Goal: Answer question/provide support: Share knowledge or assist other users

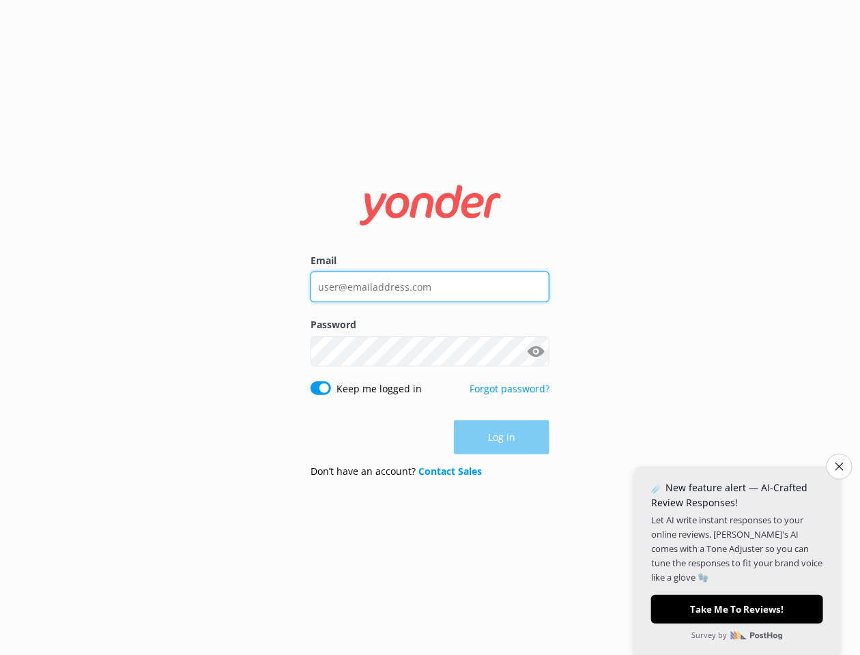
type input "[EMAIL_ADDRESS][DOMAIN_NAME]"
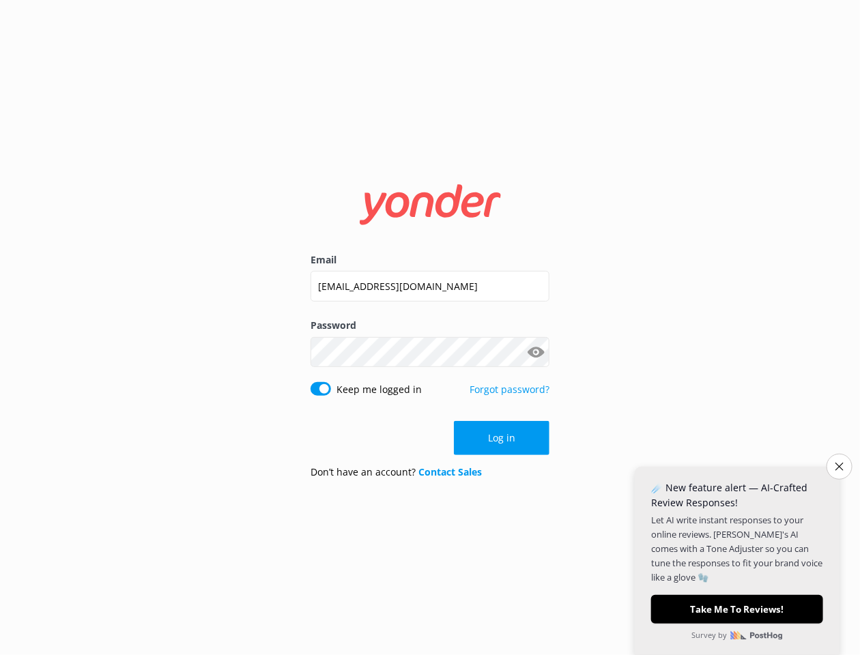
click at [542, 353] on button "Show password" at bounding box center [535, 351] width 27 height 27
click at [510, 433] on button "Log in" at bounding box center [502, 438] width 96 height 34
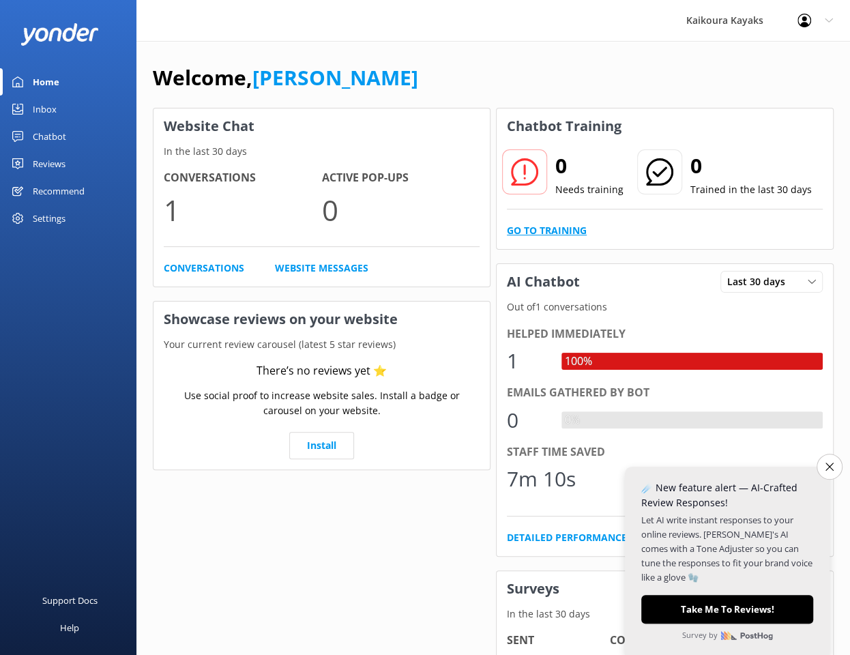
click at [564, 230] on link "Go to Training" at bounding box center [547, 230] width 80 height 15
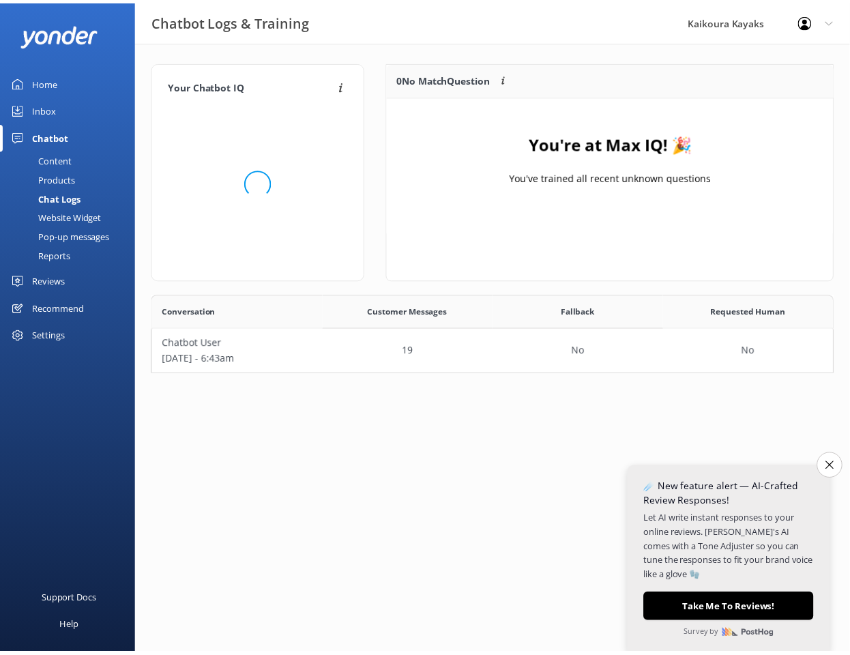
scroll to position [69, 680]
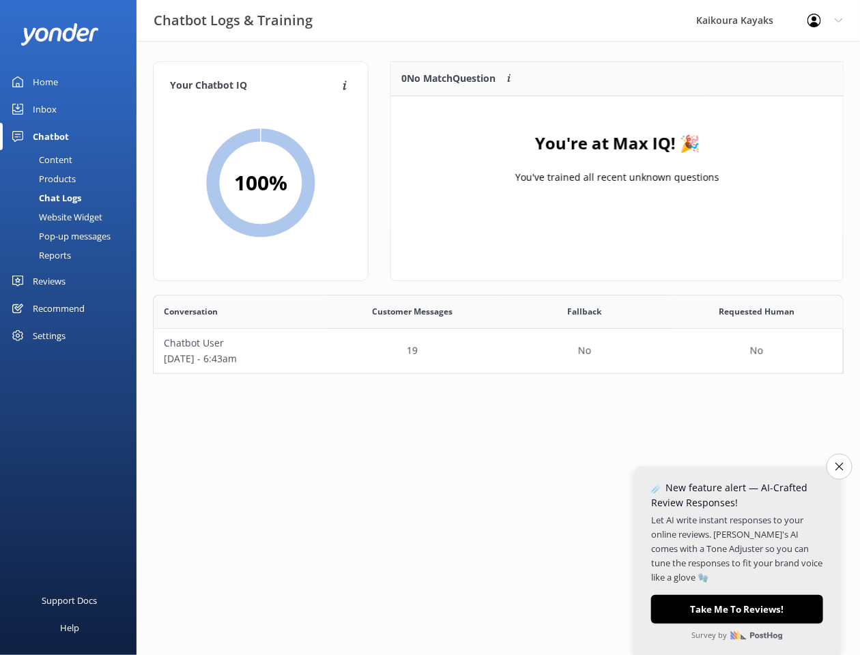
click at [67, 156] on div "Content" at bounding box center [40, 159] width 64 height 19
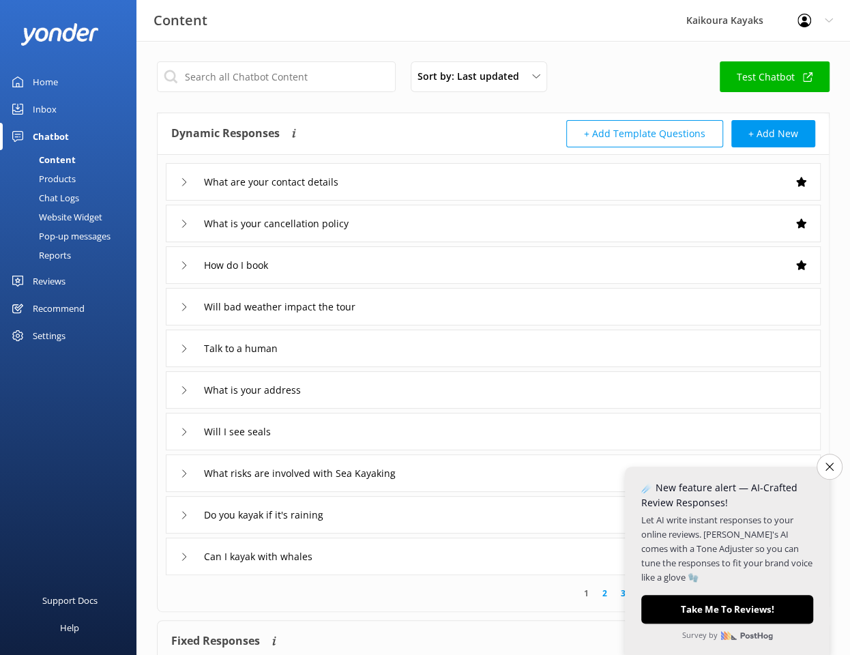
click at [725, 188] on div "What are your contact details" at bounding box center [493, 182] width 655 height 38
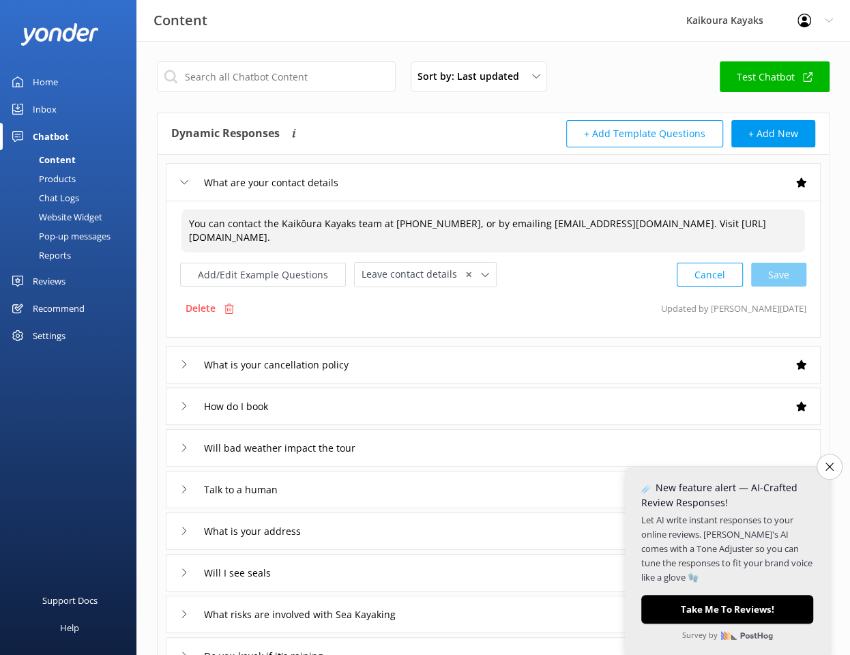
drag, startPoint x: 456, startPoint y: 221, endPoint x: 411, endPoint y: 216, distance: 45.4
click at [411, 216] on textarea "You can contact the Kaikōura Kayaks team at [PHONE_NUMBER], or by emailing [EMA…" at bounding box center [493, 230] width 624 height 43
drag, startPoint x: 612, startPoint y: 220, endPoint x: 562, endPoint y: 219, distance: 49.8
click at [557, 218] on textarea "You can contact the Kaikōura Kayaks team at [PHONE_NUMBER] or [PHONE_NUMBER], o…" at bounding box center [493, 230] width 624 height 43
click at [602, 241] on textarea "You can contact the Kaikōura Kayaks team at [PHONE_NUMBER] or [PHONE_NUMBER], e…" at bounding box center [493, 230] width 624 height 43
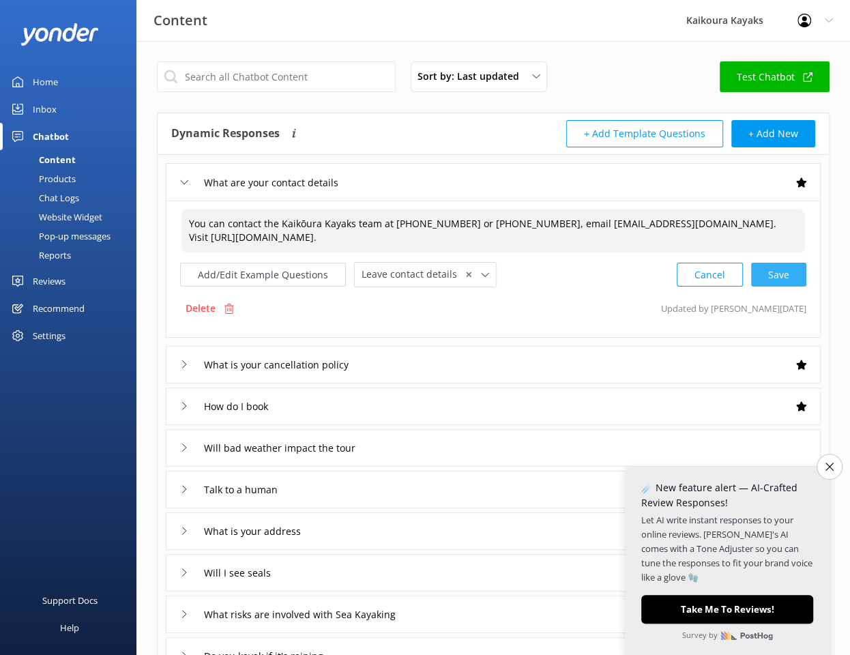
click at [767, 272] on div "Cancel Save" at bounding box center [742, 274] width 130 height 25
type textarea "You can contact the Kaikōura Kayaks team at [PHONE_NUMBER] or [PHONE_NUMBER], e…"
click at [522, 353] on div "What is your cancellation policy" at bounding box center [493, 364] width 655 height 38
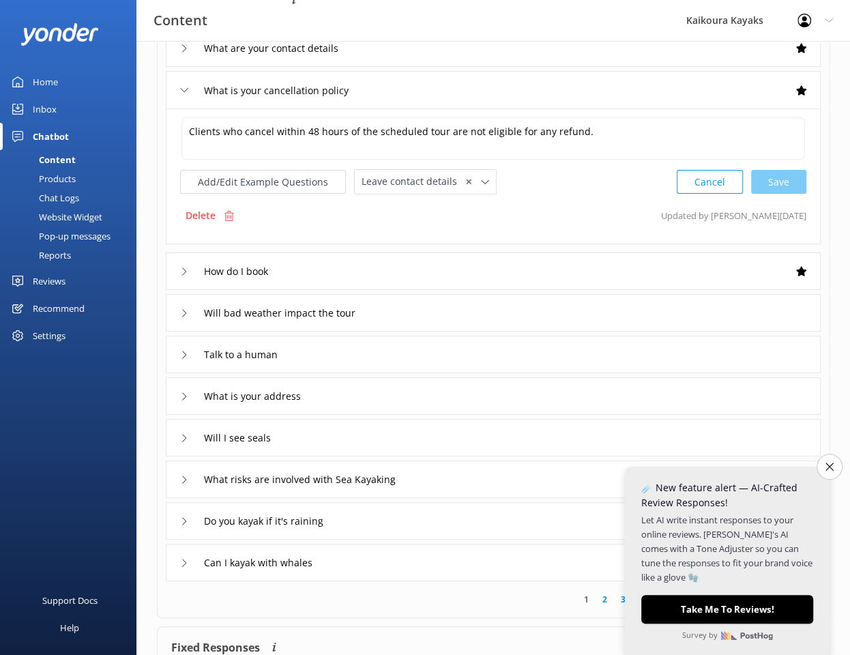
scroll to position [136, 0]
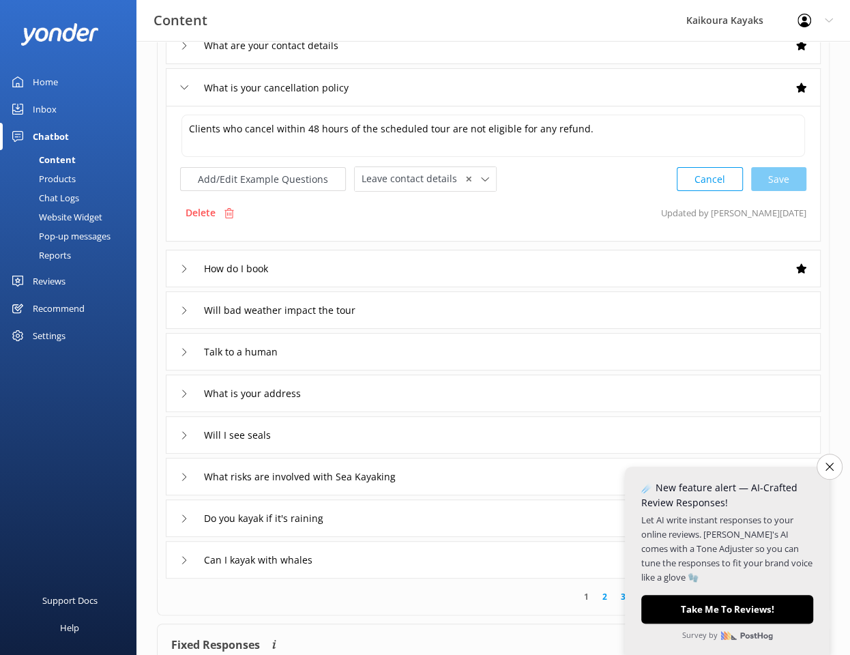
click at [515, 279] on div "How do I book" at bounding box center [493, 269] width 655 height 38
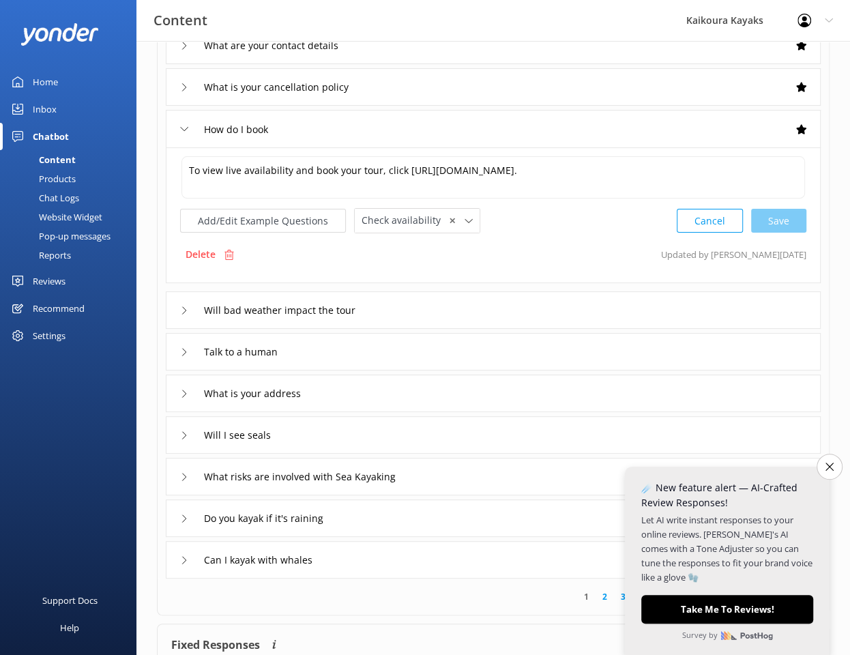
click at [448, 324] on div "Will bad weather impact the tour" at bounding box center [493, 310] width 655 height 38
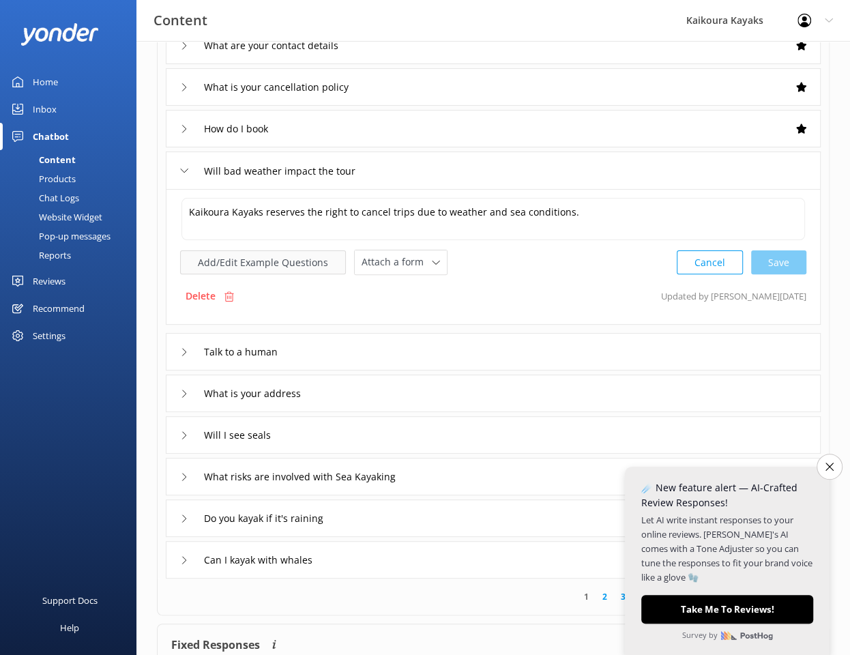
click at [233, 261] on button "Add/Edit Example Questions" at bounding box center [263, 262] width 166 height 24
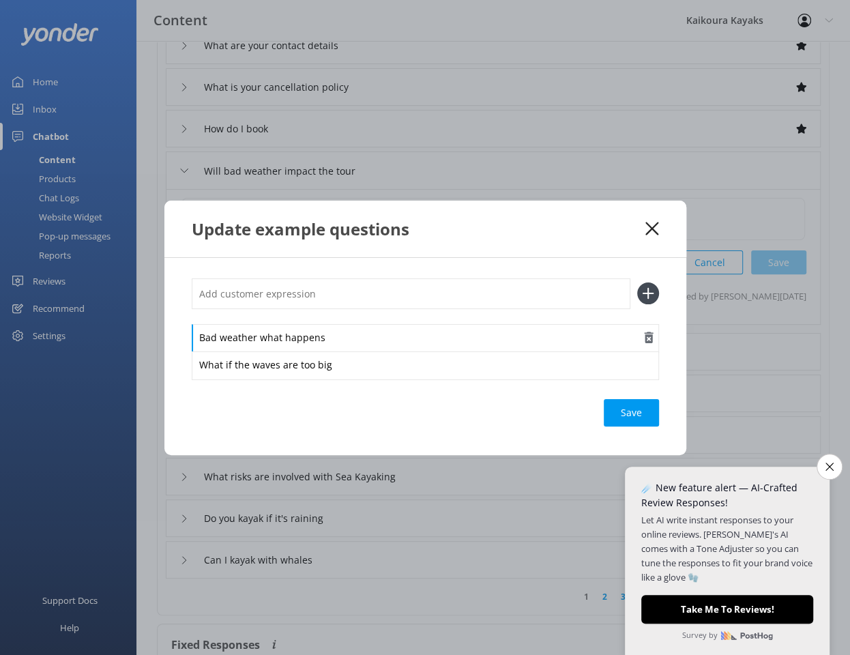
click at [360, 338] on div "Bad weather what happens" at bounding box center [425, 338] width 467 height 29
click at [349, 296] on input "text" at bounding box center [411, 293] width 439 height 31
click at [644, 227] on div "Update example questions" at bounding box center [419, 229] width 454 height 23
click at [652, 227] on use at bounding box center [651, 228] width 13 height 13
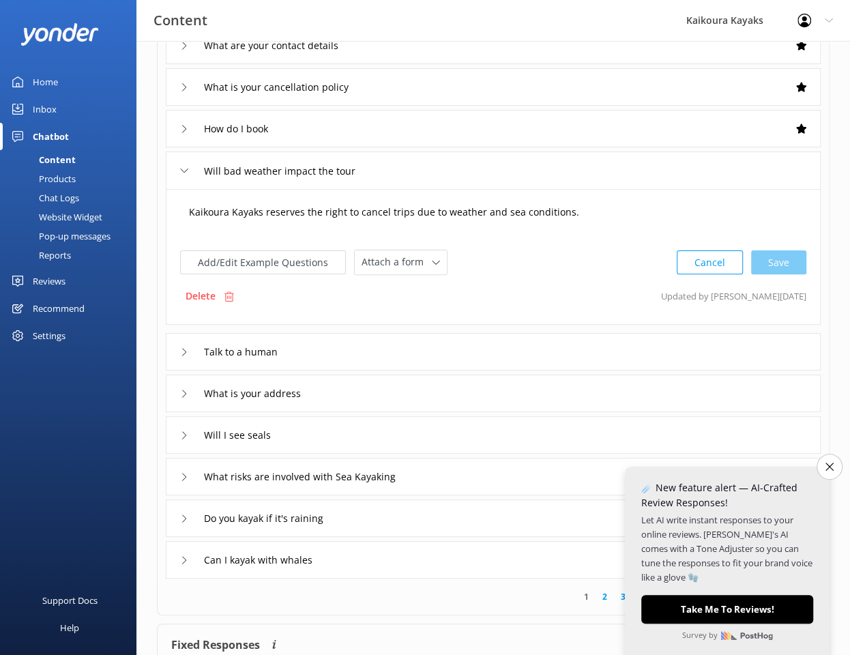
click at [581, 210] on textarea "Kaikoura Kayaks reserves the right to cancel trips due to weather and sea condi…" at bounding box center [493, 219] width 624 height 42
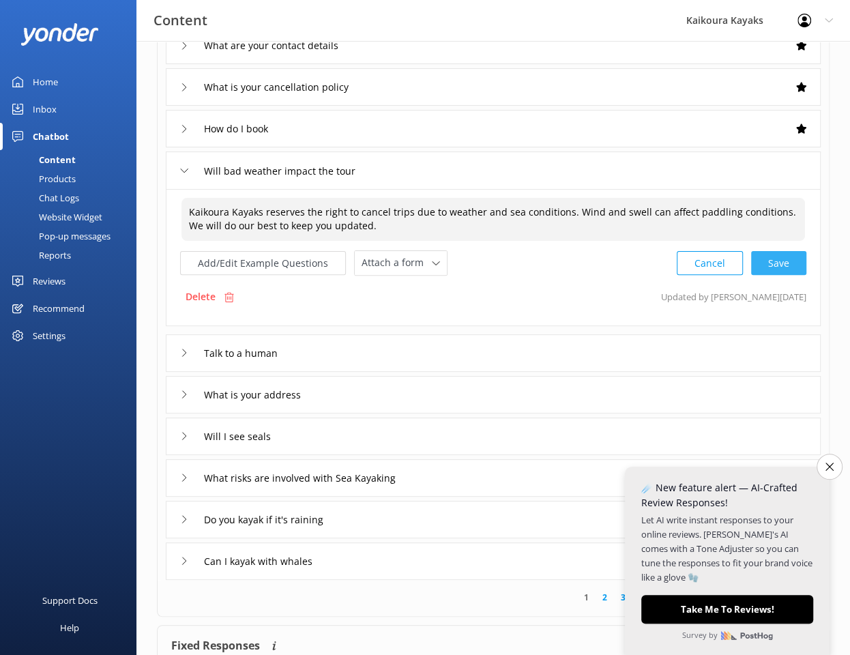
click at [774, 261] on div "Cancel Save" at bounding box center [742, 262] width 130 height 25
type textarea "Kaikoura Kayaks reserves the right to cancel trips due to weather and sea condi…"
click at [582, 126] on div "How do I book" at bounding box center [493, 129] width 655 height 38
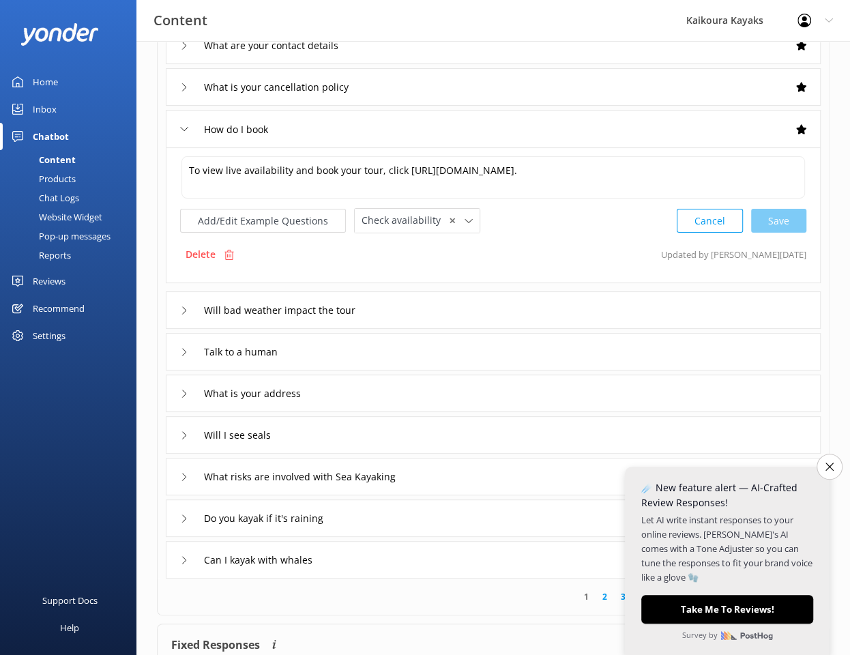
click at [585, 100] on div "What is your cancellation policy" at bounding box center [493, 87] width 655 height 38
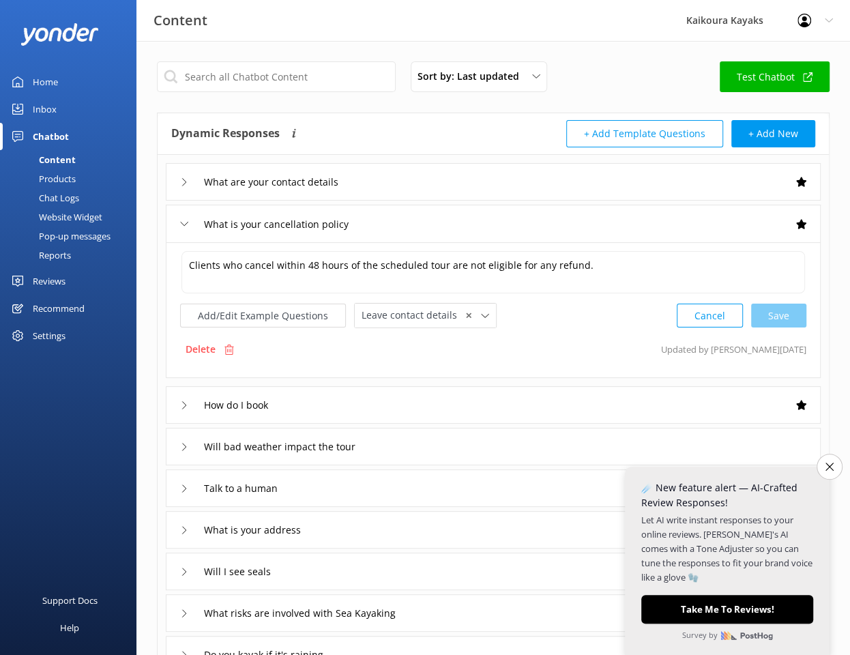
click at [574, 184] on div "What are your contact details" at bounding box center [493, 182] width 655 height 38
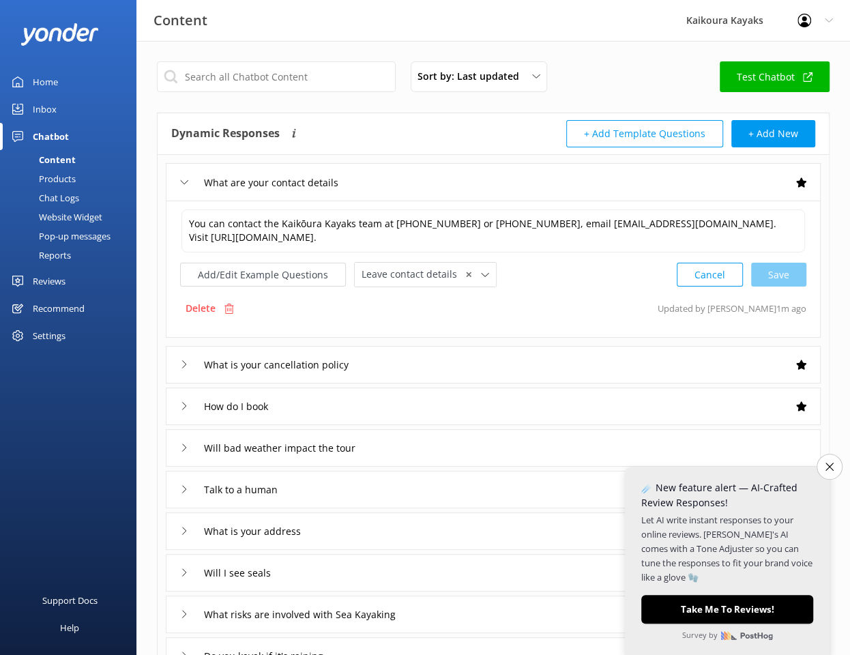
click at [769, 272] on div "Cancel Save" at bounding box center [742, 274] width 130 height 25
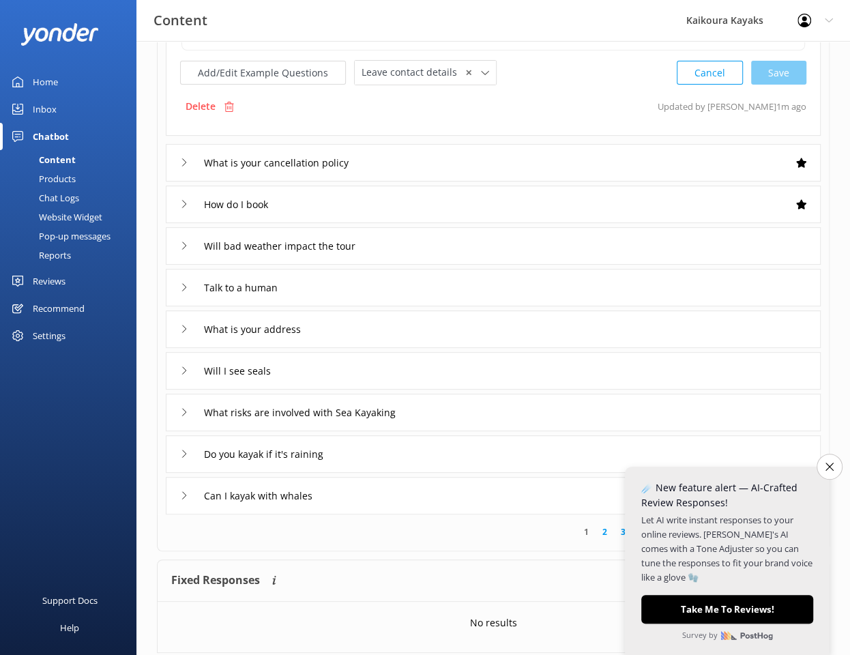
scroll to position [205, 0]
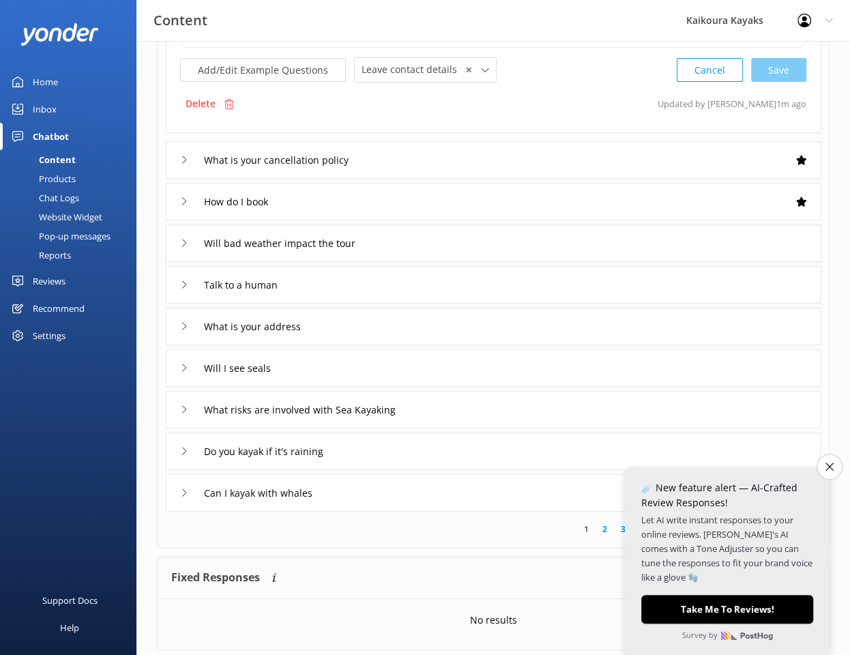
click at [444, 323] on div "What is your address" at bounding box center [493, 327] width 655 height 38
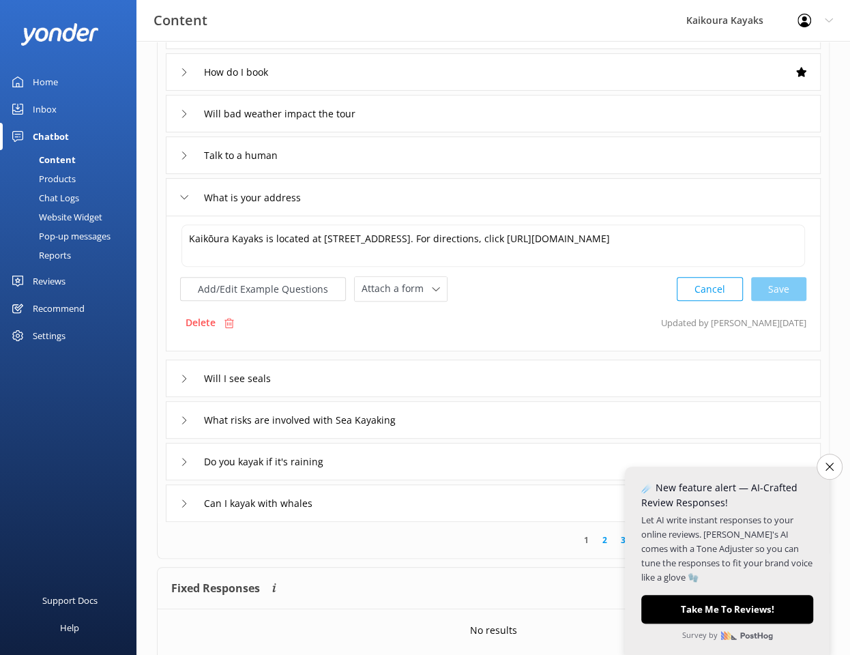
scroll to position [201, 0]
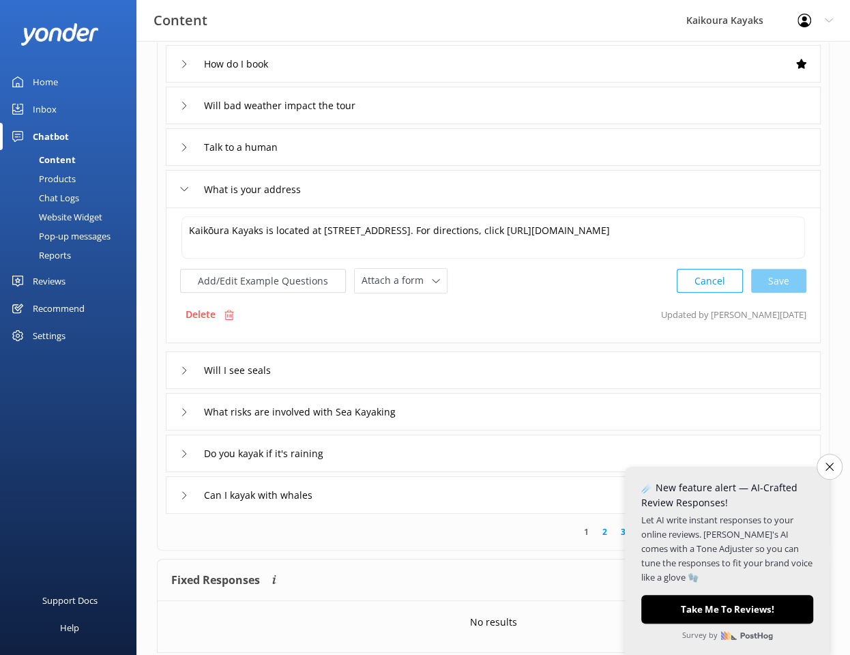
click at [443, 376] on div "Will I see seals" at bounding box center [493, 370] width 655 height 38
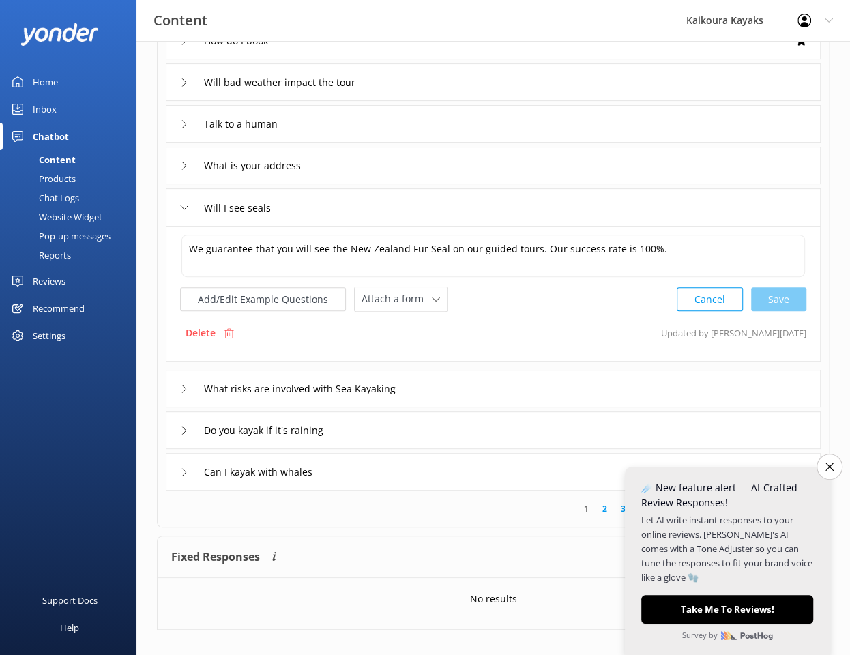
scroll to position [237, 0]
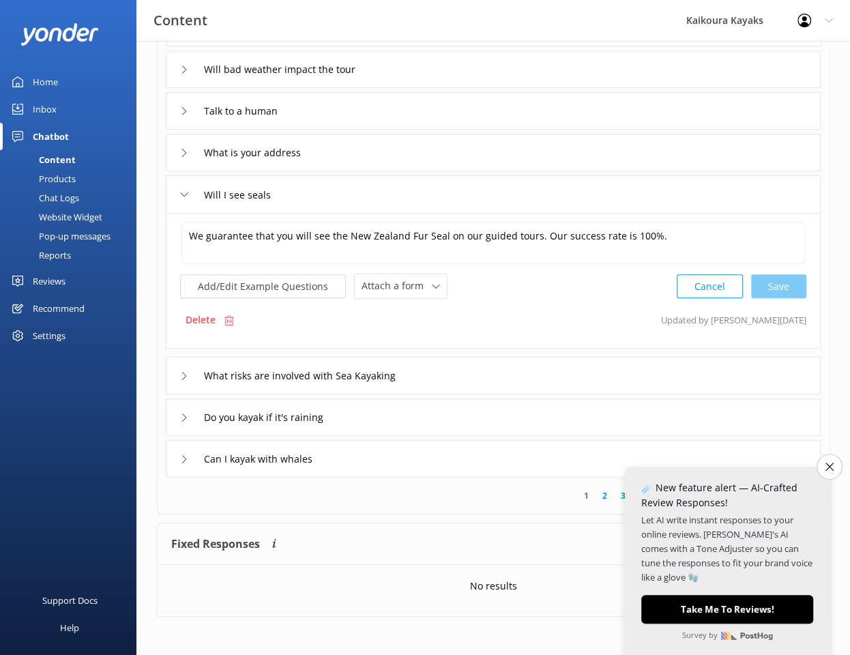
click at [458, 375] on div "What risks are involved with Sea Kayaking" at bounding box center [493, 376] width 655 height 38
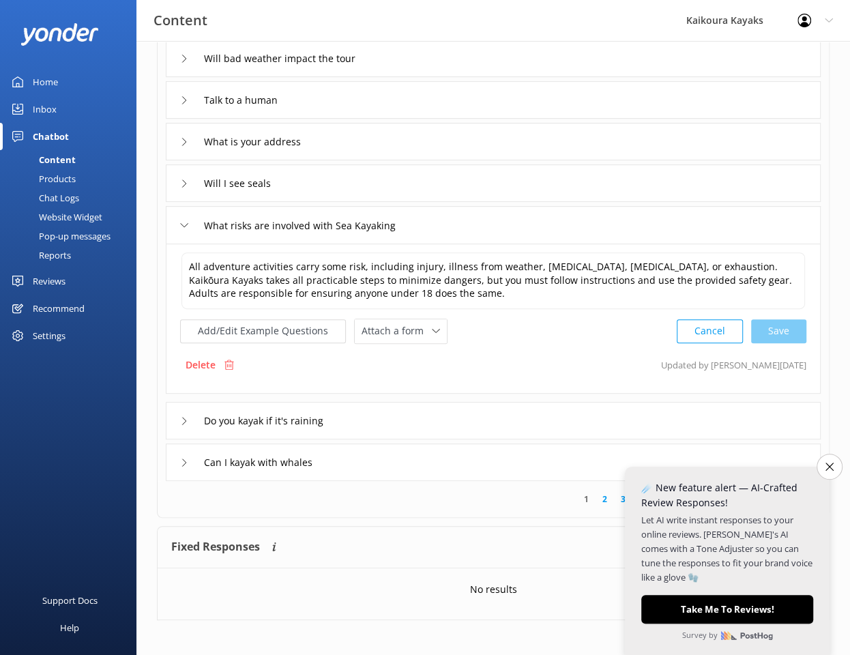
scroll to position [251, 0]
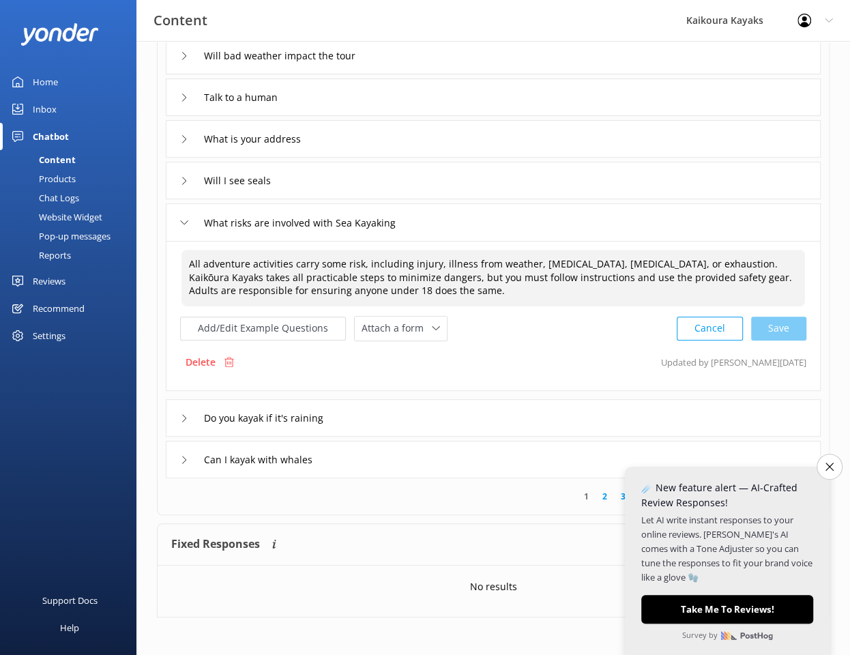
click at [418, 289] on textarea "All adventure activities carry some risk, including injury, illness from weathe…" at bounding box center [493, 278] width 624 height 57
paste textarea "[URL][DOMAIN_NAME]"
click at [778, 328] on div "Cancel Loading.." at bounding box center [742, 327] width 129 height 25
type textarea "All adventure activities carry some risk, including injury, illness from weathe…"
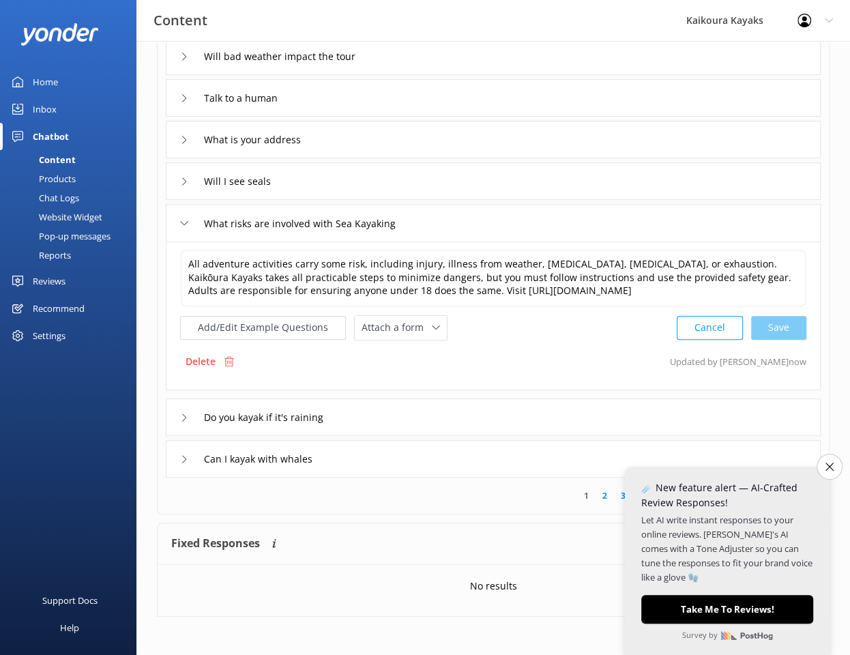
click at [452, 412] on div "Do you kayak if it's raining" at bounding box center [493, 417] width 655 height 38
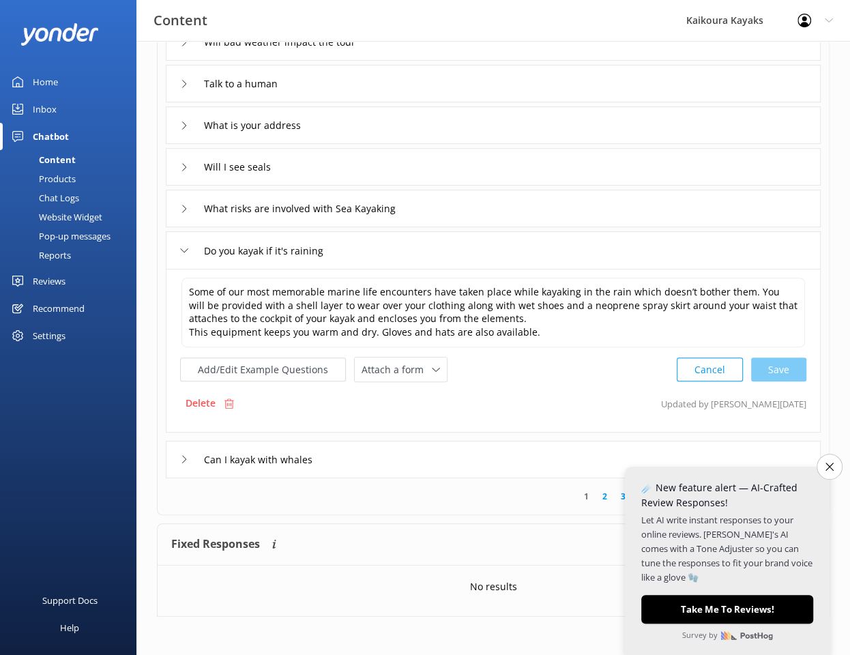
click at [423, 465] on div "Can I kayak with whales" at bounding box center [493, 460] width 655 height 38
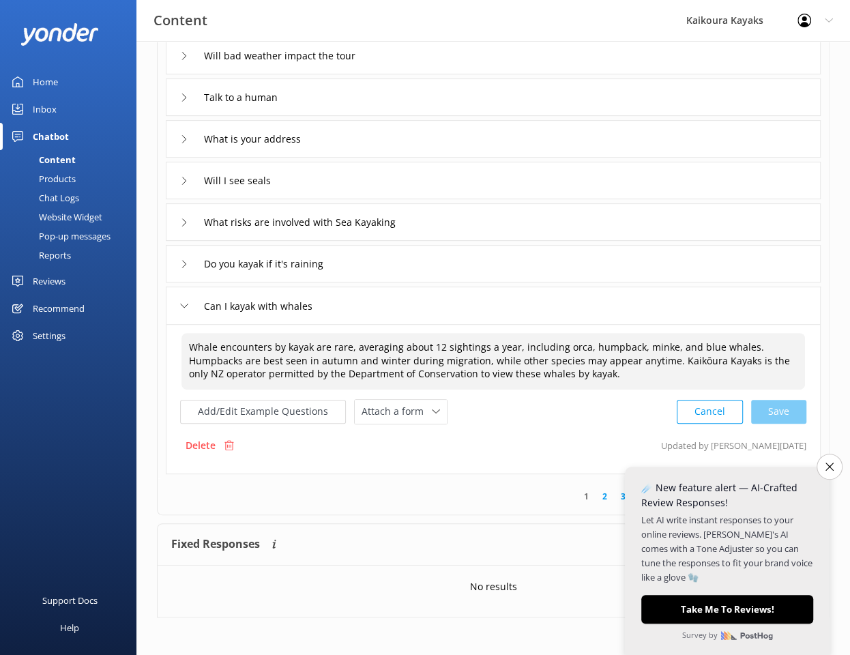
drag, startPoint x: 510, startPoint y: 343, endPoint x: 358, endPoint y: 339, distance: 152.9
click at [358, 339] on textarea "Whale encounters by kayak are rare, averaging about 12 sightings a year, includ…" at bounding box center [493, 361] width 624 height 57
click at [789, 409] on div "Cancel Loading.." at bounding box center [742, 410] width 129 height 25
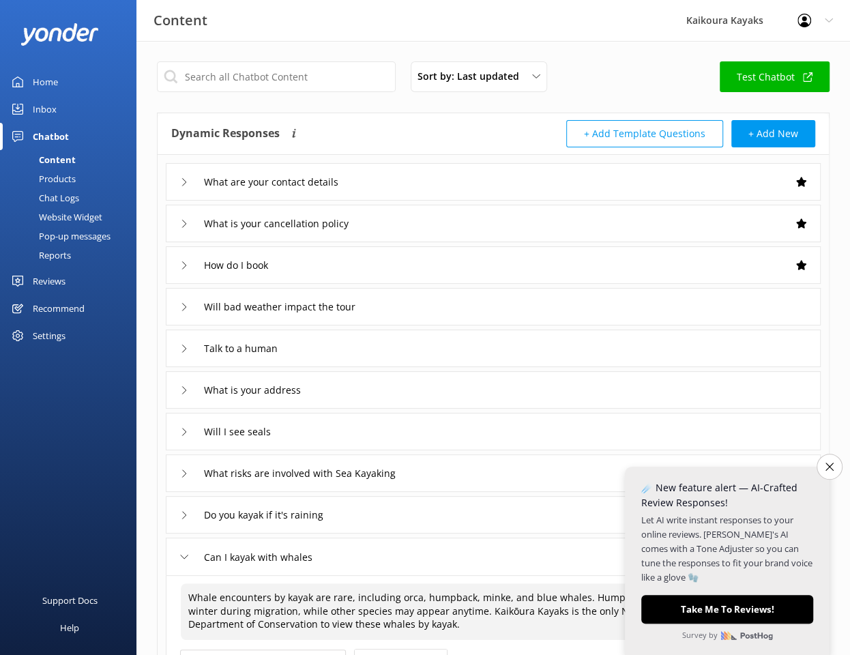
type textarea "Whale encounters by kayak are rare, including orca, humpback, minke, and blue w…"
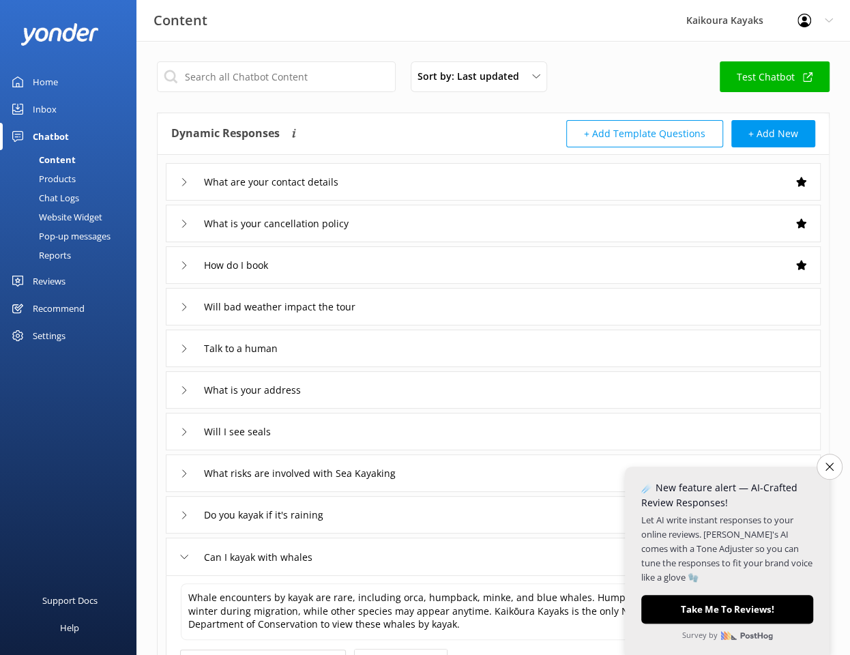
click at [183, 304] on icon at bounding box center [184, 307] width 8 height 8
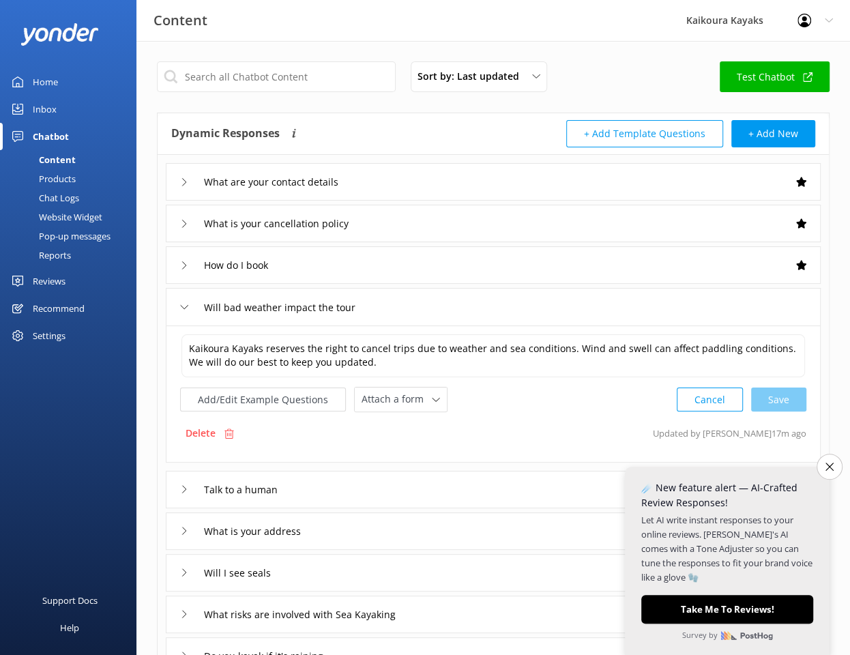
click at [362, 532] on div "What is your address" at bounding box center [493, 531] width 655 height 38
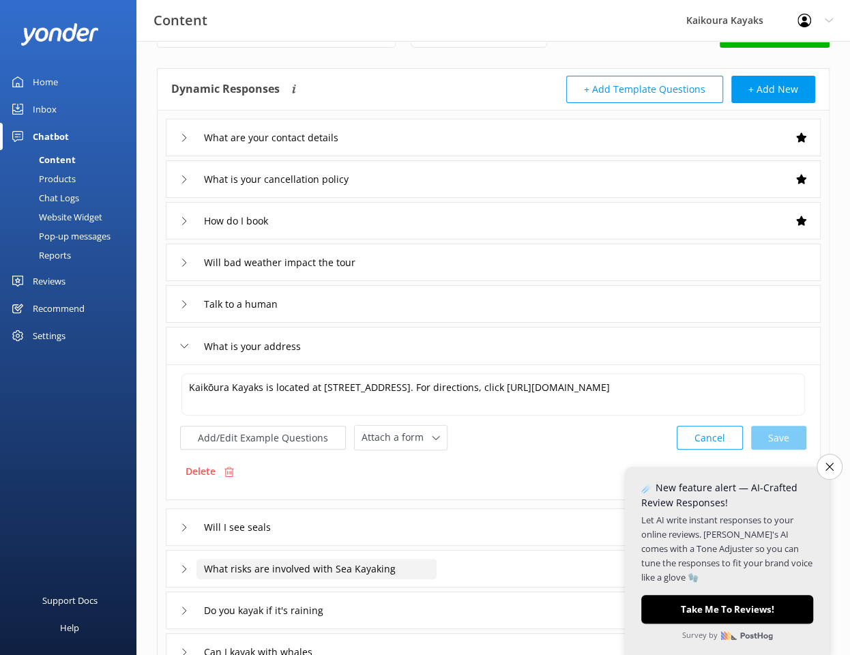
scroll to position [68, 0]
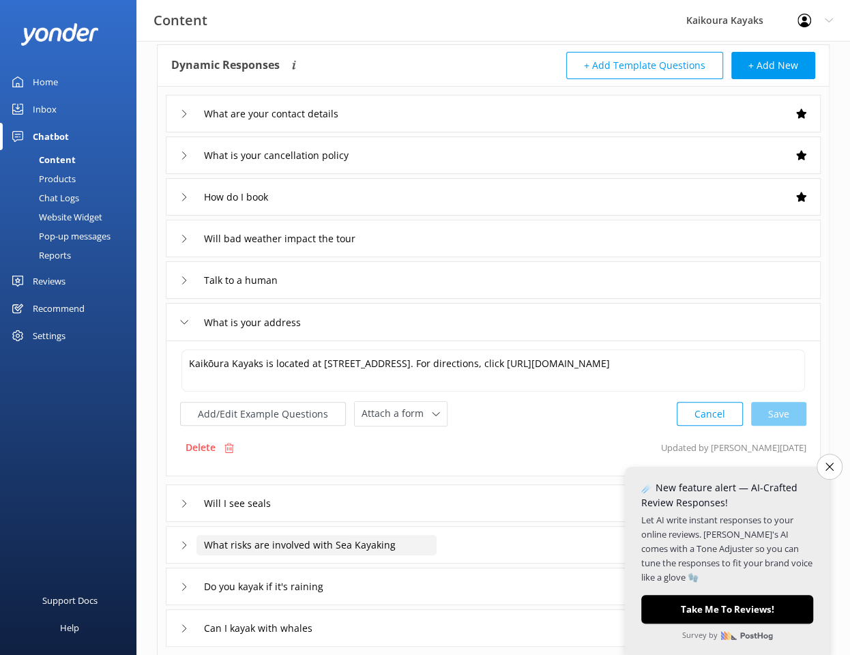
click at [371, 124] on input "What risks are involved with Sea Kayaking" at bounding box center [283, 114] width 175 height 20
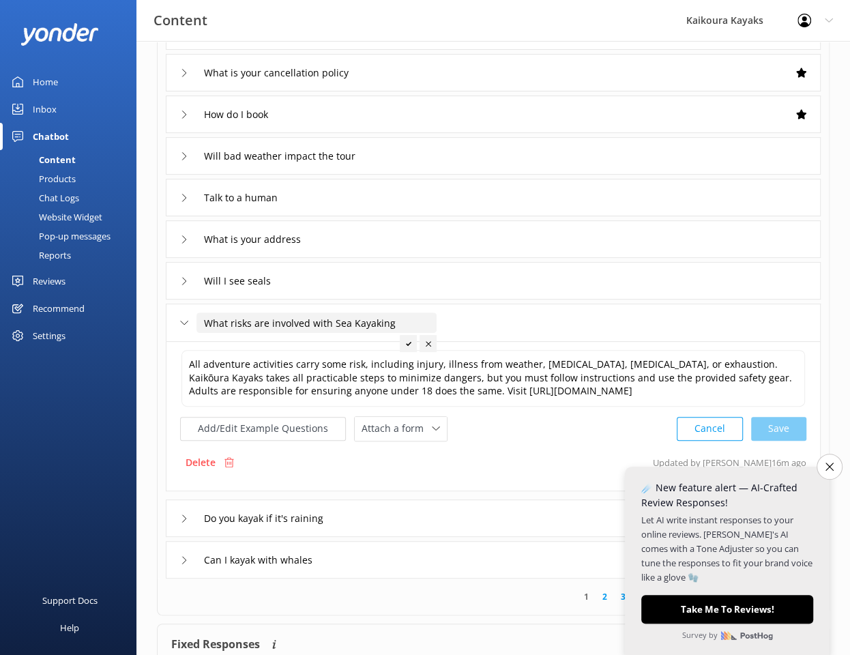
scroll to position [251, 0]
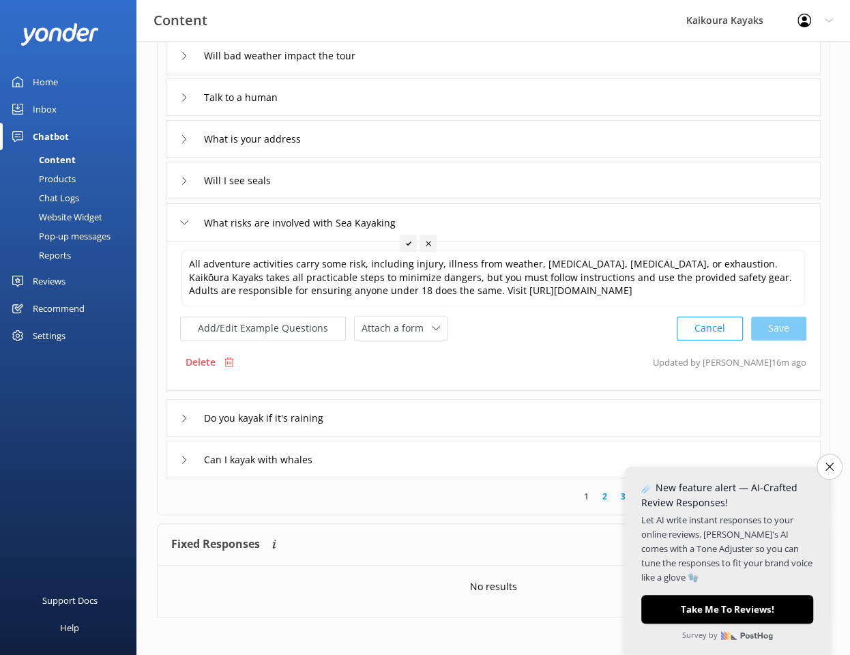
click at [400, 416] on div "Do you kayak if it's raining" at bounding box center [493, 418] width 655 height 38
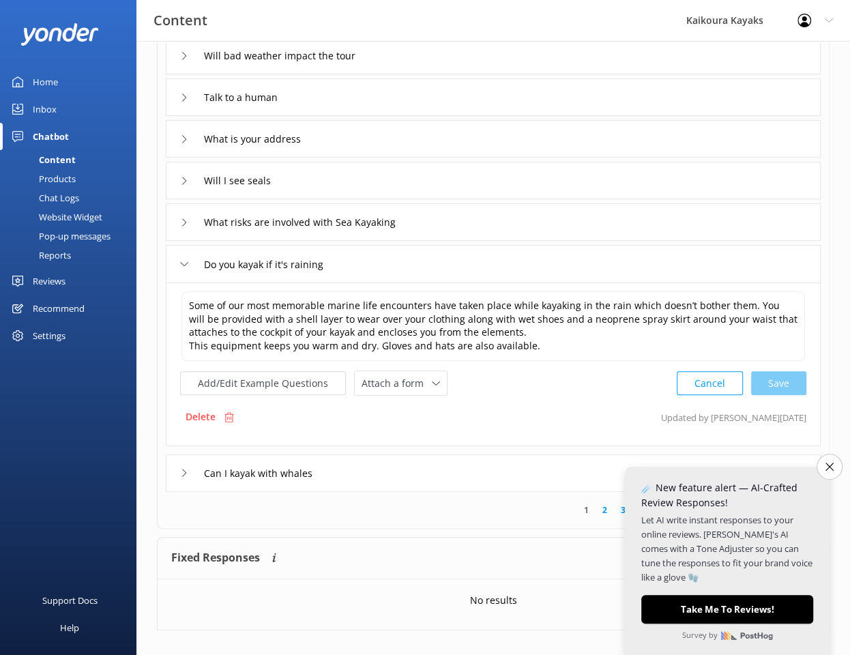
click at [375, 474] on div "Can I kayak with whales" at bounding box center [493, 473] width 655 height 38
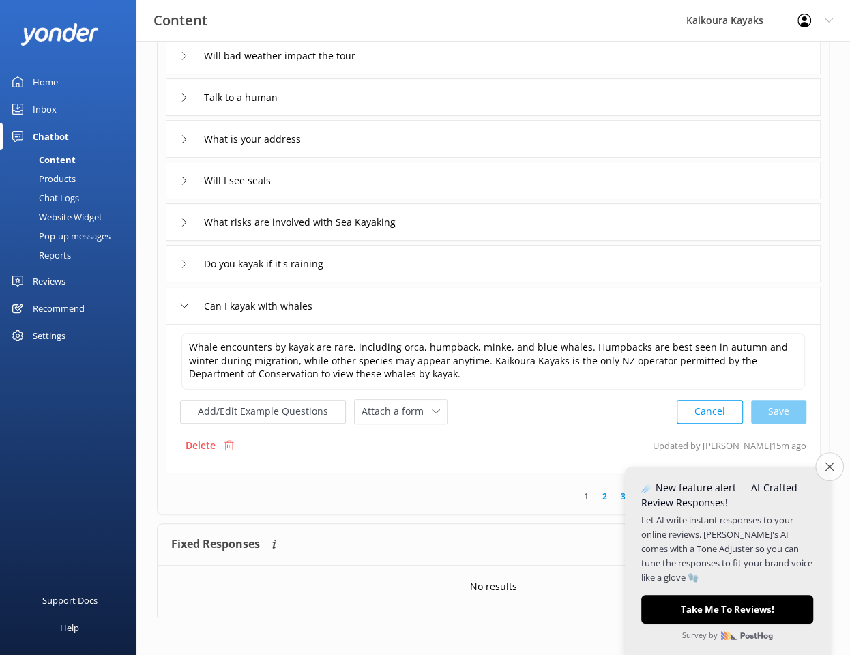
click at [829, 463] on icon "Close survey" at bounding box center [829, 466] width 9 height 9
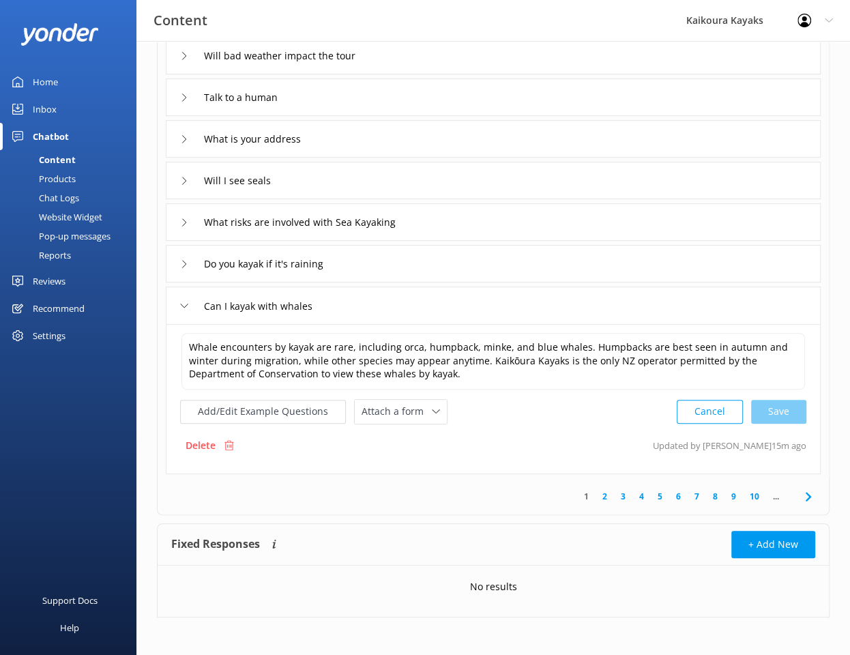
click at [607, 493] on link "2" at bounding box center [605, 496] width 18 height 13
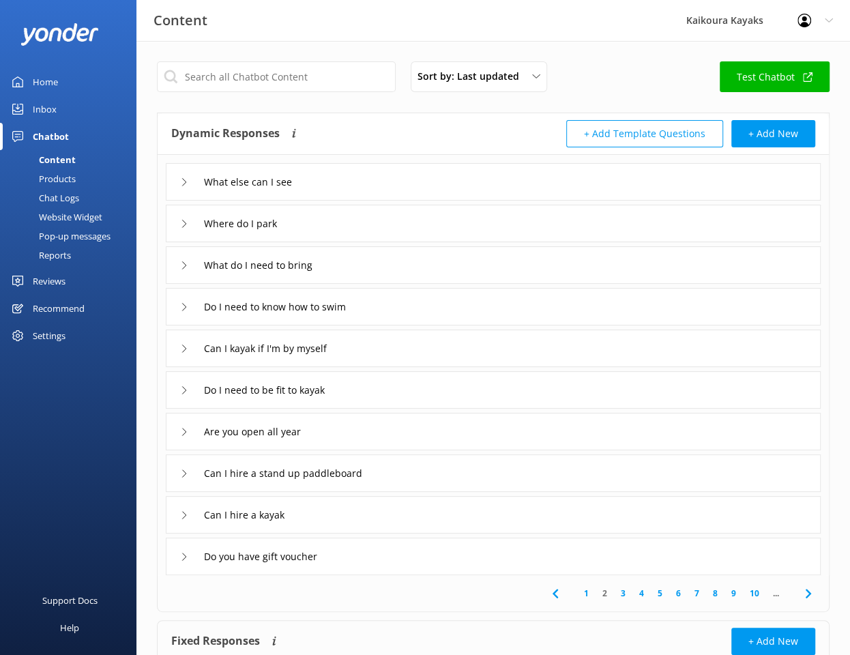
click at [183, 184] on icon at bounding box center [184, 182] width 8 height 8
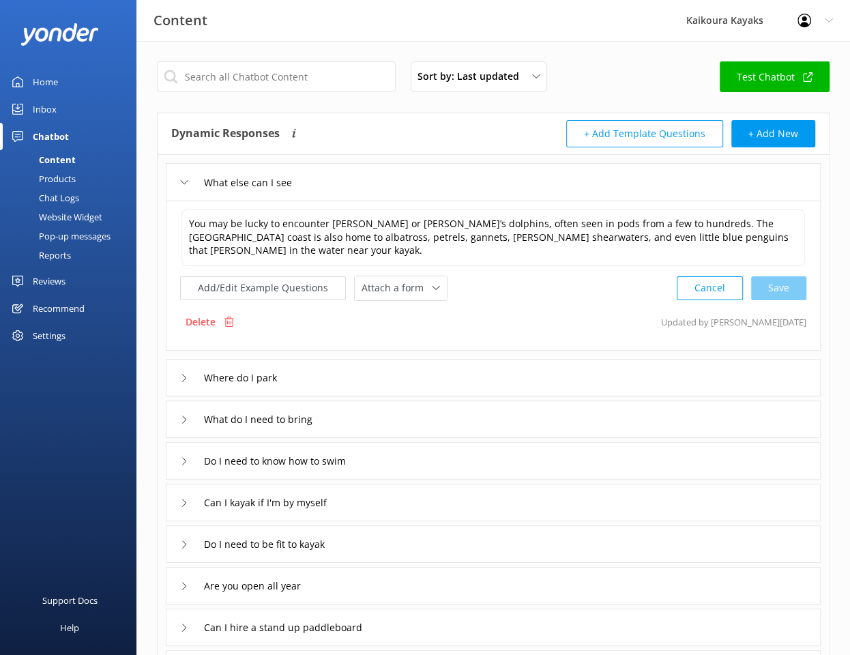
click at [397, 368] on div "Where do I park" at bounding box center [493, 378] width 655 height 38
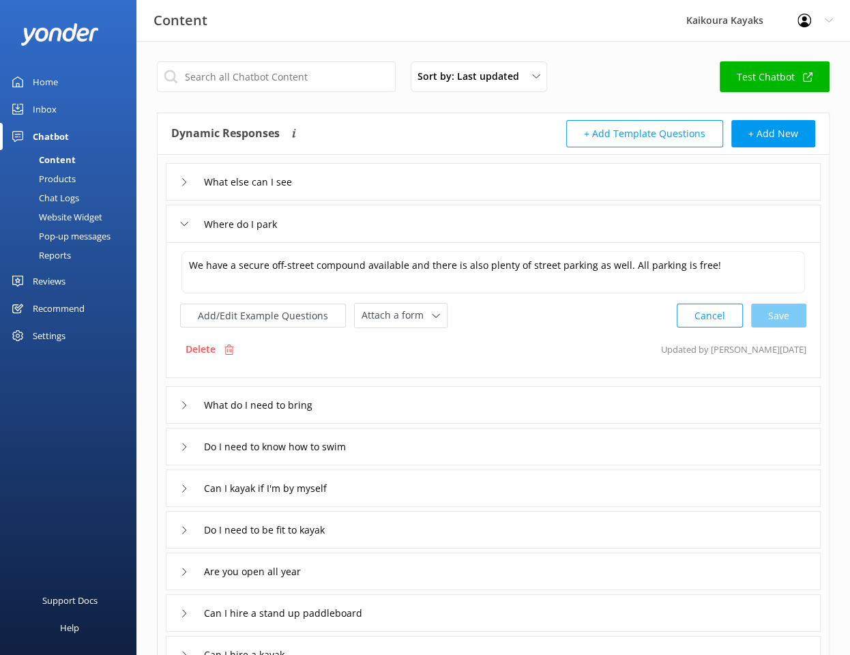
click at [381, 401] on div "What do I need to bring" at bounding box center [493, 405] width 655 height 38
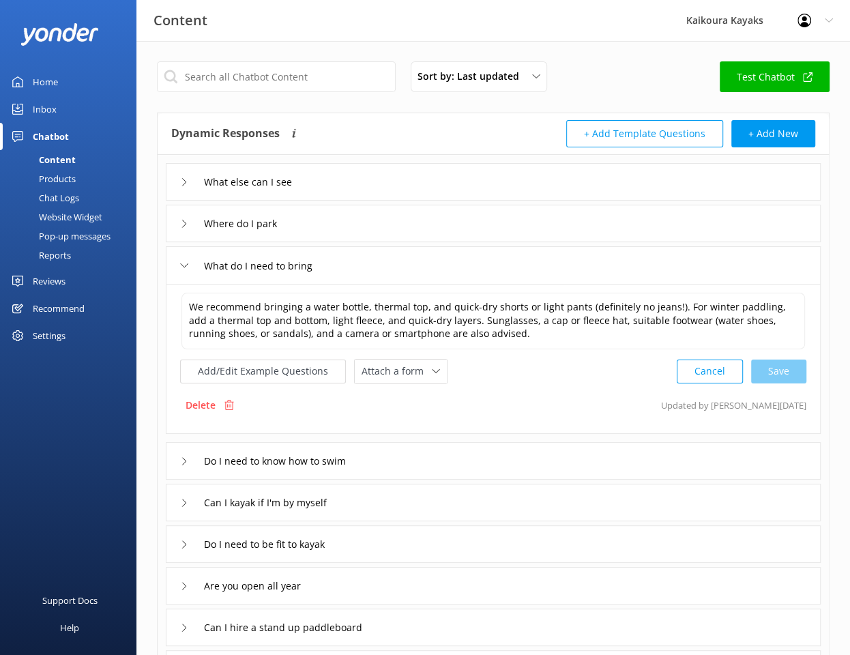
click at [376, 460] on div "Do I need to know how to swim" at bounding box center [493, 461] width 655 height 38
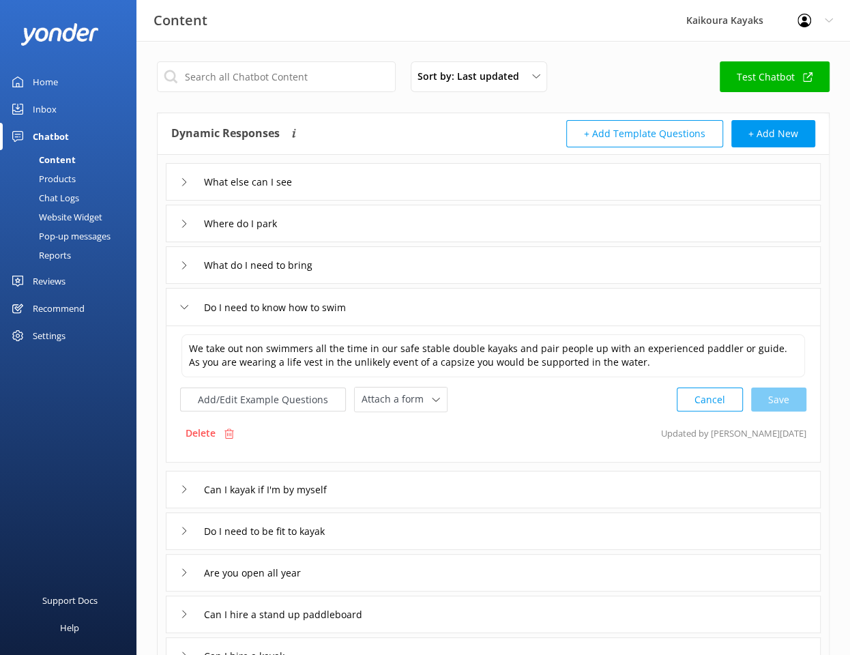
click at [388, 495] on div "Can I kayak if I'm by myself" at bounding box center [493, 490] width 655 height 38
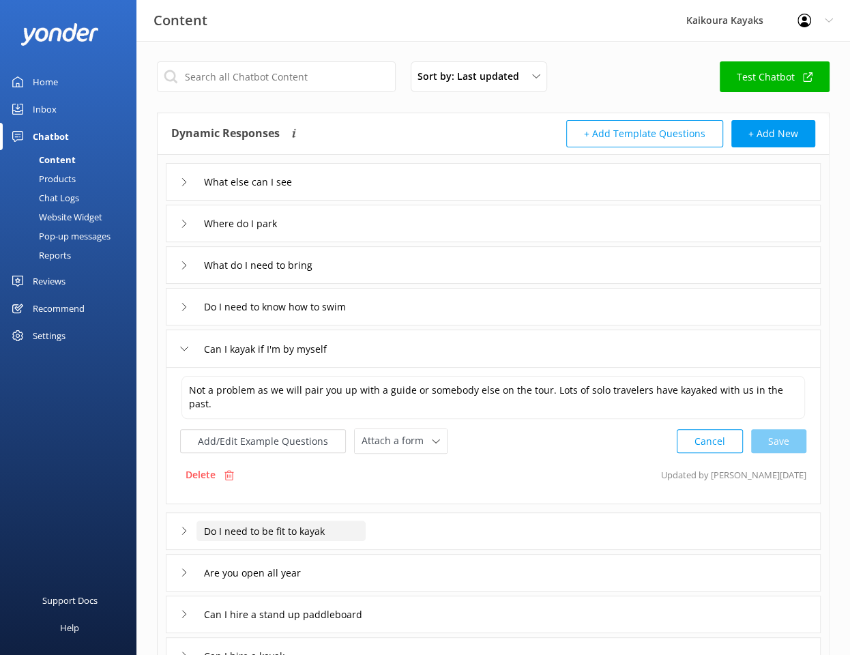
click at [322, 192] on input "Do I need to be fit to kayak" at bounding box center [259, 182] width 126 height 20
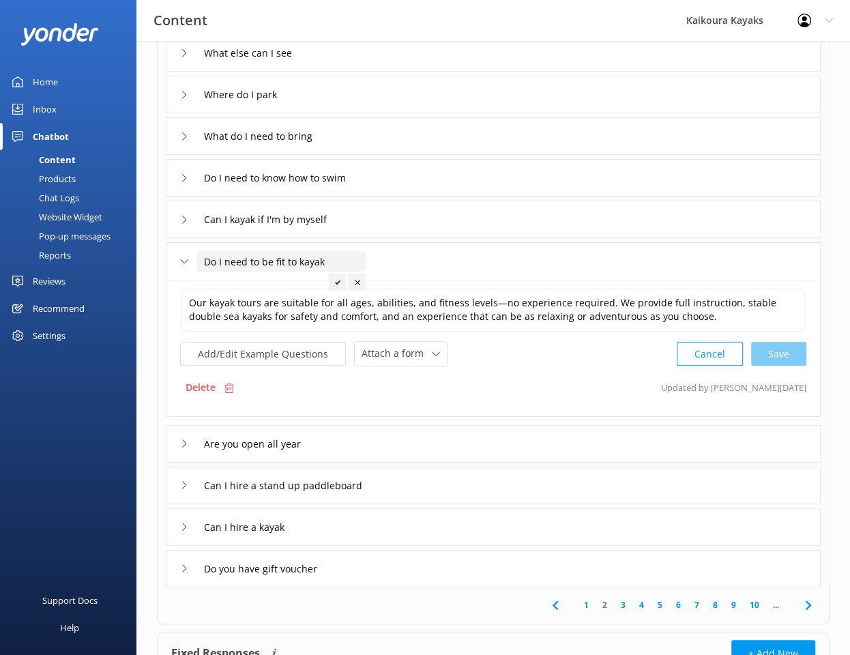
scroll to position [136, 0]
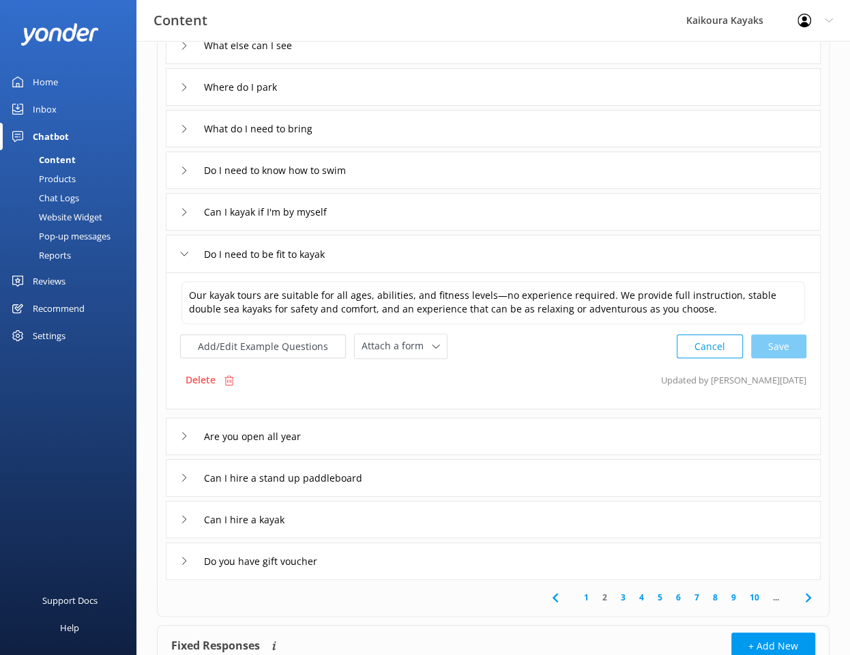
click at [550, 441] on div "Are you open all year" at bounding box center [493, 437] width 655 height 38
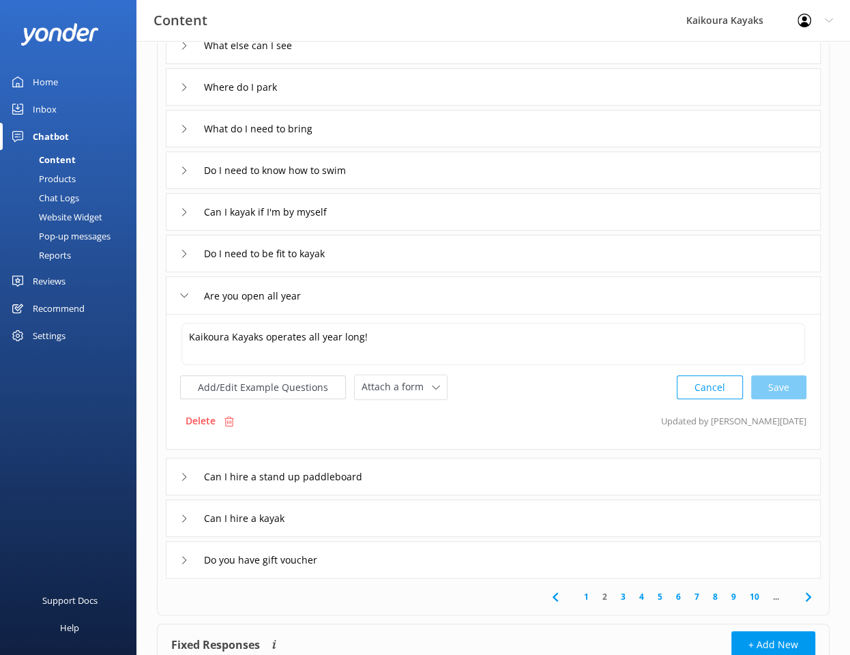
click at [532, 467] on div "Can I hire a stand up paddleboard" at bounding box center [493, 477] width 655 height 38
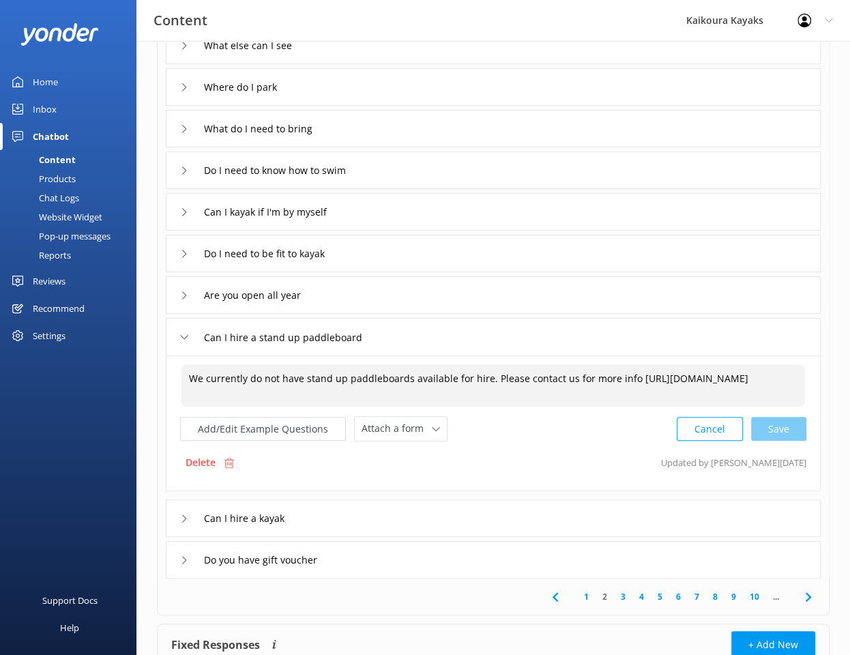
drag, startPoint x: 342, startPoint y: 377, endPoint x: 190, endPoint y: 369, distance: 151.7
click at [190, 369] on textarea "We currently do not have stand up paddleboards available for hire. Please conta…" at bounding box center [493, 385] width 624 height 42
click at [751, 377] on textarea "Yes, we have limited paddleboards available for hire. Please contact us for mor…" at bounding box center [493, 385] width 624 height 42
paste textarea "[URL][DOMAIN_NAME]"
click at [776, 428] on div "Cancel Save" at bounding box center [742, 429] width 130 height 25
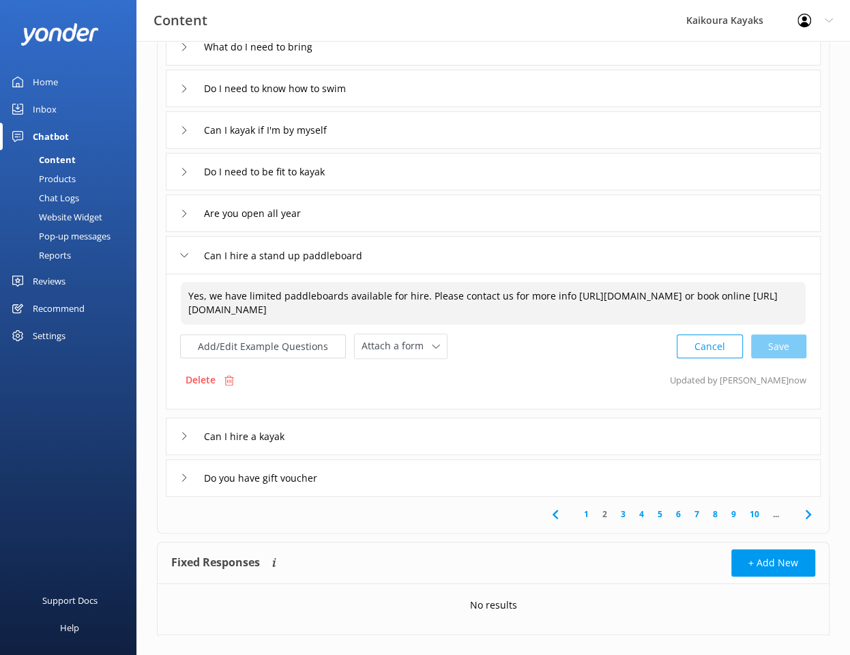
scroll to position [237, 0]
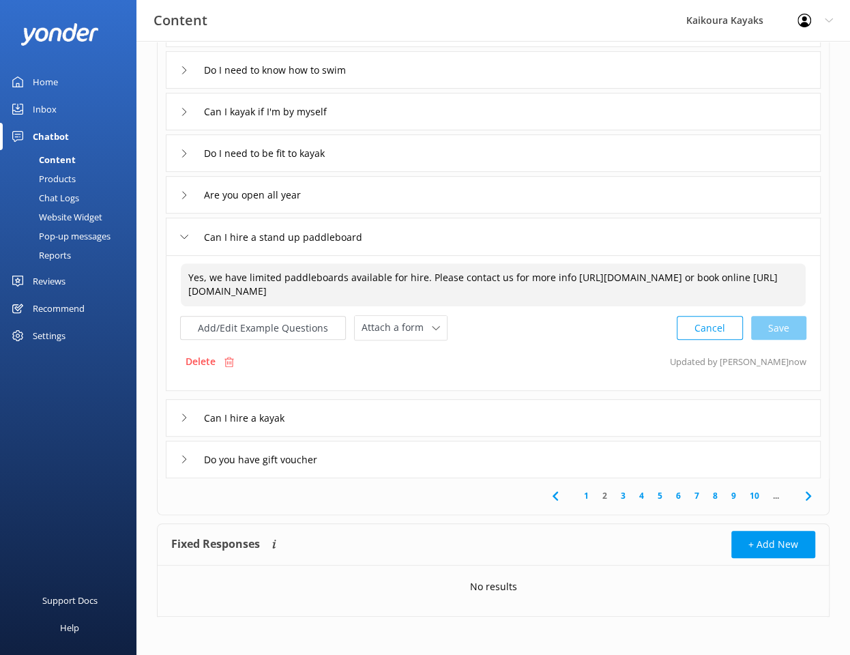
type textarea "Yes, we have limited paddleboards available for hire. Please contact us for mor…"
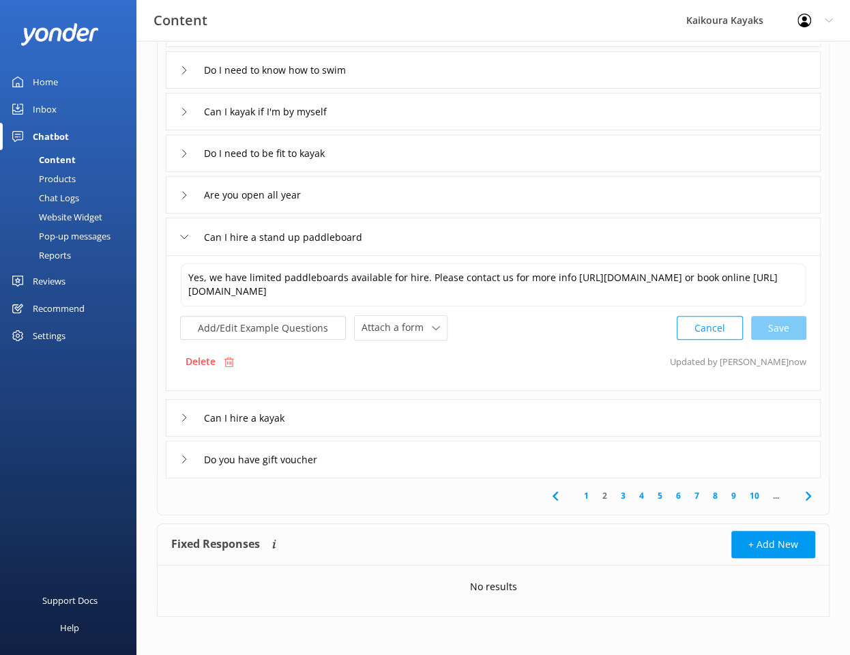
click at [402, 419] on div "Can I hire a kayak" at bounding box center [493, 418] width 655 height 38
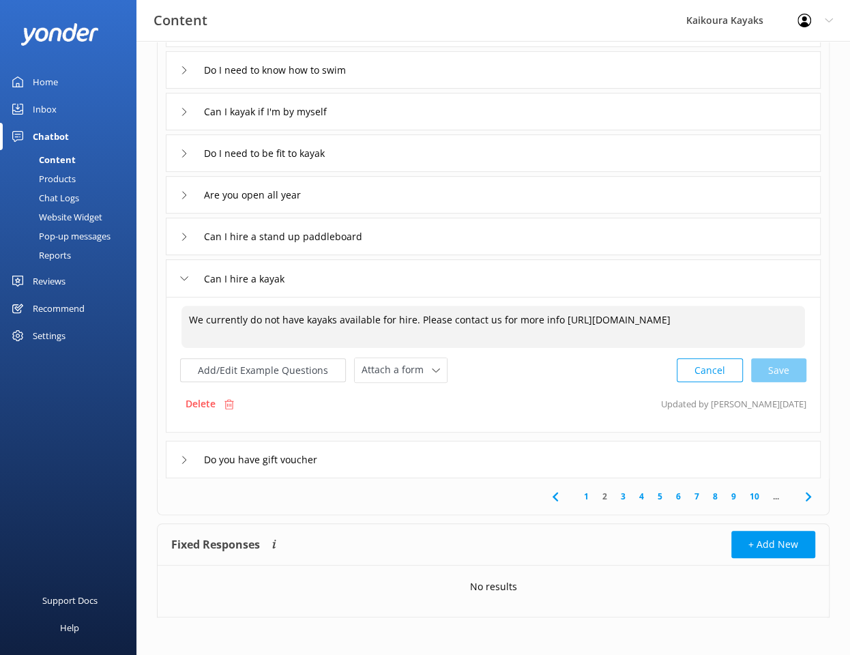
drag, startPoint x: 407, startPoint y: 317, endPoint x: 184, endPoint y: 316, distance: 223.8
click at [184, 316] on textarea "We currently do not have kayaks available for hire. Please contact us for more …" at bounding box center [493, 327] width 624 height 42
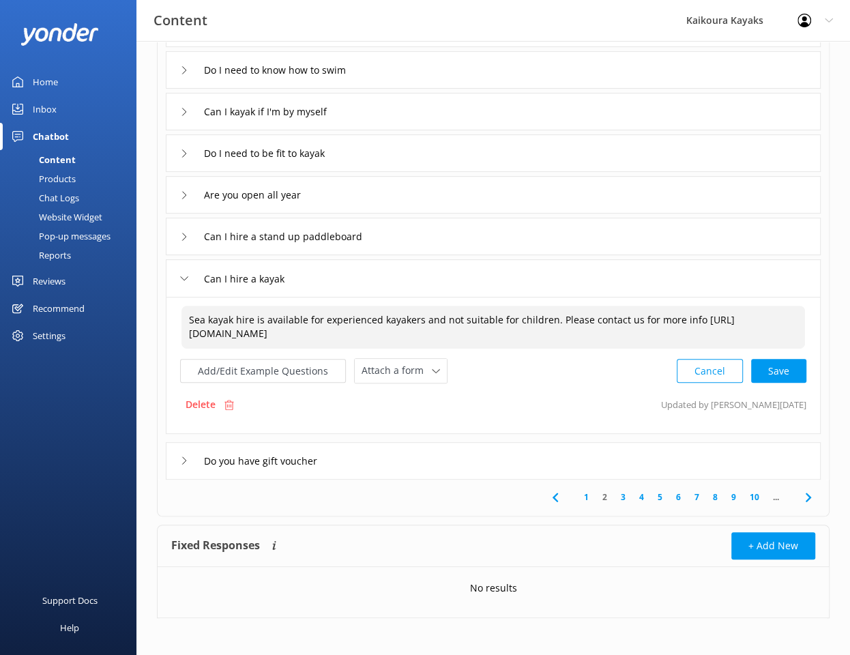
click at [406, 335] on textarea "Sea kayak hire is available for experienced kayakers and not suitable for child…" at bounding box center [493, 327] width 624 height 43
click at [406, 332] on textarea "Sea kayak hire is available for experienced kayakers and not suitable for child…" at bounding box center [493, 327] width 624 height 43
click at [437, 319] on textarea "Sea kayak hire is available for experienced kayakers and not suitable for child…" at bounding box center [493, 327] width 624 height 43
click at [375, 335] on textarea "Sea kayak hire is available for experienced kayakers and is not suitable for ch…" at bounding box center [493, 327] width 624 height 43
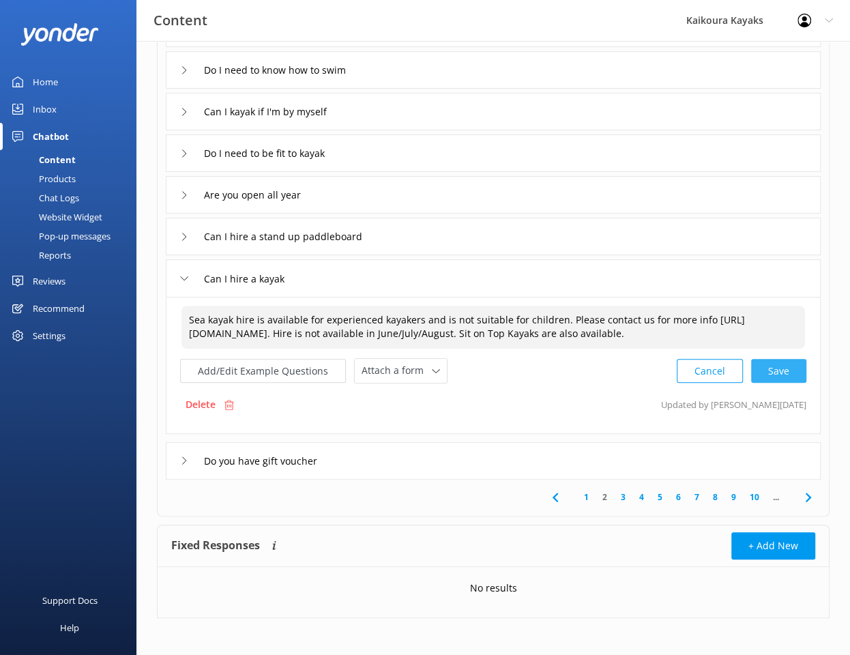
click at [776, 370] on div "Cancel Save" at bounding box center [742, 370] width 130 height 25
type textarea "Sea kayak hire is available for experienced kayakers and is not suitable for ch…"
click at [454, 467] on div "Do you have gift voucher" at bounding box center [493, 460] width 655 height 38
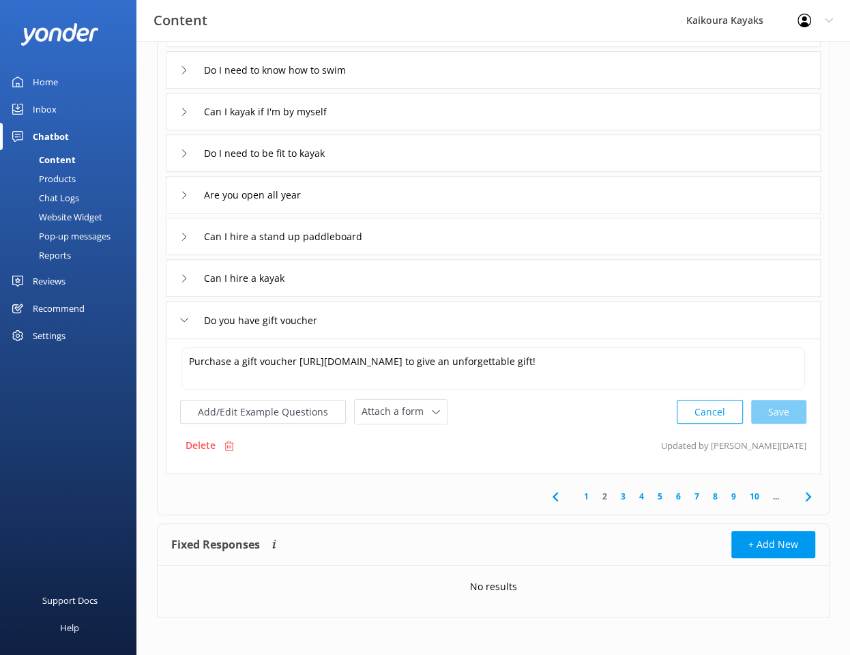
click at [624, 493] on link "3" at bounding box center [623, 496] width 18 height 13
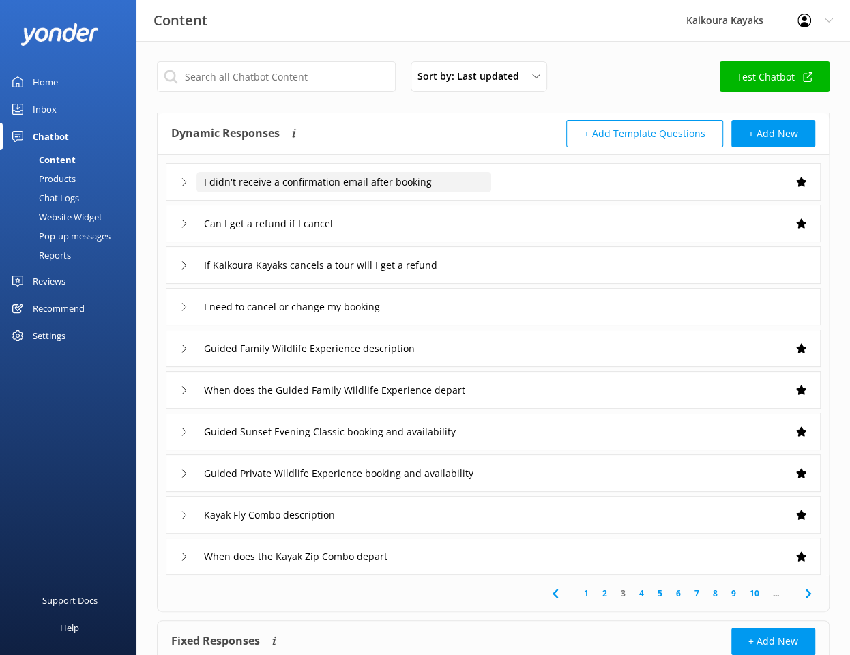
click at [476, 181] on input "I didn't receive a confirmation email after booking" at bounding box center [343, 182] width 295 height 20
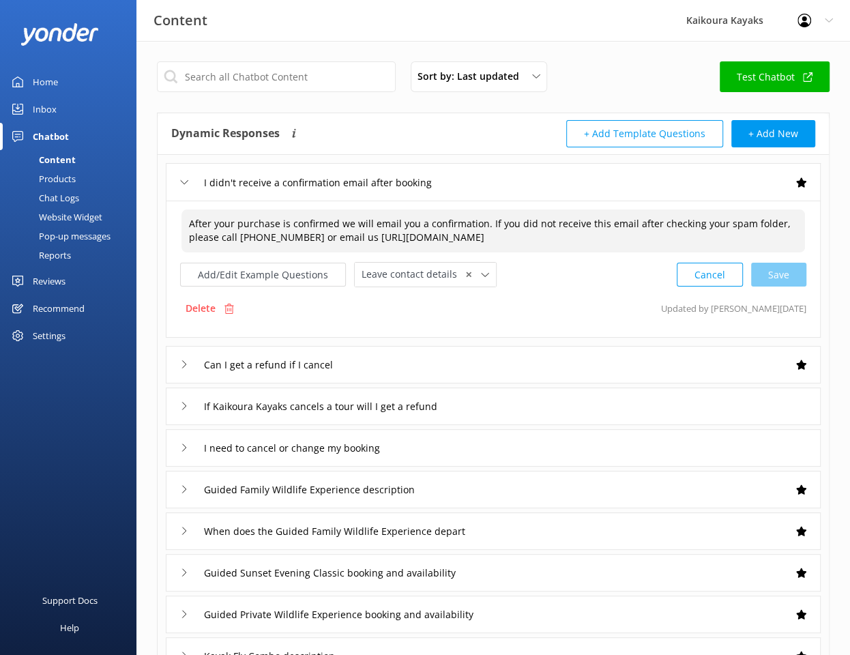
drag, startPoint x: 306, startPoint y: 234, endPoint x: 244, endPoint y: 232, distance: 62.1
click at [244, 232] on textarea "After your purchase is confirmed we will email you a confirmation. If you did n…" at bounding box center [493, 230] width 624 height 43
click at [260, 235] on textarea "After your purchase is confirmed we will email you a confirmation. If you did n…" at bounding box center [493, 230] width 624 height 43
click at [273, 237] on textarea "After your purchase is confirmed we will email you a confirmation. If you did n…" at bounding box center [493, 230] width 624 height 43
click at [246, 236] on textarea "After your purchase is confirmed we will email you a confirmation. If you did n…" at bounding box center [493, 230] width 624 height 43
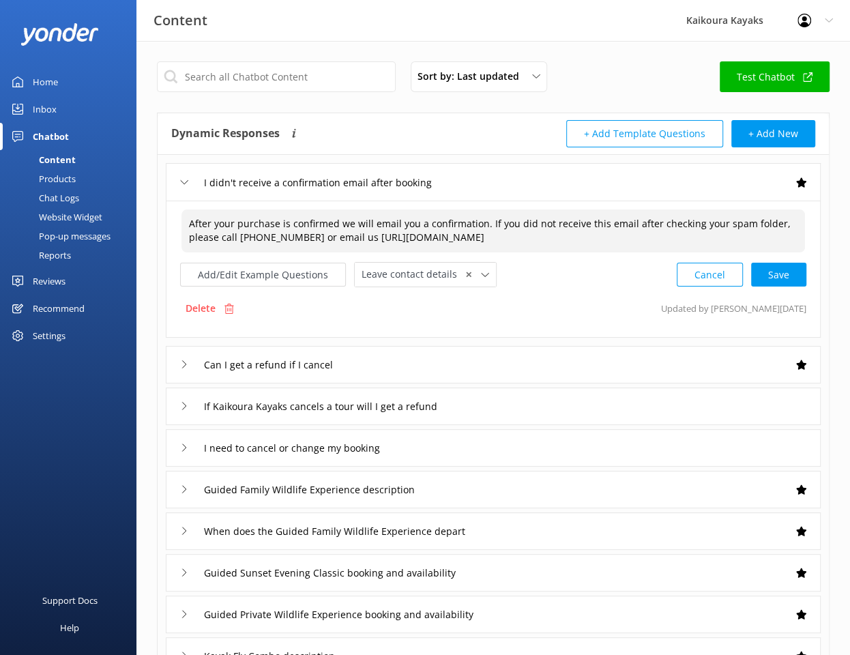
click at [281, 232] on textarea "After your purchase is confirmed we will email you a confirmation. If you did n…" at bounding box center [493, 230] width 624 height 43
click at [780, 272] on div "Cancel Save" at bounding box center [742, 274] width 130 height 25
type textarea "After your purchase is confirmed, we will email you a confirmation. If you did …"
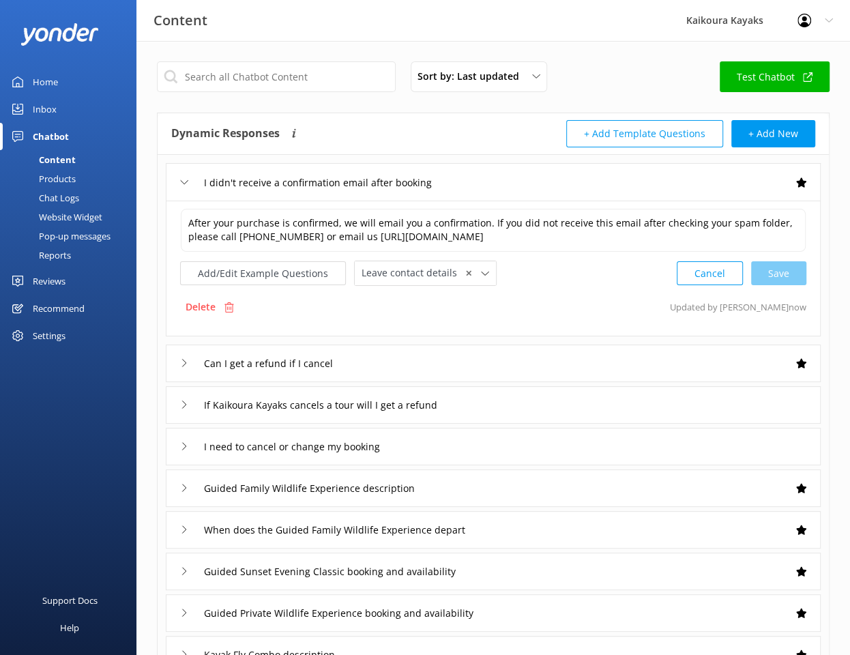
click at [448, 368] on div "Can I get a refund if I cancel" at bounding box center [493, 364] width 655 height 38
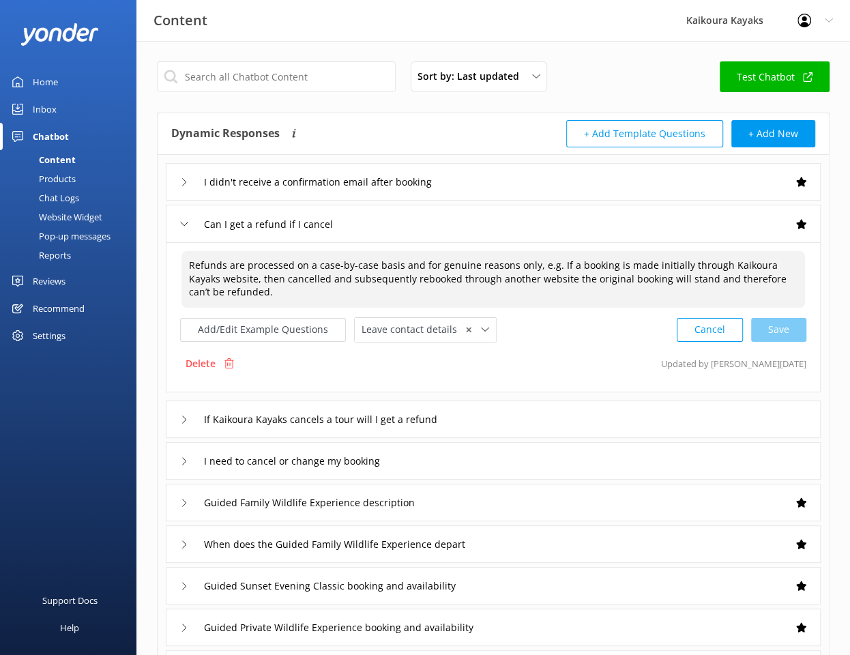
click at [252, 295] on textarea "Refunds are processed on a case-by-case basis and for genuine reasons only, e.g…" at bounding box center [493, 279] width 624 height 57
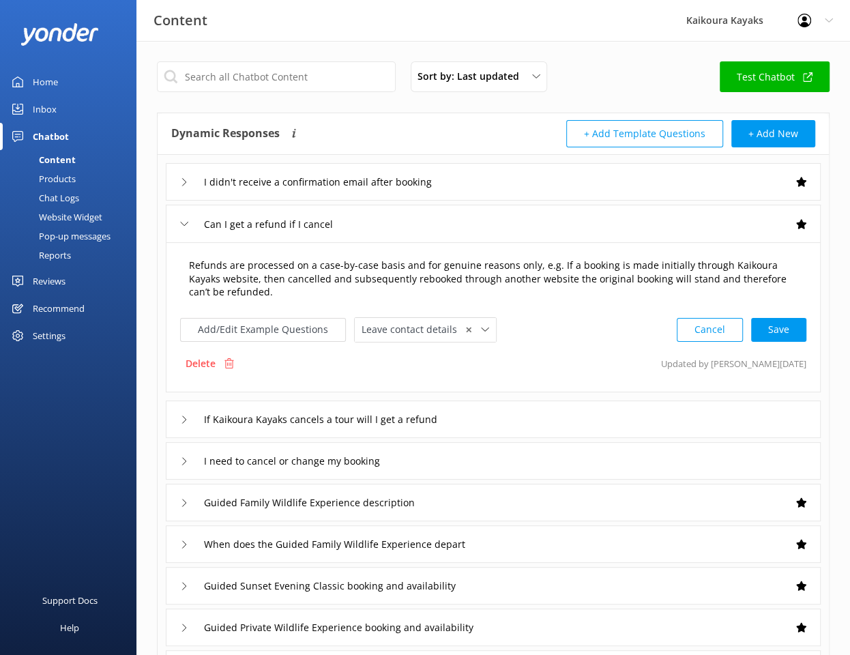
click at [299, 292] on textarea "Refunds are processed on a case-by-case basis and for genuine reasons only, e.g…" at bounding box center [493, 279] width 624 height 57
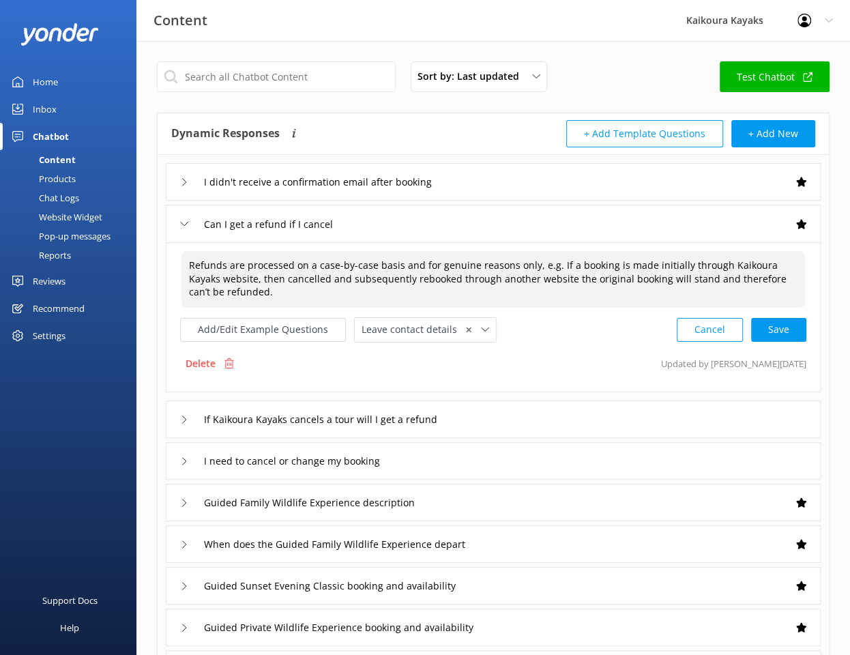
click at [257, 291] on textarea "Refunds are processed on a case-by-case basis and for genuine reasons only, e.g…" at bounding box center [493, 279] width 624 height 57
click at [187, 262] on textarea "Refunds are processed on a case-by-case basis and for genuine reasons only, e.g…" at bounding box center [493, 279] width 624 height 57
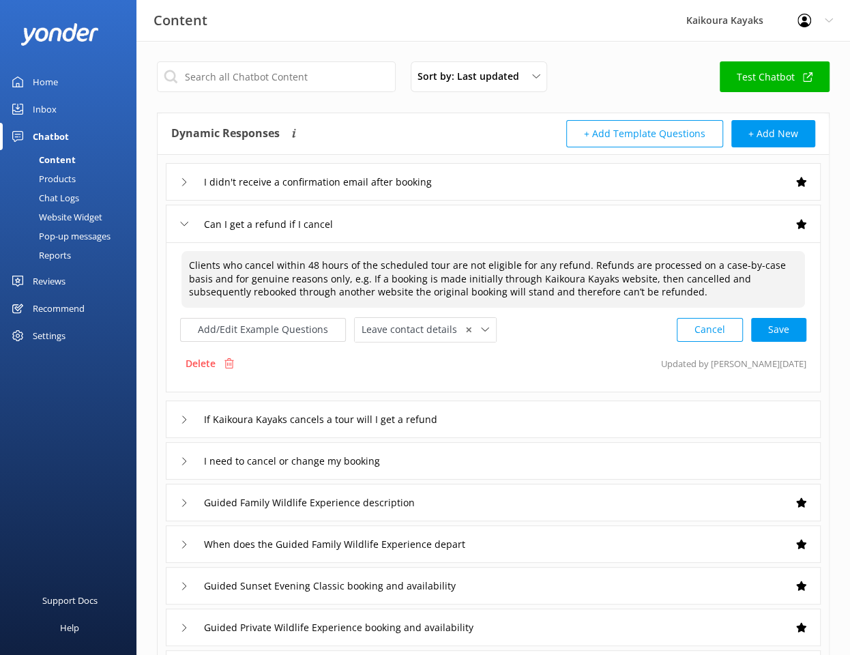
drag, startPoint x: 644, startPoint y: 293, endPoint x: 179, endPoint y: 270, distance: 465.2
click at [170, 267] on div "Clients who cancel within 48 hours of the scheduled tour are not eligible for a…" at bounding box center [493, 317] width 655 height 150
type textarea "Clients who cancel within 48 hours of the scheduled tour are not eligible for a…"
drag, startPoint x: 648, startPoint y: 291, endPoint x: 130, endPoint y: 257, distance: 519.7
click at [130, 257] on div "Content Kaikoura Kayaks Profile Settings Logout Home Inbox Chatbot Content Prod…" at bounding box center [425, 475] width 850 height 869
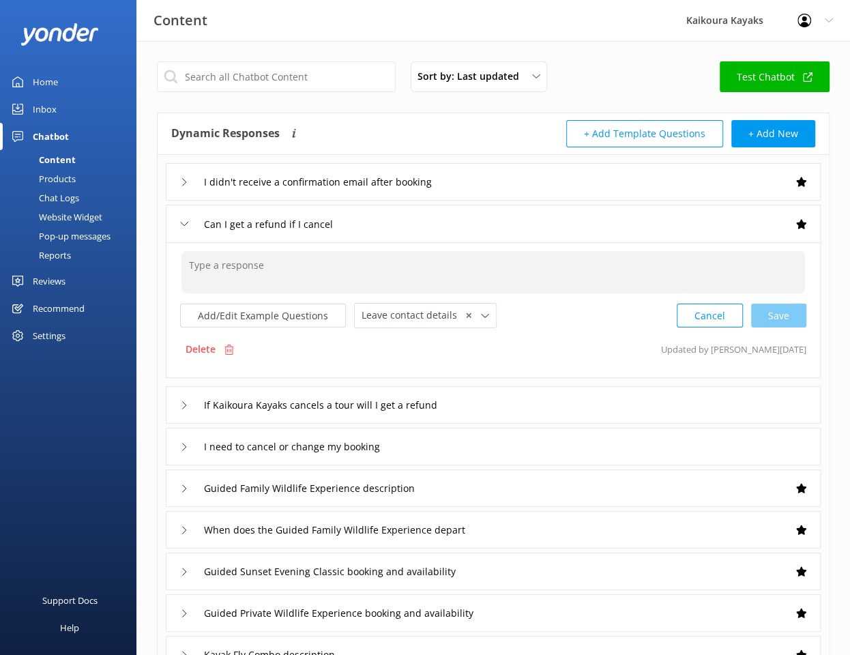
paste textarea "Cancellations made within 48 hours of the scheduled tour are non-refundable. Re…"
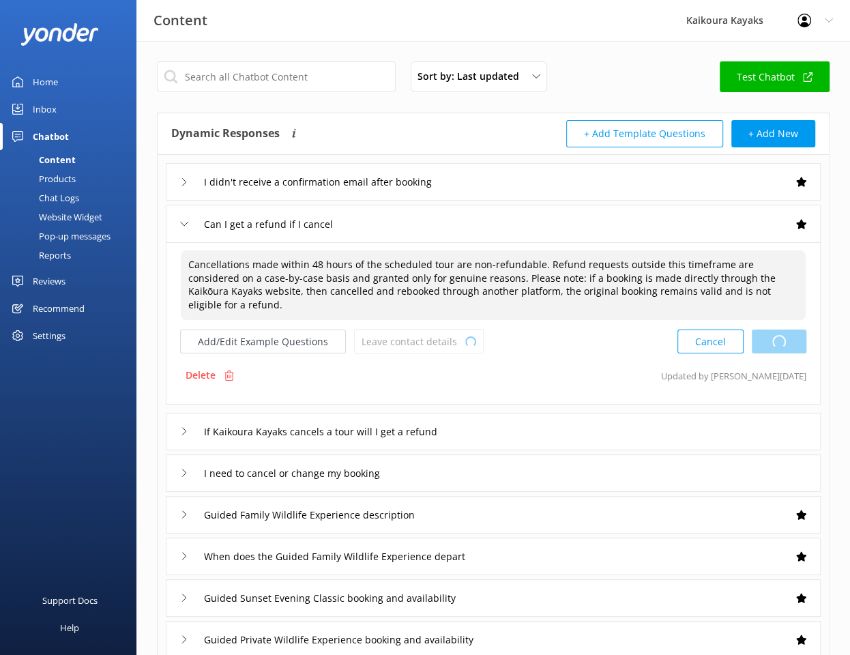
click at [772, 329] on div "Cancel Loading.." at bounding box center [742, 341] width 129 height 25
type textarea "Cancellations made within 48 hours of the scheduled tour are non-refundable. Re…"
click at [573, 416] on div "If Kaikoura Kayaks cancels a tour will I get a refund" at bounding box center [493, 432] width 655 height 38
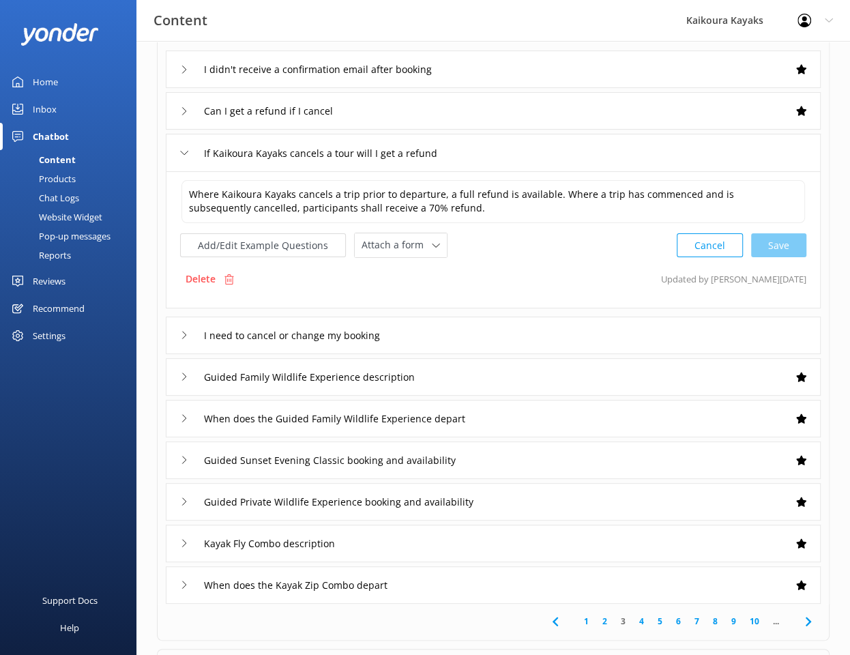
scroll to position [136, 0]
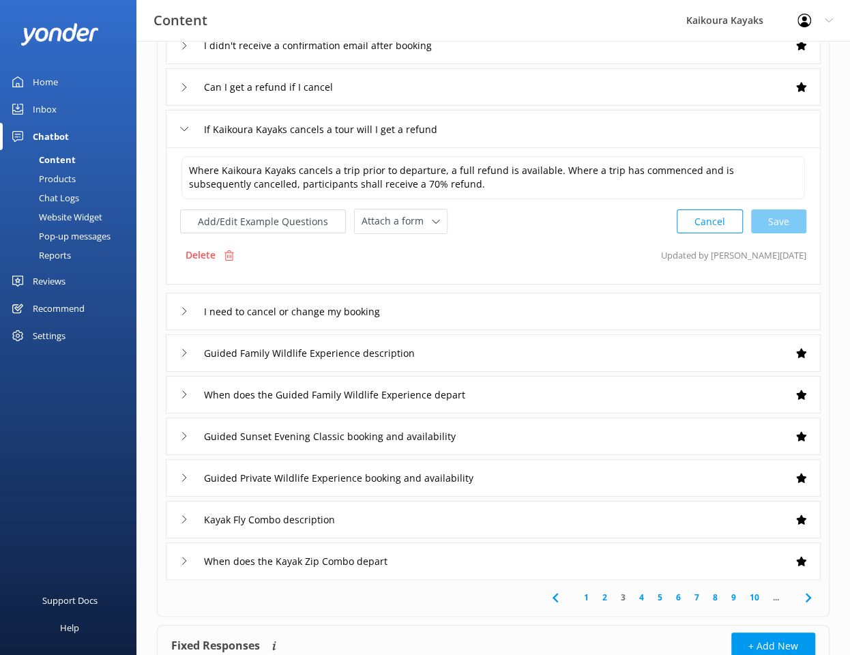
click at [503, 311] on div "I need to cancel or change my booking" at bounding box center [493, 312] width 655 height 38
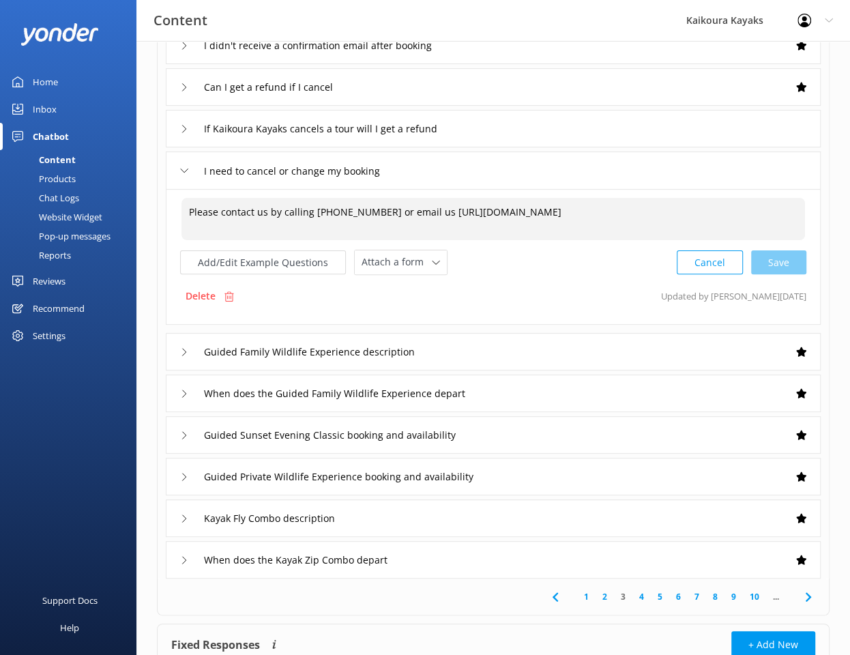
drag, startPoint x: 378, startPoint y: 209, endPoint x: 335, endPoint y: 207, distance: 43.1
click at [335, 207] on textarea "Please contact us by calling [PHONE_NUMBER] or email us [URL][DOMAIN_NAME]" at bounding box center [493, 219] width 624 height 42
drag, startPoint x: 613, startPoint y: 212, endPoint x: 424, endPoint y: 203, distance: 189.2
click at [424, 203] on textarea "Please contact us by calling [PHONE_NUMBER] or email us [URL][DOMAIN_NAME]" at bounding box center [493, 219] width 624 height 42
click at [786, 263] on div "Cancel Save" at bounding box center [742, 262] width 130 height 25
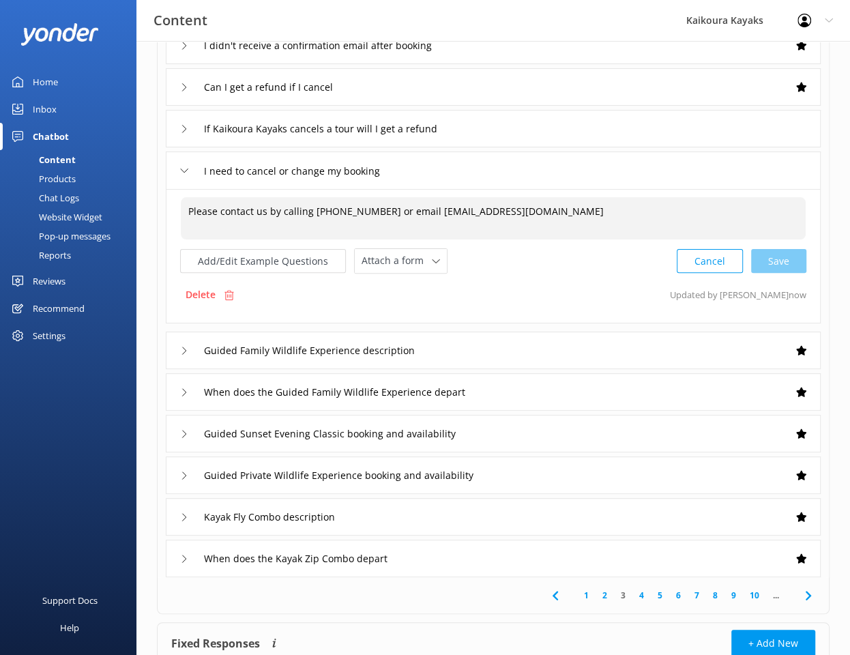
type textarea "Please contact us by calling [PHONE_NUMBER] or email [EMAIL_ADDRESS][DOMAIN_NAM…"
click at [543, 349] on div "Guided Family Wildlife Experience description" at bounding box center [493, 351] width 655 height 38
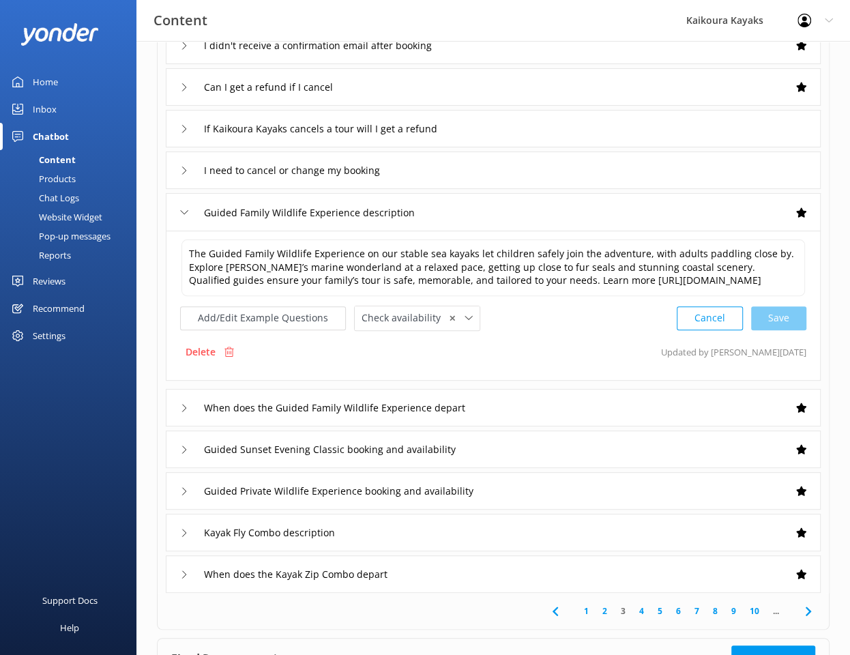
click at [531, 419] on div "When does the Guided Family Wildlife Experience depart" at bounding box center [493, 408] width 655 height 38
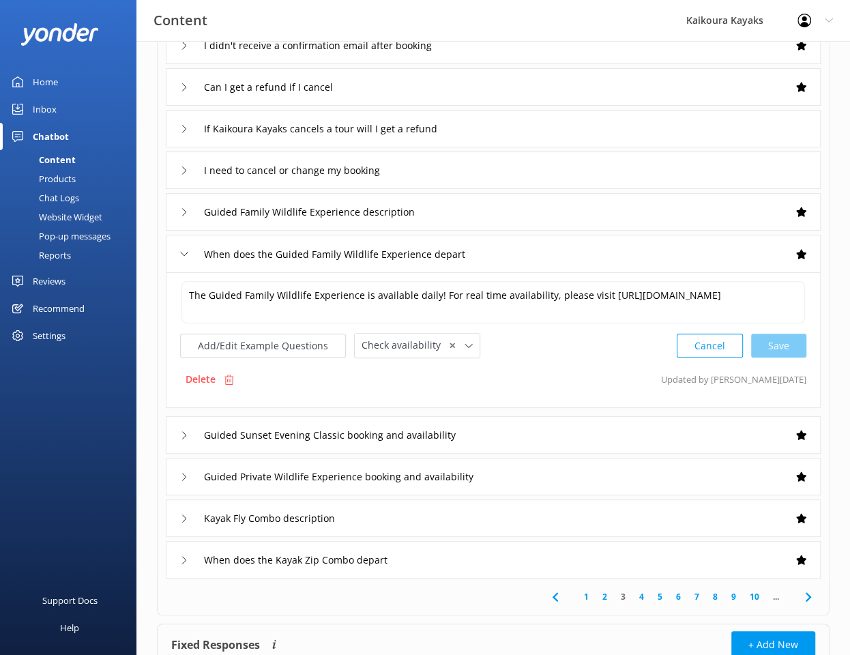
click at [541, 428] on div "Guided Sunset Evening Classic booking and availability" at bounding box center [493, 435] width 655 height 38
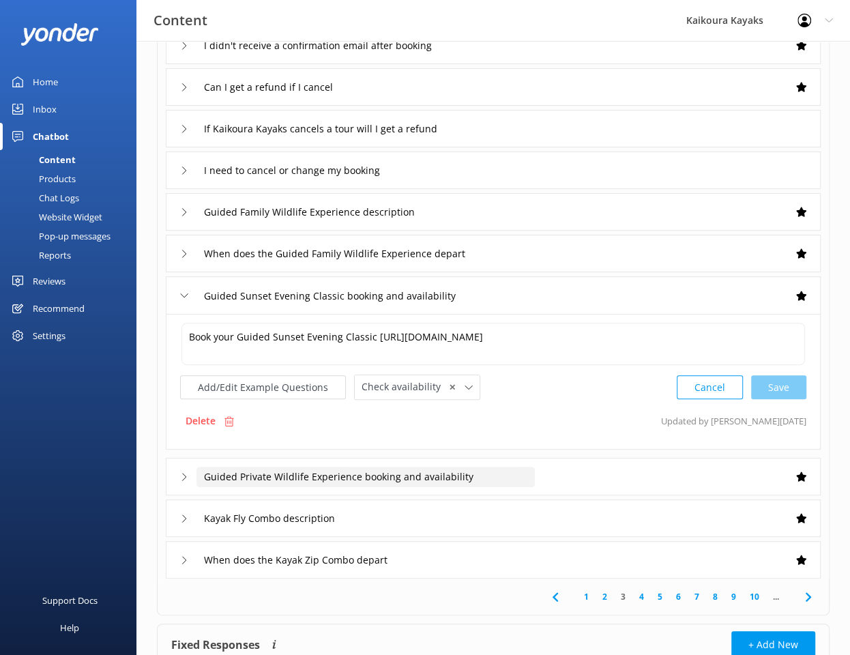
click at [491, 56] on input "Guided Private Wildlife Experience booking and availability" at bounding box center [343, 45] width 295 height 20
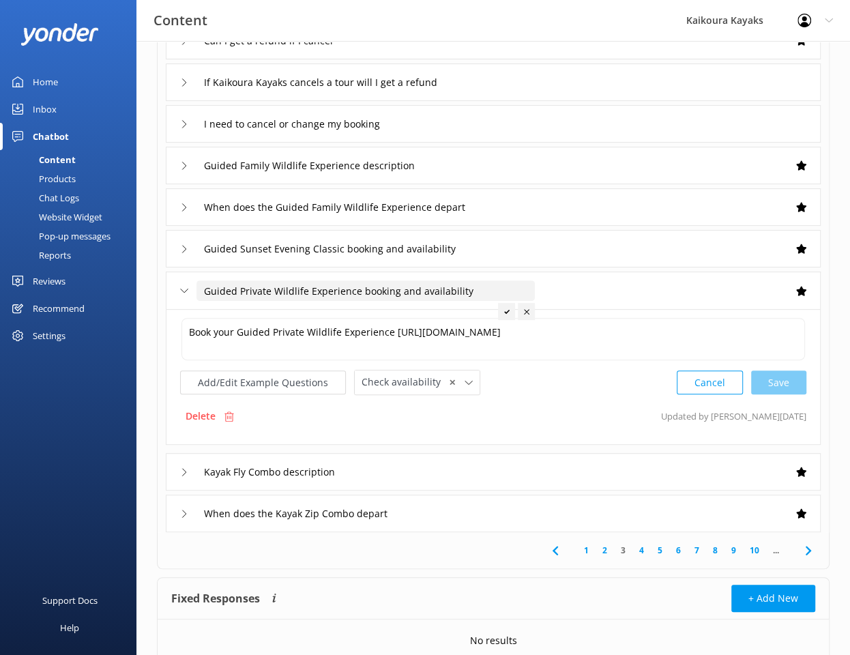
scroll to position [205, 0]
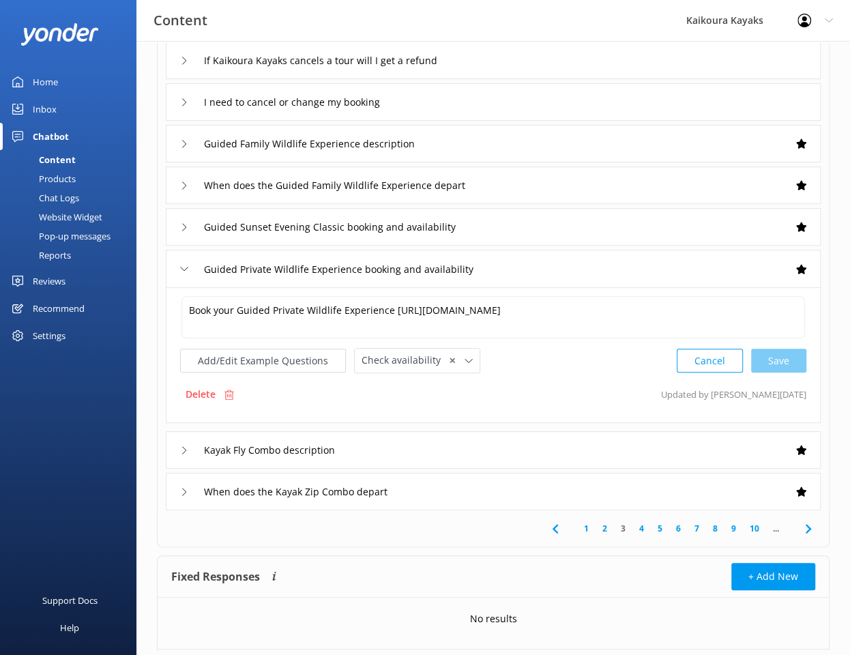
click at [522, 450] on div "Kayak Fly Combo description" at bounding box center [493, 450] width 655 height 38
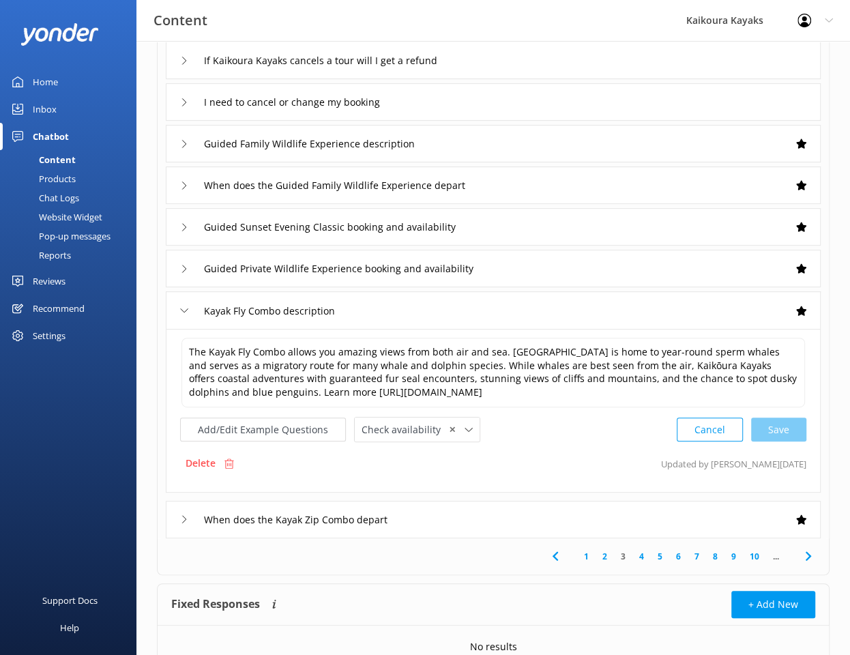
click at [487, 517] on div "When does the Kayak Zip Combo depart" at bounding box center [493, 520] width 655 height 38
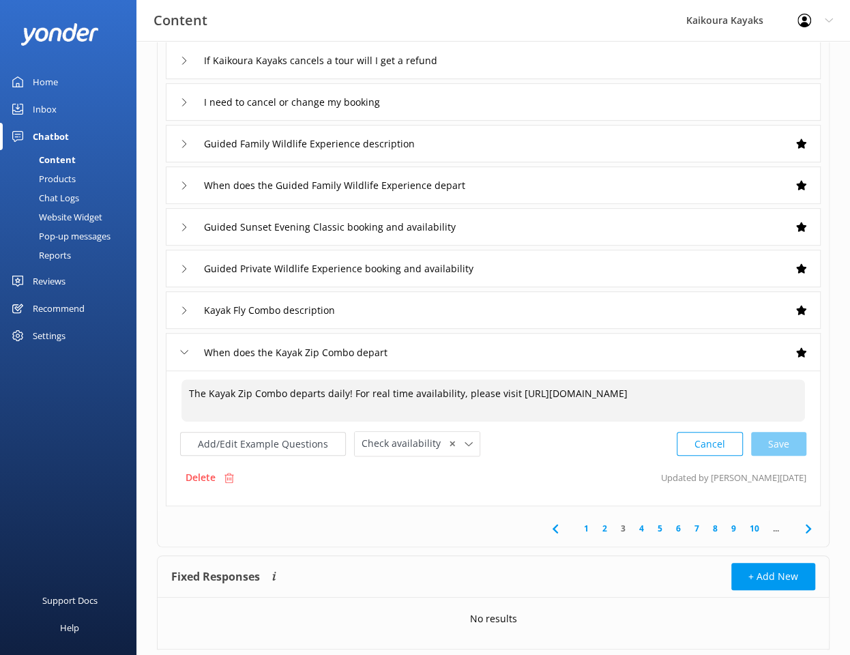
click at [783, 392] on textarea "The Kayak Zip Combo departs daily! For real time availability, please visit [UR…" at bounding box center [493, 400] width 624 height 42
click at [781, 439] on div "Cancel Loading.." at bounding box center [742, 443] width 129 height 25
type textarea "The Kayak Zip Combo departs daily! For real time availability, please visit [UR…"
click at [642, 527] on link "4" at bounding box center [641, 527] width 18 height 13
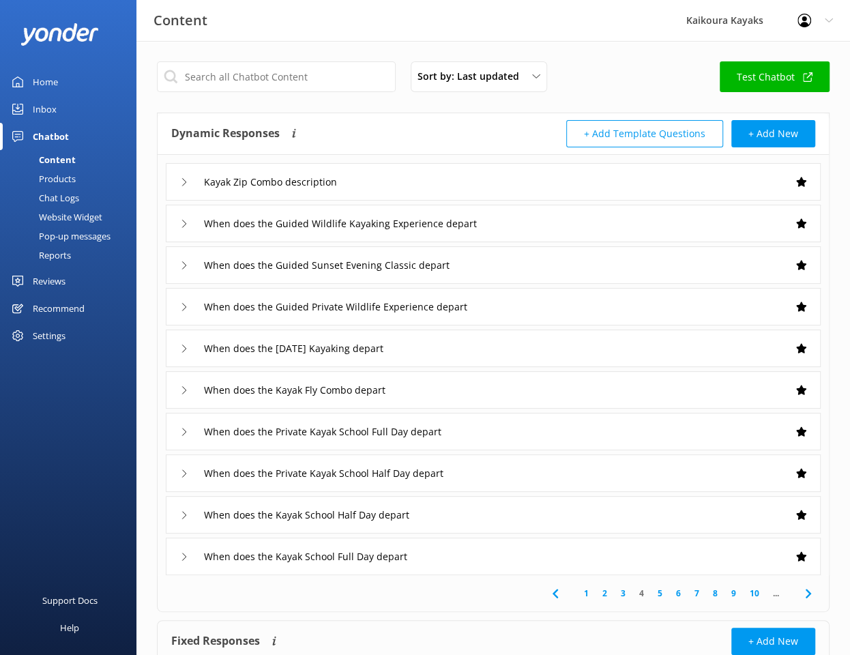
click at [567, 353] on div "When does the [DATE] Kayaking depart" at bounding box center [493, 349] width 655 height 38
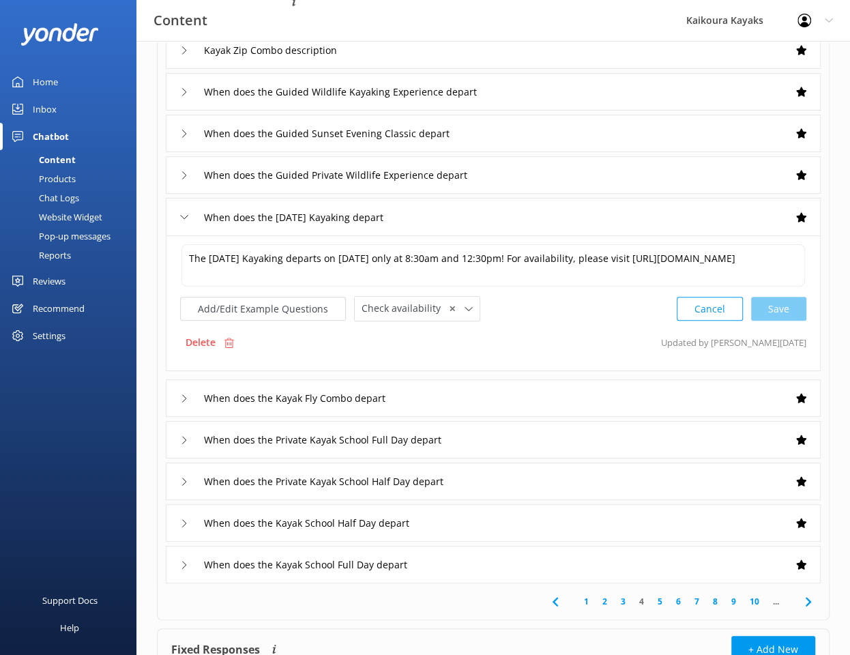
scroll to position [136, 0]
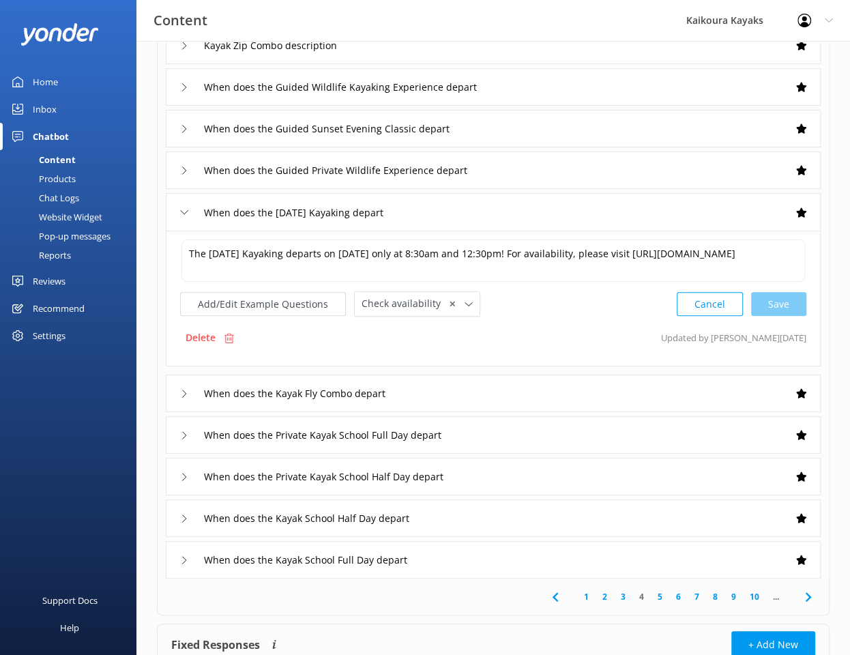
click at [567, 392] on div "When does the Kayak Fly Combo depart" at bounding box center [493, 394] width 655 height 38
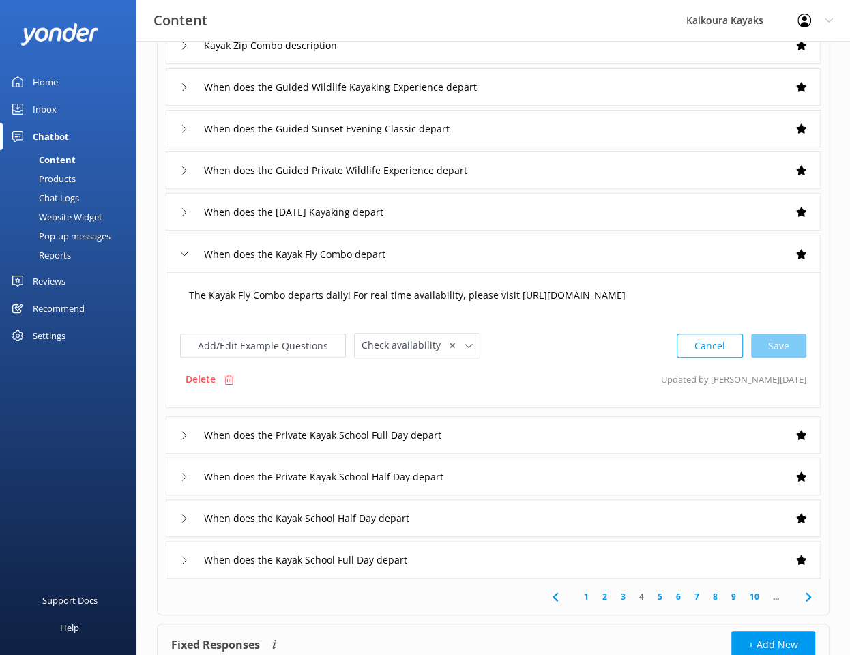
click at [783, 293] on textarea "The Kayak Fly Combo departs daily! For real time availability, please visit [UR…" at bounding box center [493, 302] width 624 height 42
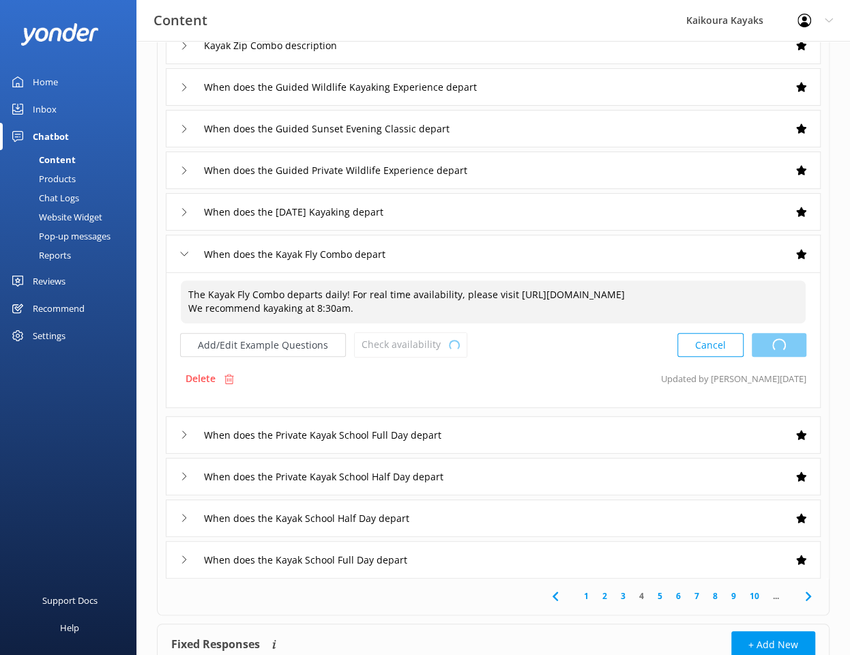
click at [787, 345] on div "Cancel Loading.." at bounding box center [742, 344] width 129 height 25
click at [767, 340] on div "Cancel Save" at bounding box center [742, 344] width 130 height 25
type textarea "The Kayak Fly Combo departs daily! For real time availability, please visit [UR…"
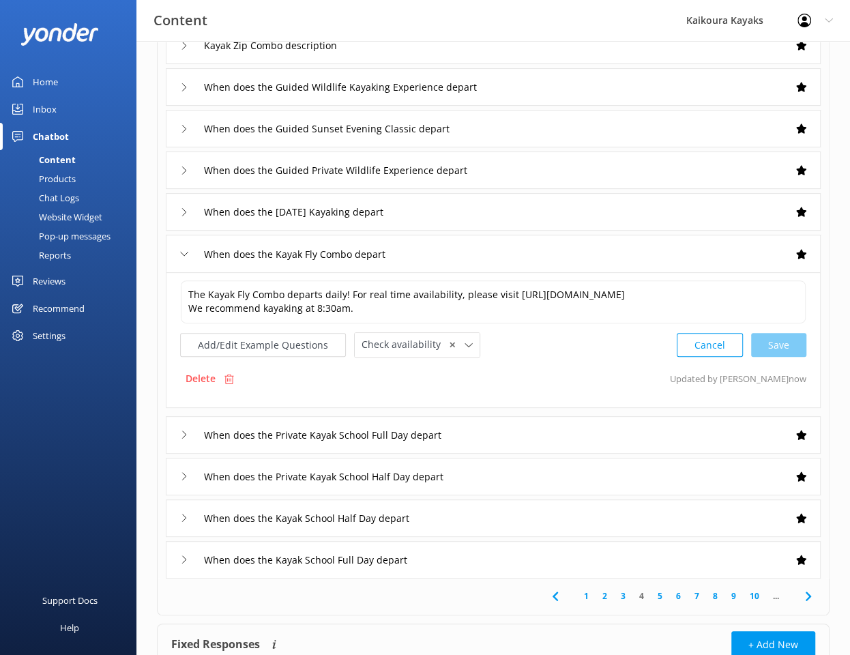
click at [656, 221] on div "When does the [DATE] Kayaking depart" at bounding box center [493, 212] width 655 height 38
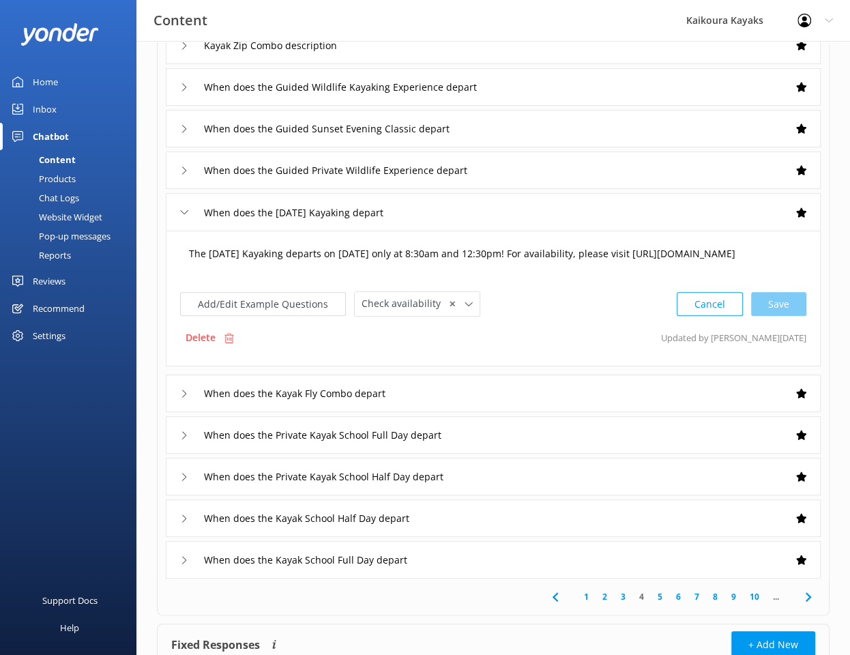
click at [516, 264] on textarea "The [DATE] Kayaking departs on [DATE] only at 8:30am and 12:30pm! For availabil…" at bounding box center [493, 260] width 624 height 42
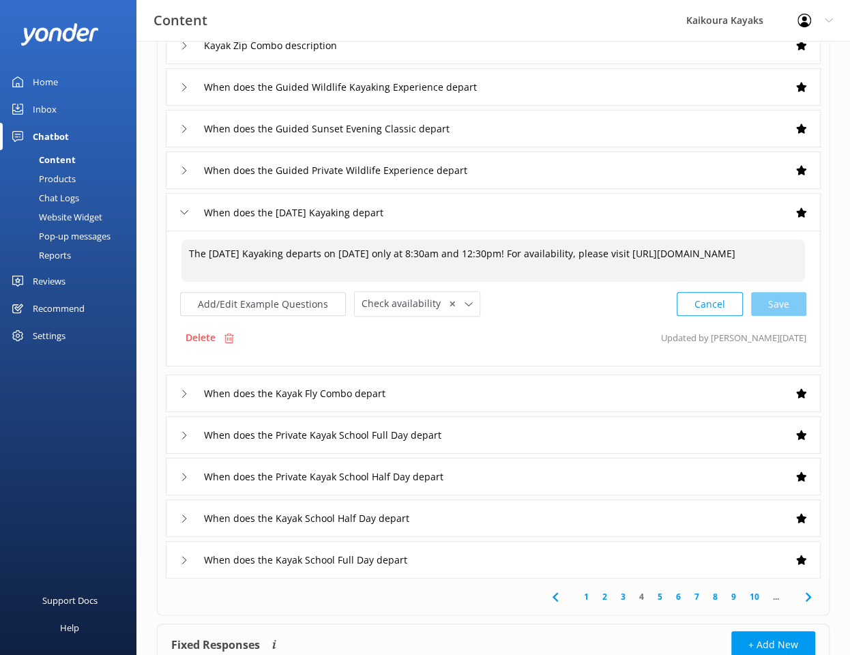
click at [565, 252] on textarea "The [DATE] Kayaking departs on [DATE] only at 8:30am and 12:30pm! For availabil…" at bounding box center [493, 260] width 624 height 42
click at [772, 300] on div "Cancel Loading.." at bounding box center [742, 303] width 129 height 25
type textarea "The [DATE] Kayaking departs on [DATE] only at 8:30am and 12:30pm! Lmited seats.…"
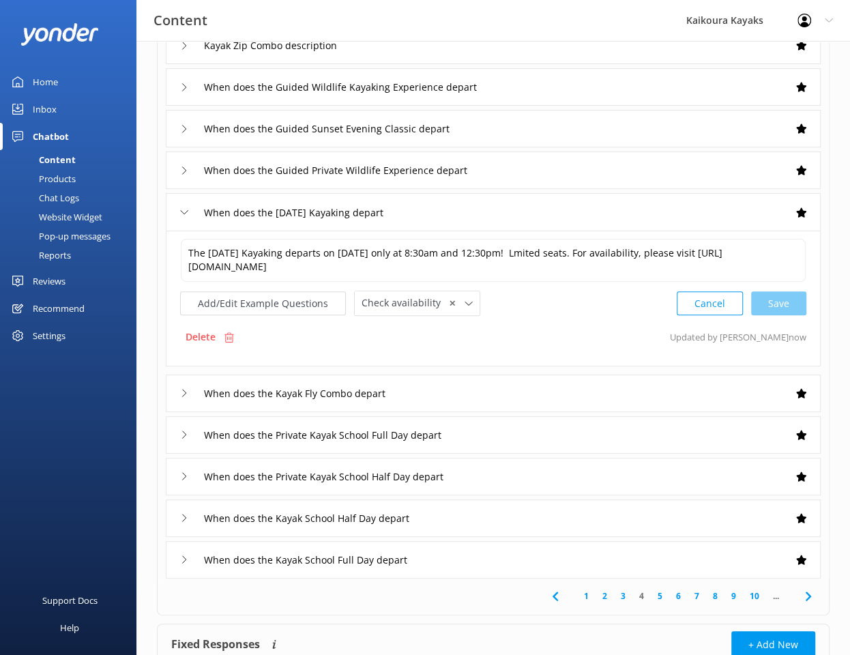
click at [572, 170] on div "When does the Guided Private Wildlife Experience depart" at bounding box center [493, 170] width 655 height 38
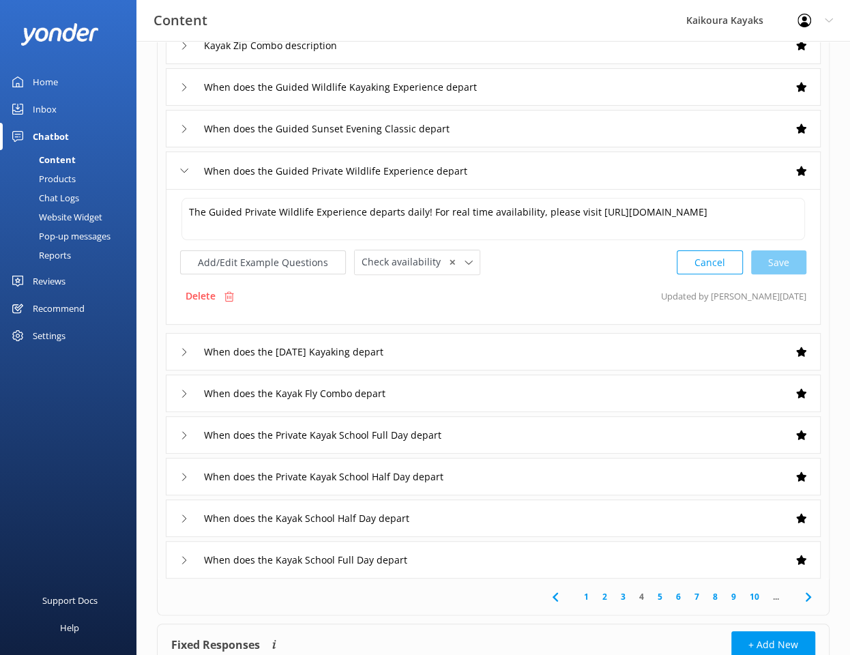
click at [540, 132] on div "When does the Guided Sunset Evening Classic depart" at bounding box center [493, 129] width 655 height 38
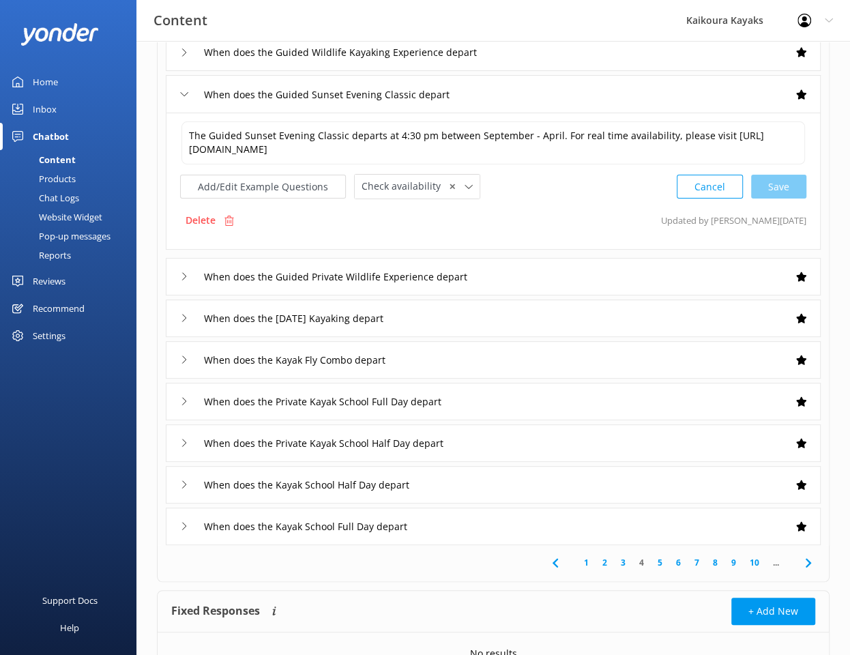
scroll to position [205, 0]
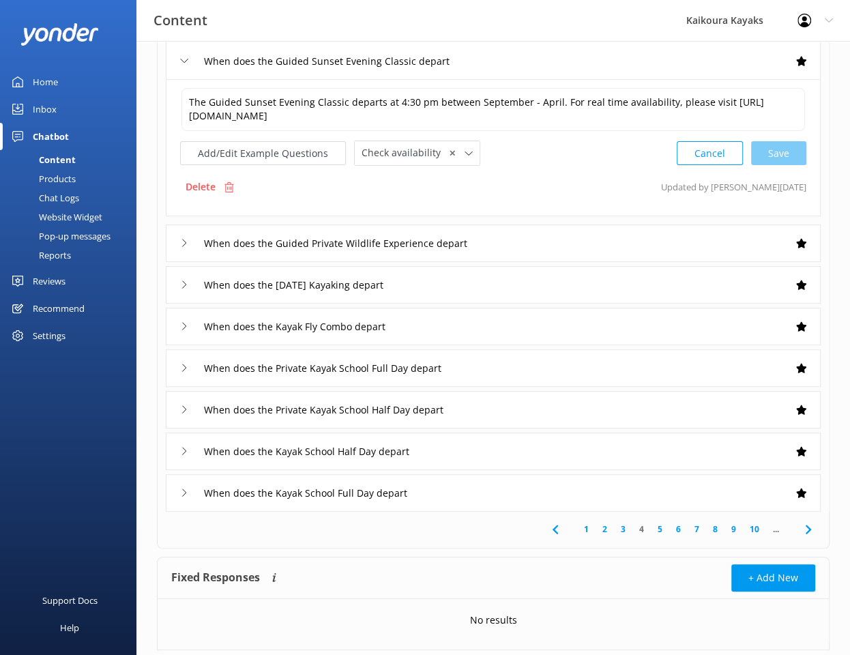
click at [806, 525] on icon at bounding box center [808, 529] width 16 height 16
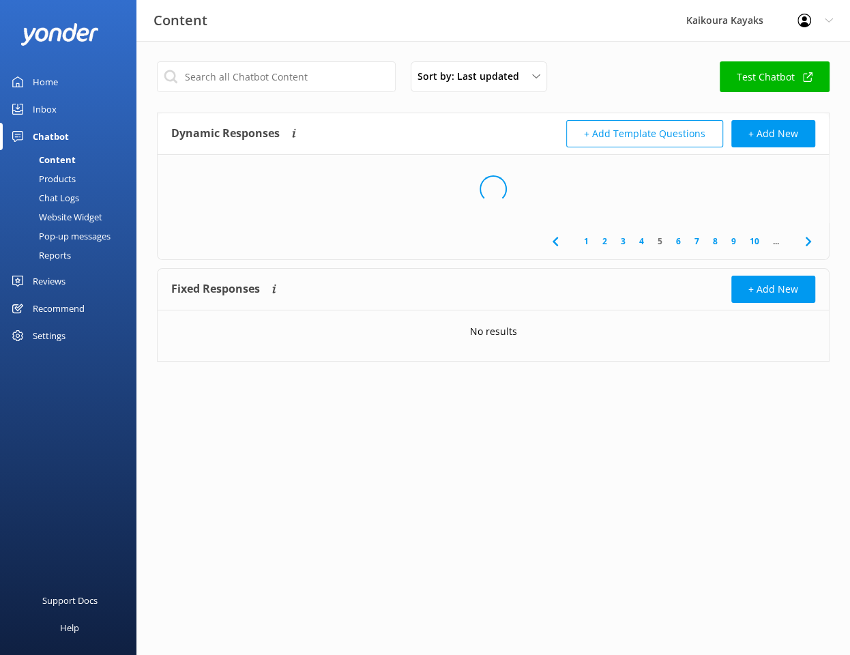
scroll to position [0, 0]
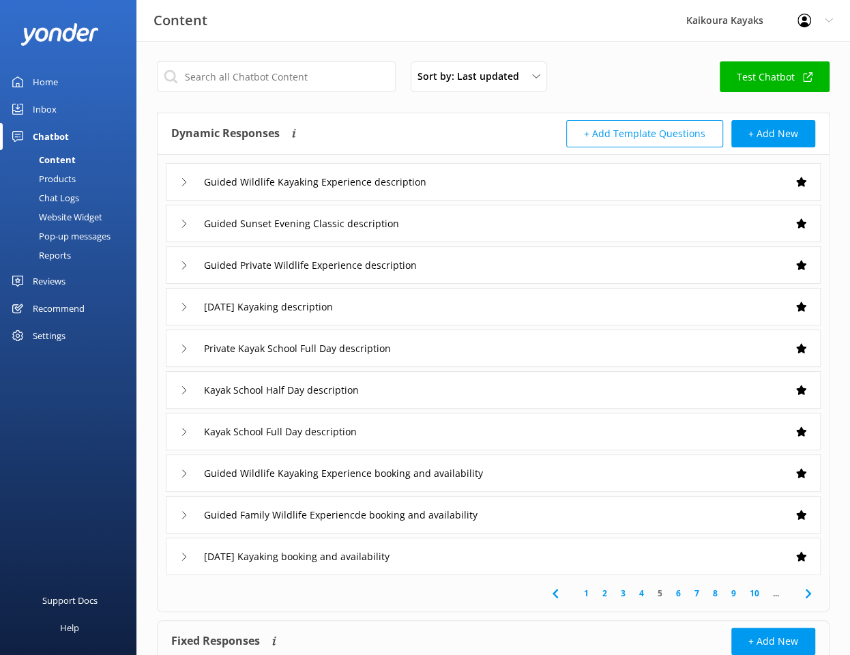
click at [593, 188] on div "Guided Wildlife Kayaking Experience description" at bounding box center [493, 182] width 655 height 38
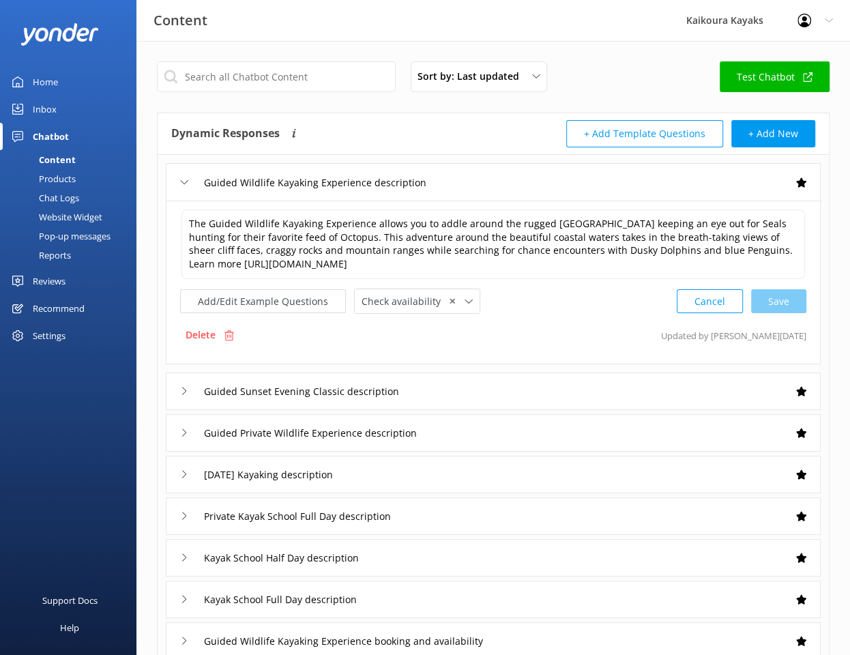
click at [461, 392] on div "Guided Sunset Evening Classic description" at bounding box center [493, 392] width 655 height 38
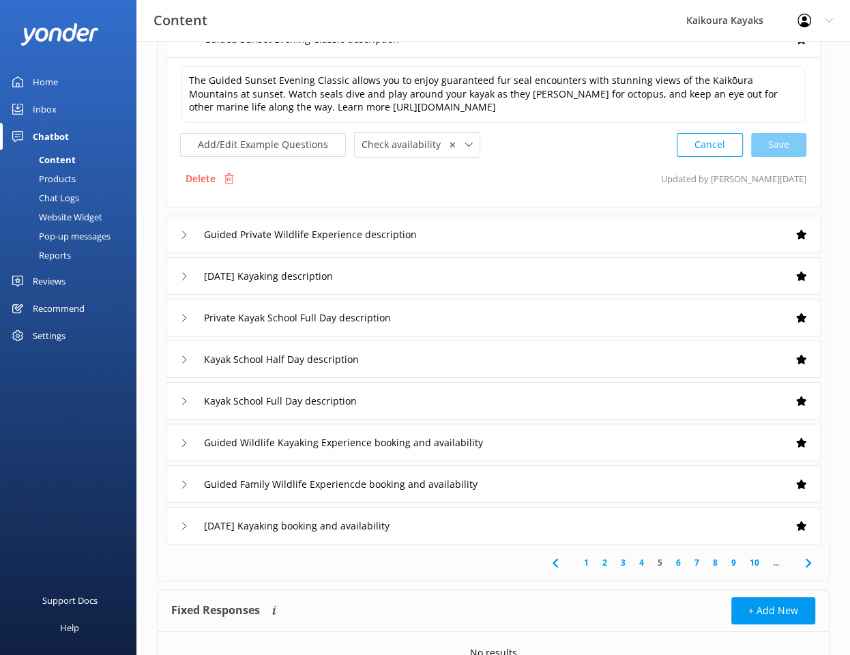
scroll to position [205, 0]
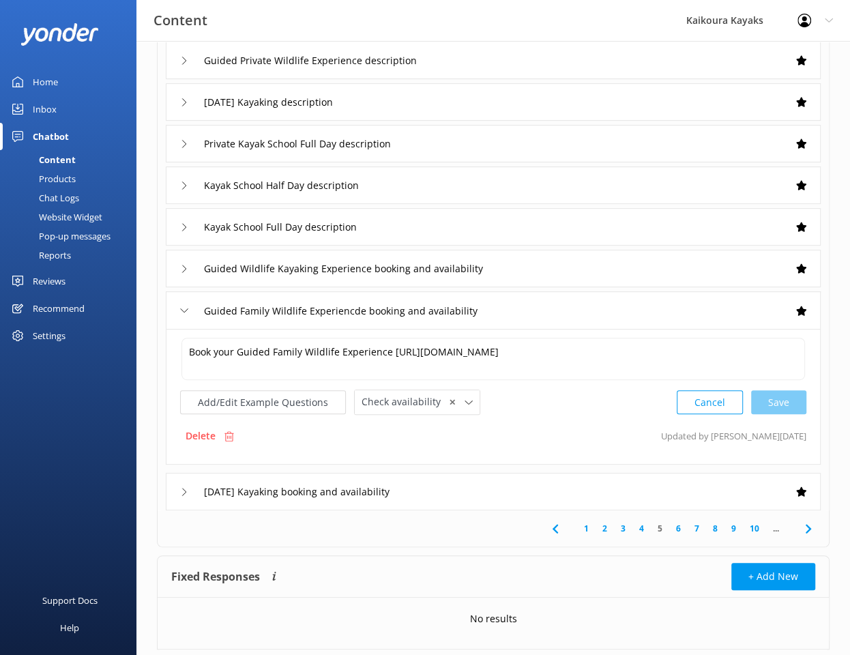
click at [678, 526] on link "6" at bounding box center [678, 528] width 18 height 13
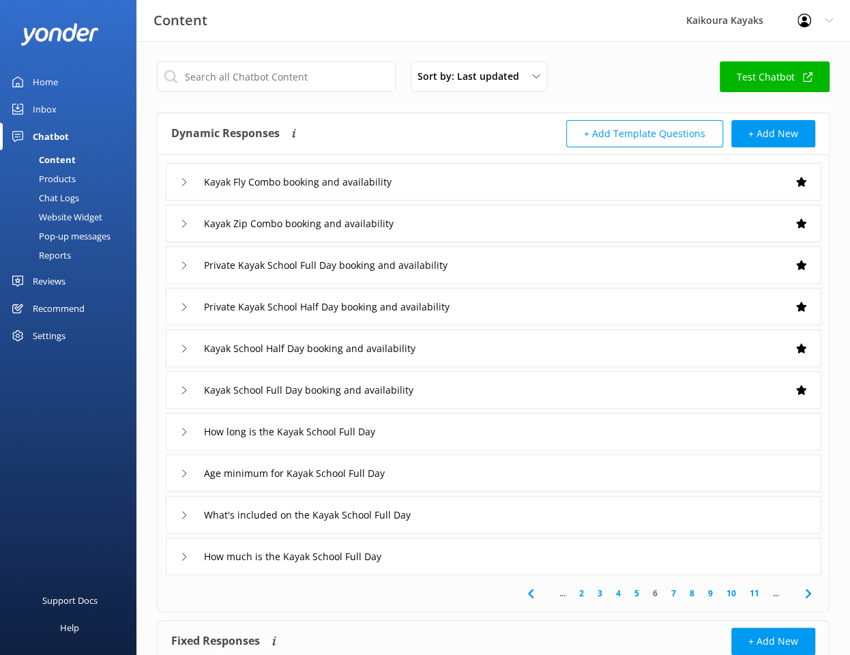
click at [521, 186] on div "Kayak Fly Combo booking and availability" at bounding box center [493, 182] width 655 height 38
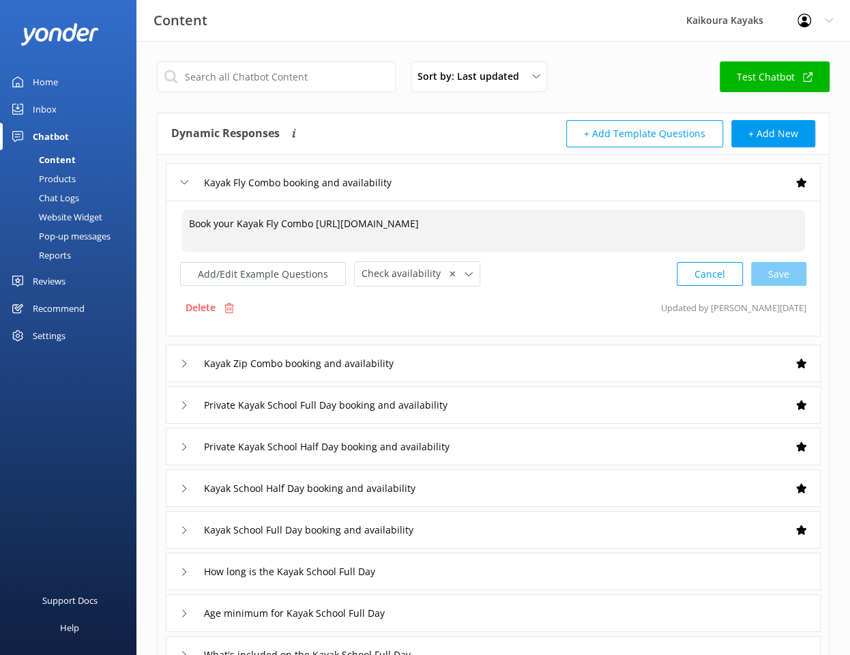
click at [600, 222] on textarea "Book your Kayak Fly Combo [URL][DOMAIN_NAME]" at bounding box center [493, 230] width 624 height 42
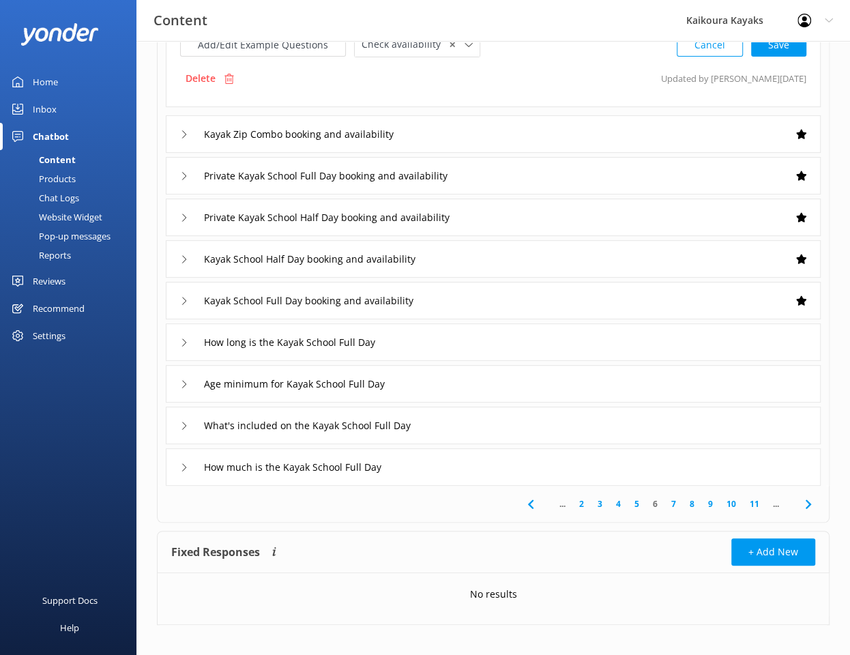
scroll to position [237, 0]
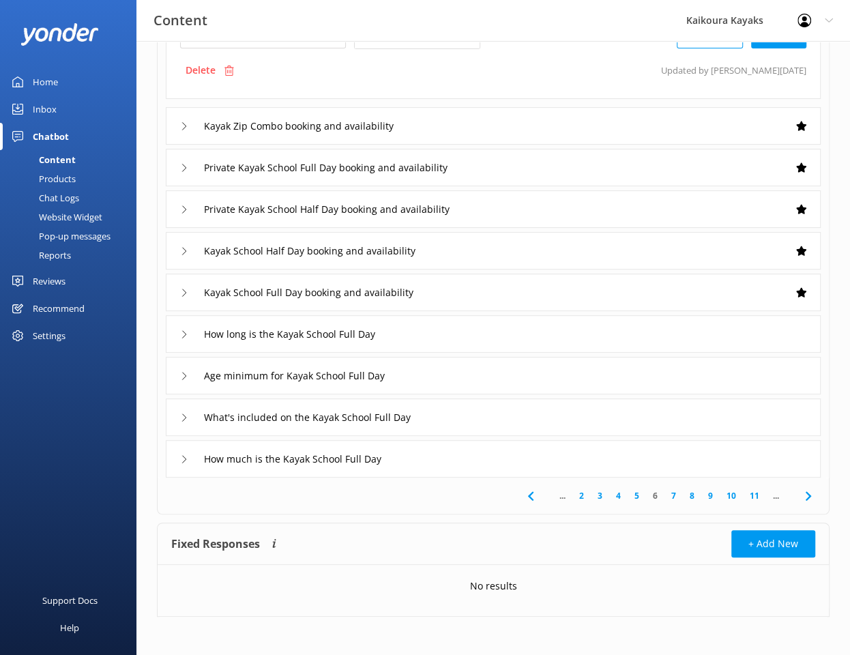
type textarea "Book your Kayak Fly Combo [URL][DOMAIN_NAME]"
click at [809, 495] on use at bounding box center [807, 495] width 5 height 9
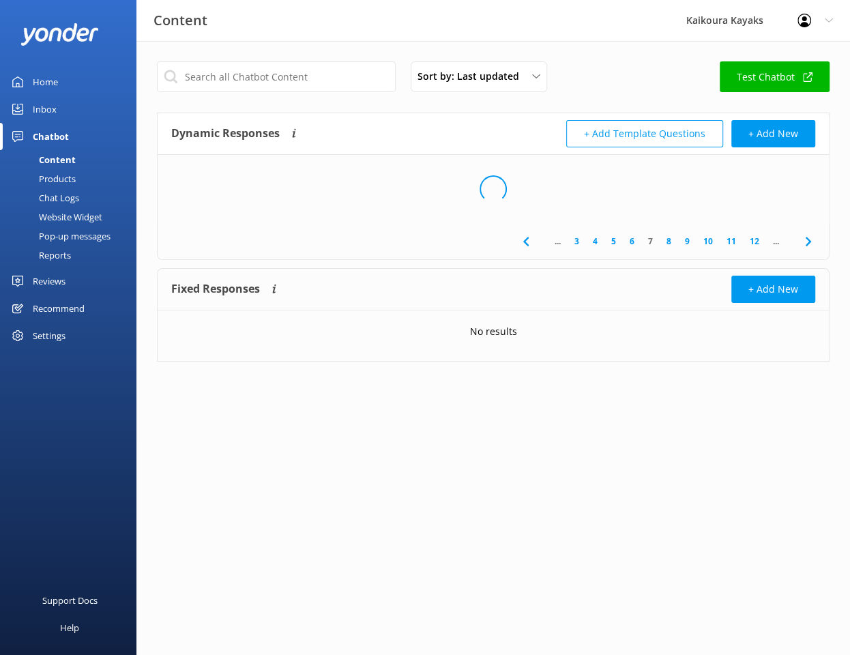
scroll to position [0, 0]
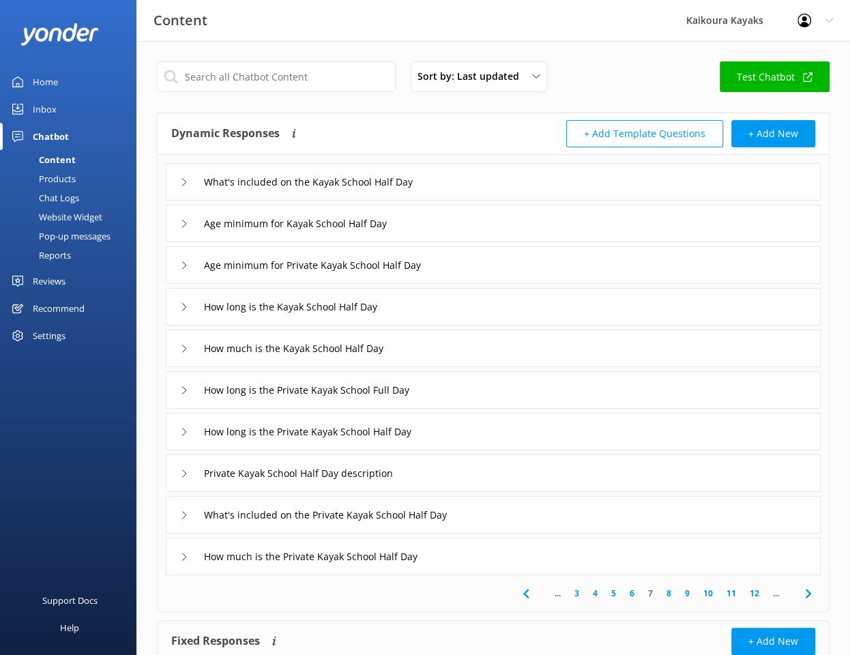
click at [456, 229] on div "Age minimum for Kayak School Half Day" at bounding box center [493, 224] width 655 height 38
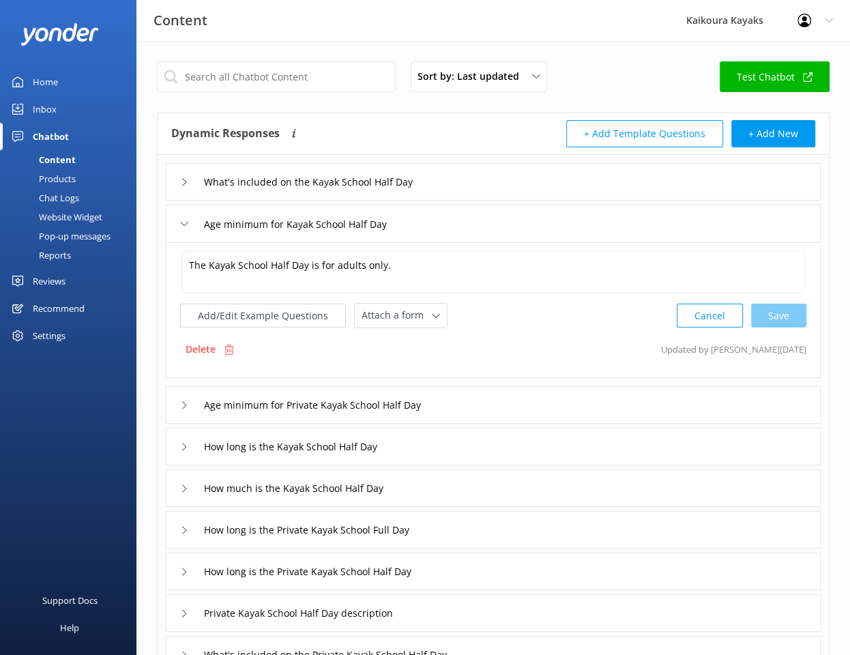
click at [463, 405] on div "Age minimum for Private Kayak School Half Day" at bounding box center [493, 405] width 655 height 38
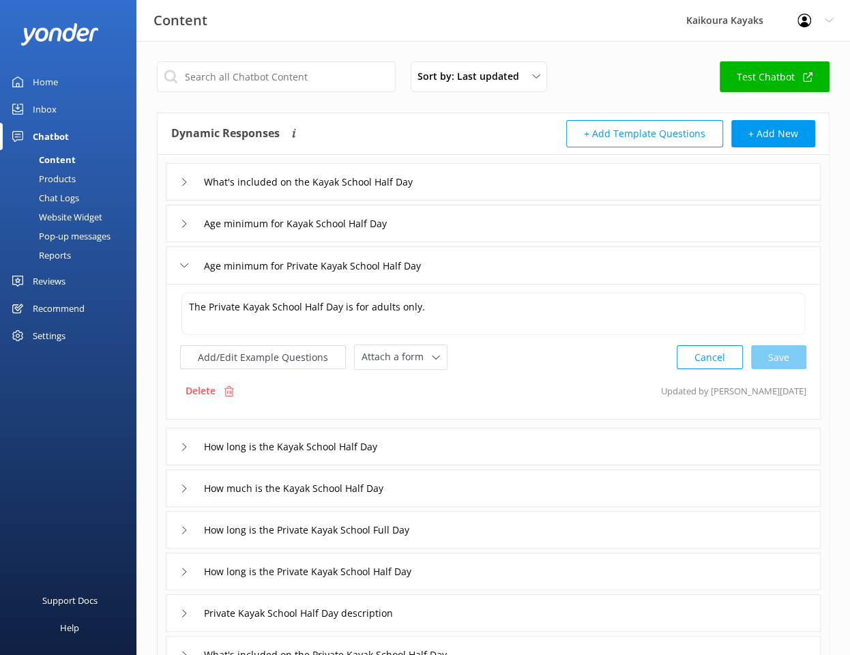
click at [445, 444] on div "How long is the Kayak School Half Day" at bounding box center [493, 447] width 655 height 38
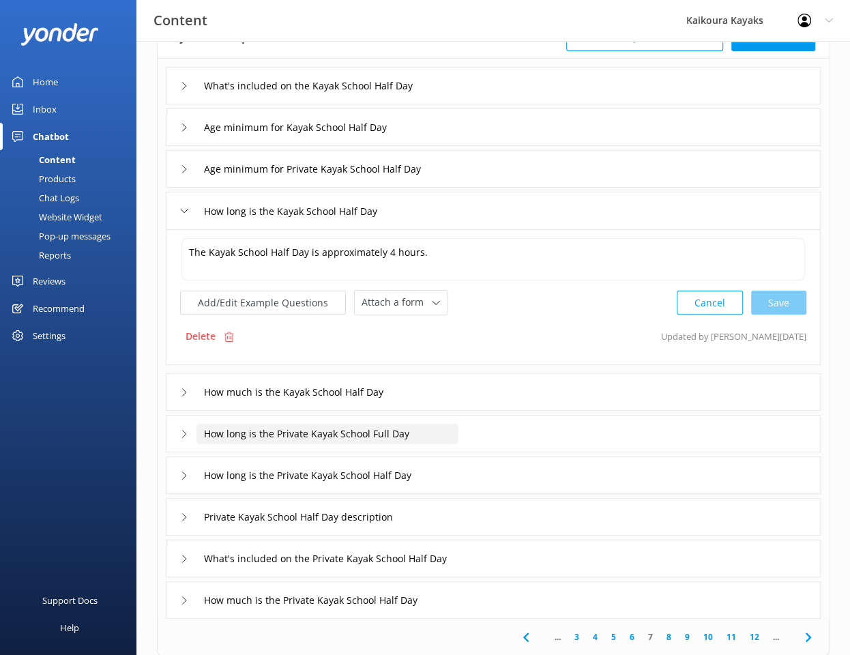
scroll to position [136, 0]
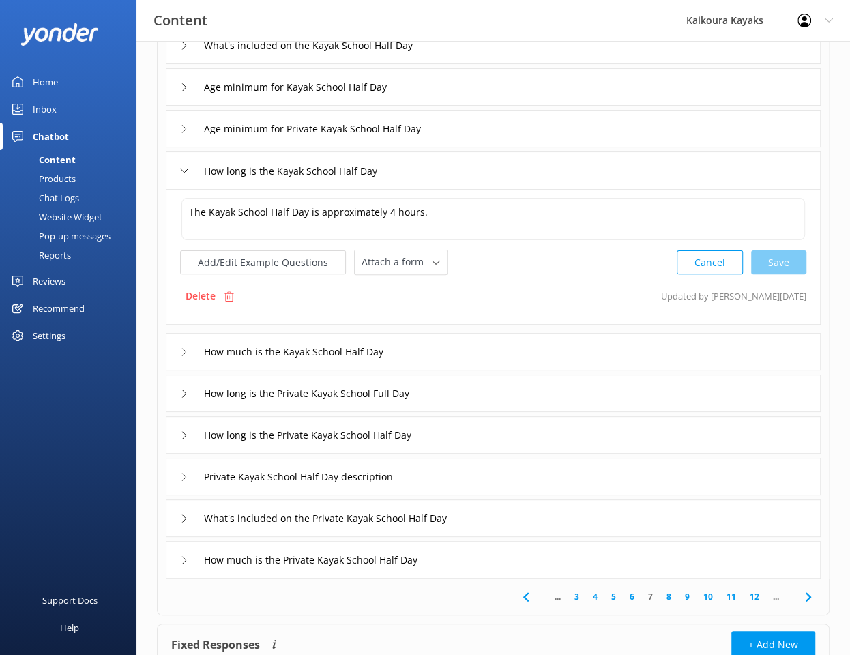
click at [527, 517] on div "What's included on the Private Kayak School Half Day" at bounding box center [493, 518] width 655 height 38
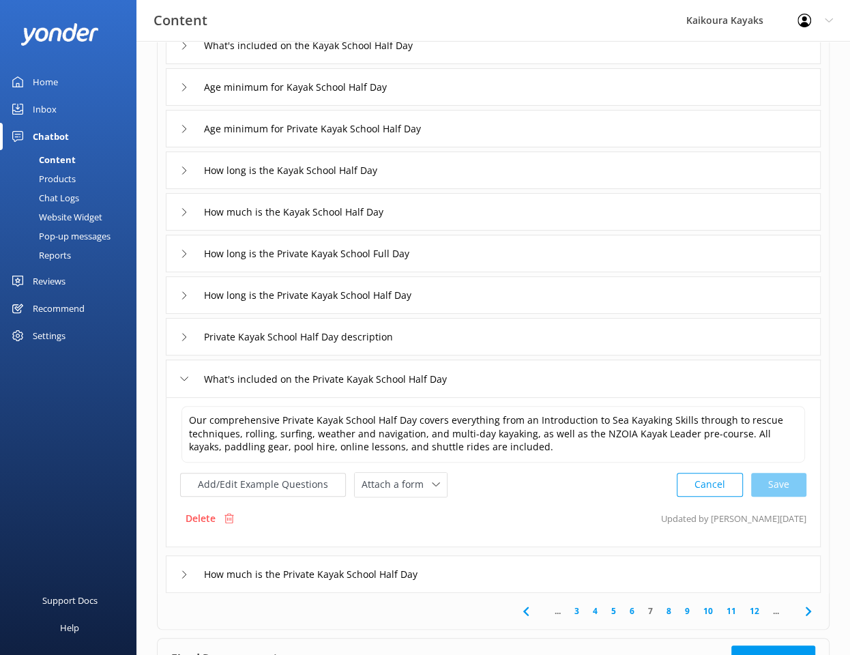
click at [809, 609] on icon at bounding box center [808, 611] width 16 height 16
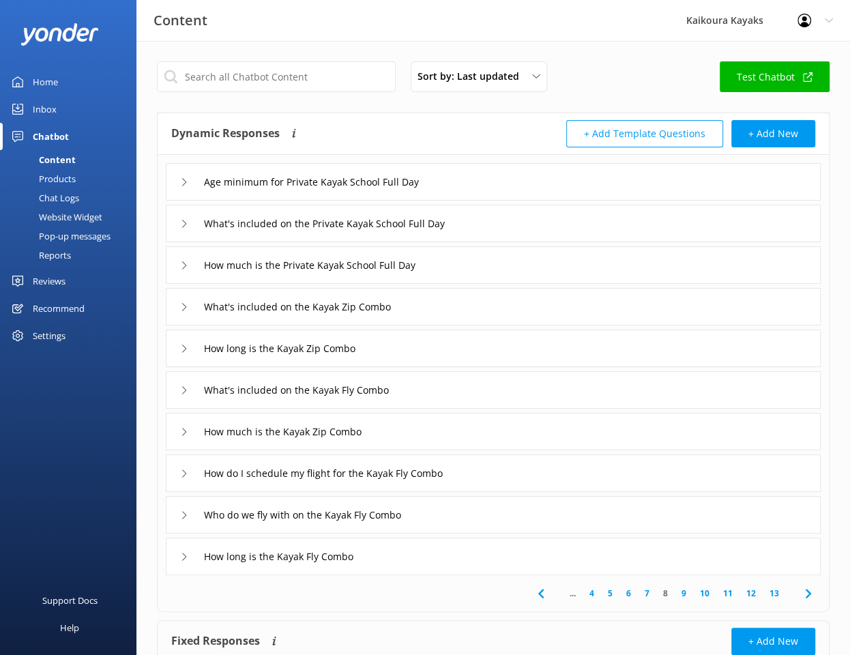
click at [474, 426] on div "How much is the Kayak Zip Combo" at bounding box center [493, 432] width 655 height 38
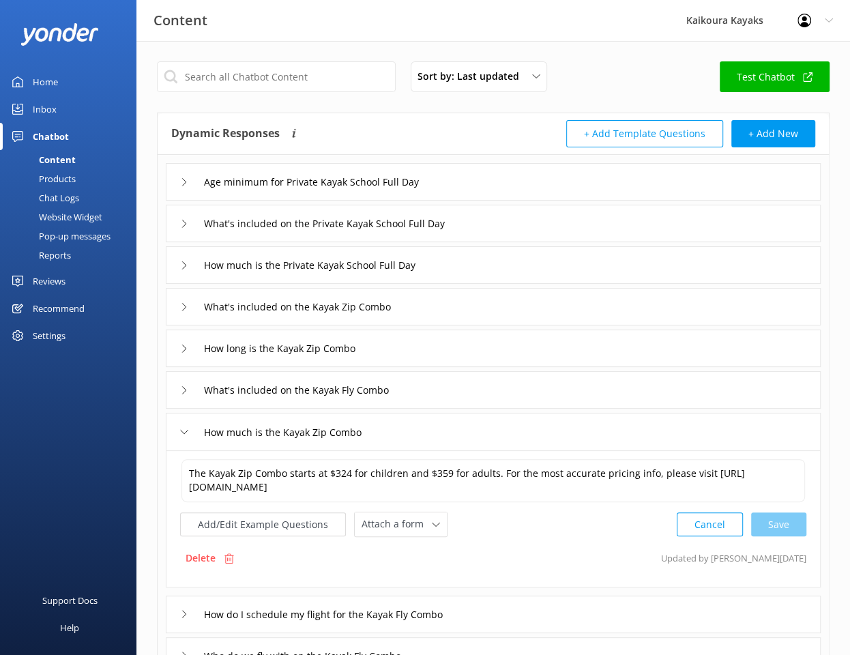
click at [468, 388] on div "What's included on the Kayak Fly Combo" at bounding box center [493, 390] width 655 height 38
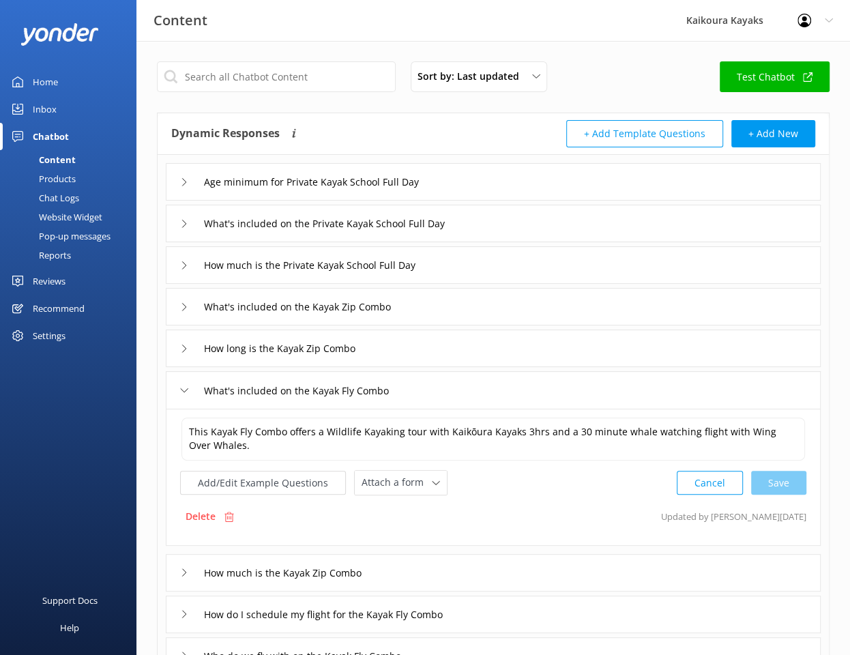
click at [450, 383] on div "What's included on the Kayak Fly Combo" at bounding box center [493, 390] width 655 height 38
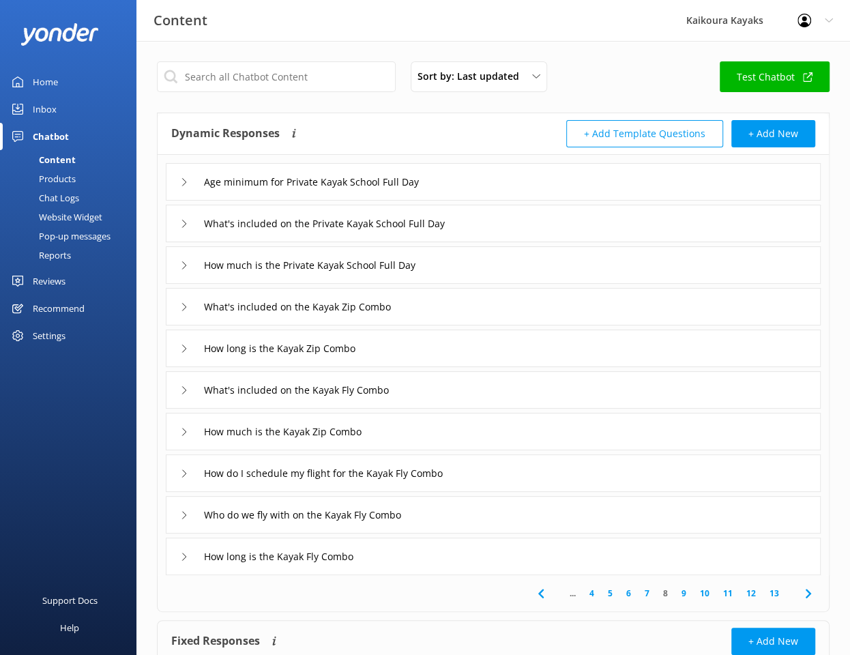
click at [431, 306] on div "What's included on the Kayak Zip Combo" at bounding box center [493, 307] width 655 height 38
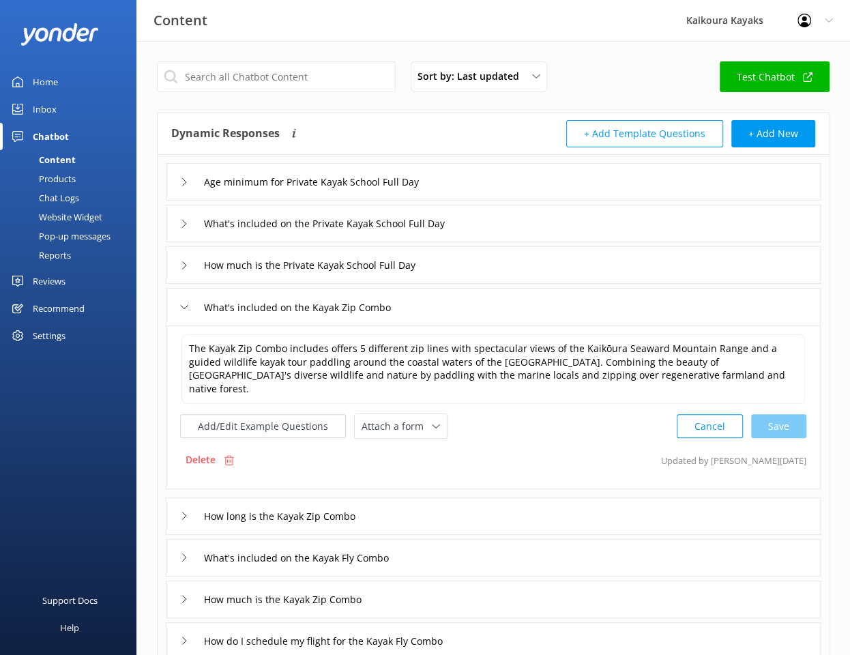
click at [442, 501] on div "How long is the Kayak Zip Combo" at bounding box center [493, 516] width 655 height 38
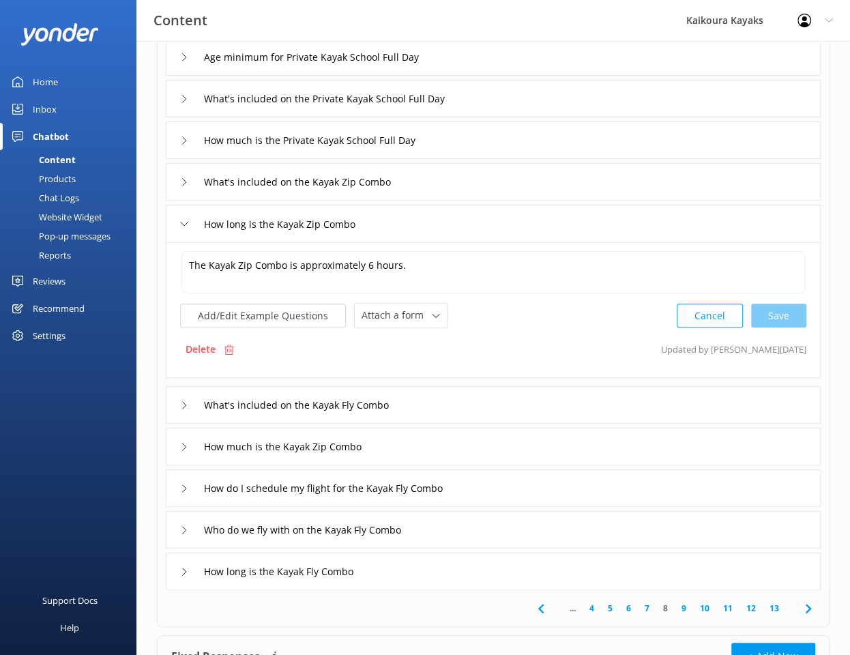
scroll to position [136, 0]
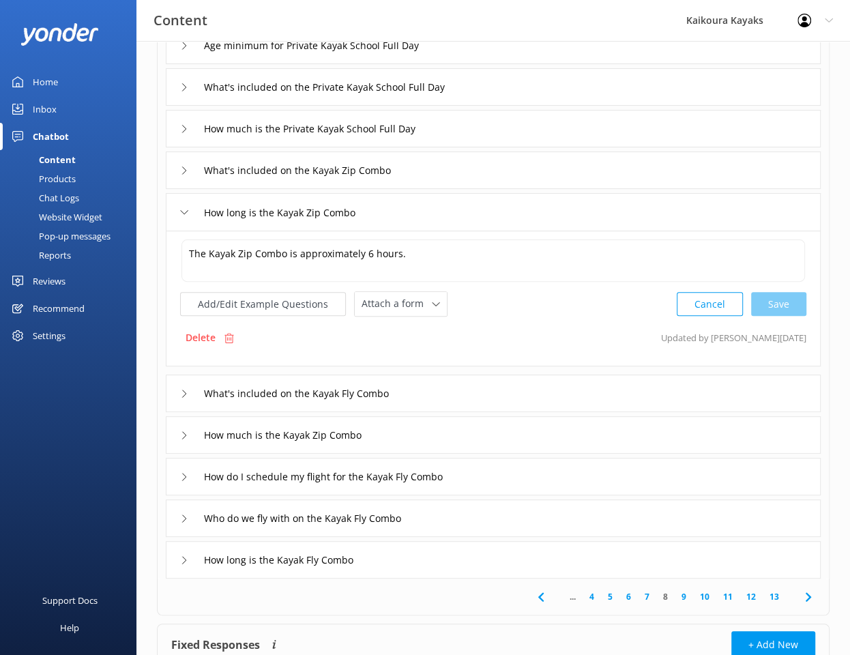
click at [440, 428] on div "How much is the Kayak Zip Combo" at bounding box center [493, 435] width 655 height 38
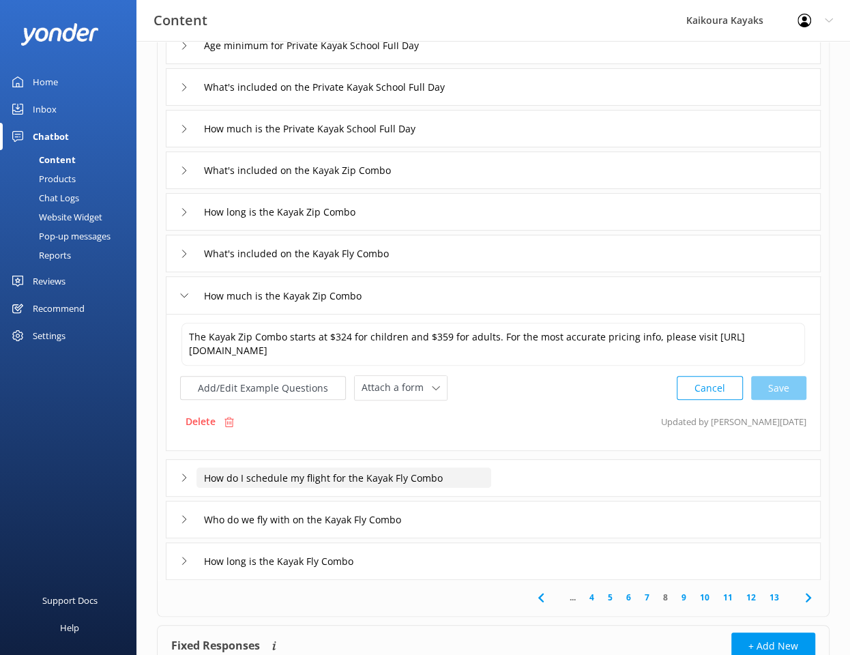
click at [458, 56] on input "How do I schedule my flight for the Kayak Fly Combo" at bounding box center [327, 45] width 262 height 20
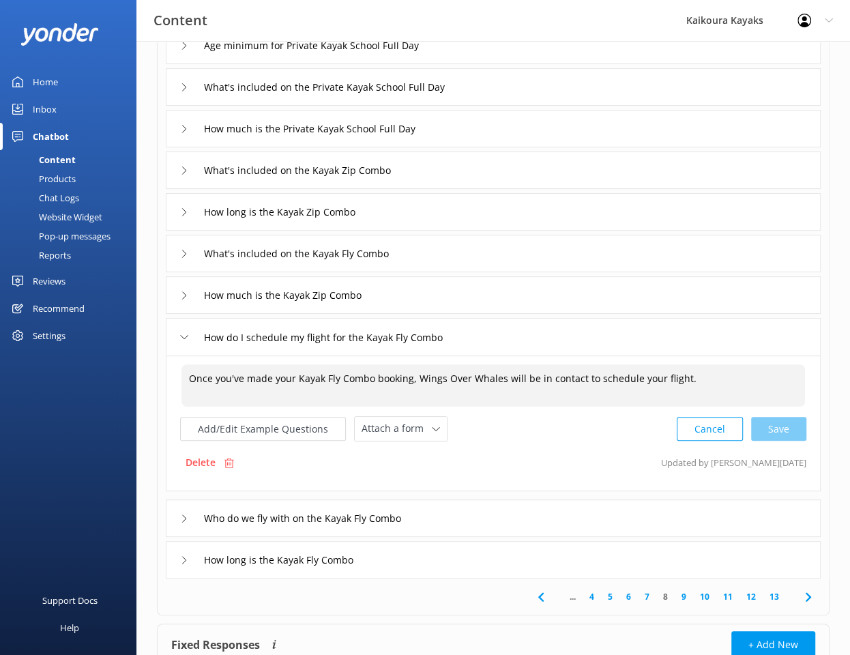
click at [706, 374] on textarea "Once you've made your Kayak Fly Combo booking, Wings Over Whales will be in con…" at bounding box center [493, 385] width 624 height 42
click at [790, 420] on div "Cancel Save" at bounding box center [742, 429] width 130 height 25
type textarea "Once you've made your Kayak Fly Combo booking, Wings Over Whales will be in con…"
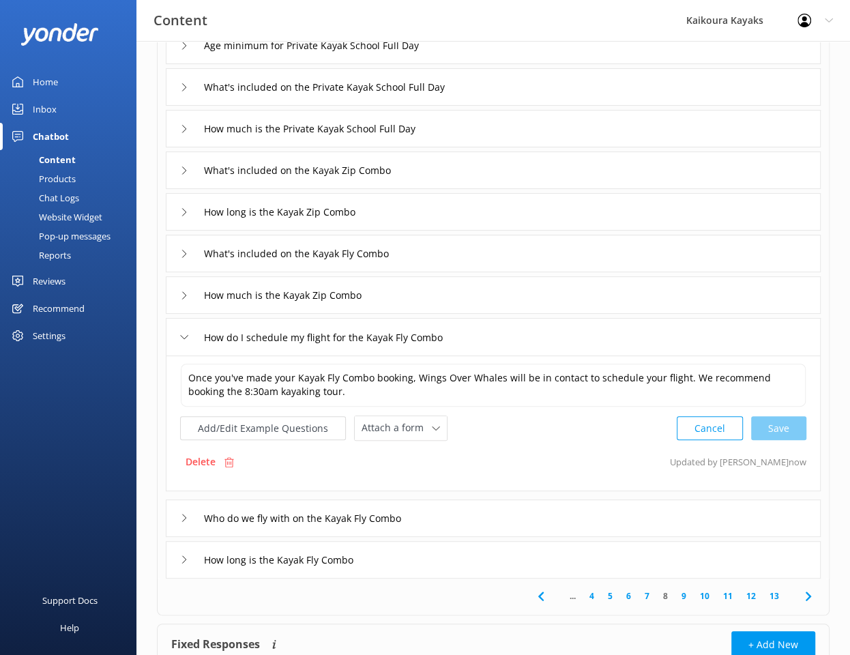
click at [486, 512] on div "Who do we fly with on the Kayak Fly Combo" at bounding box center [493, 518] width 655 height 38
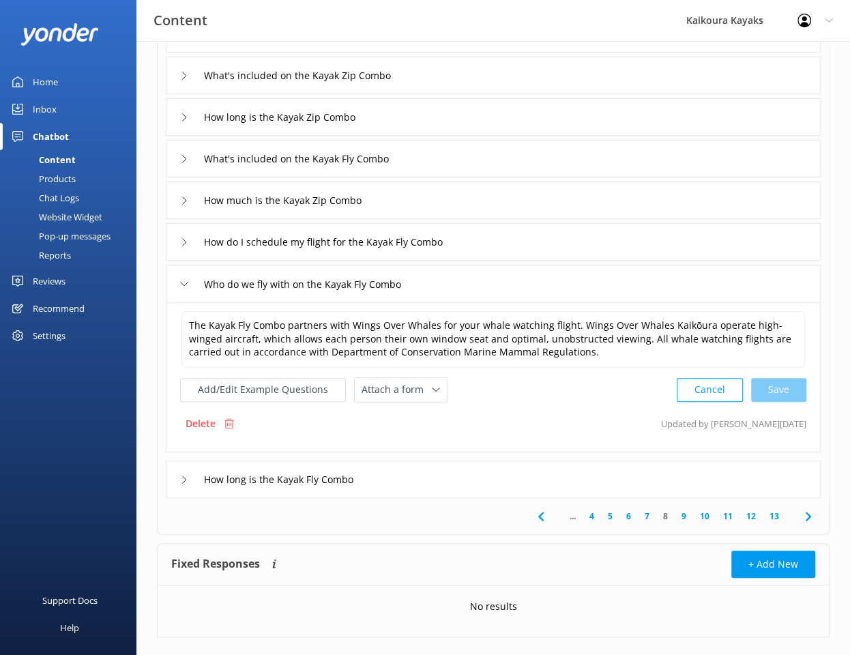
scroll to position [251, 0]
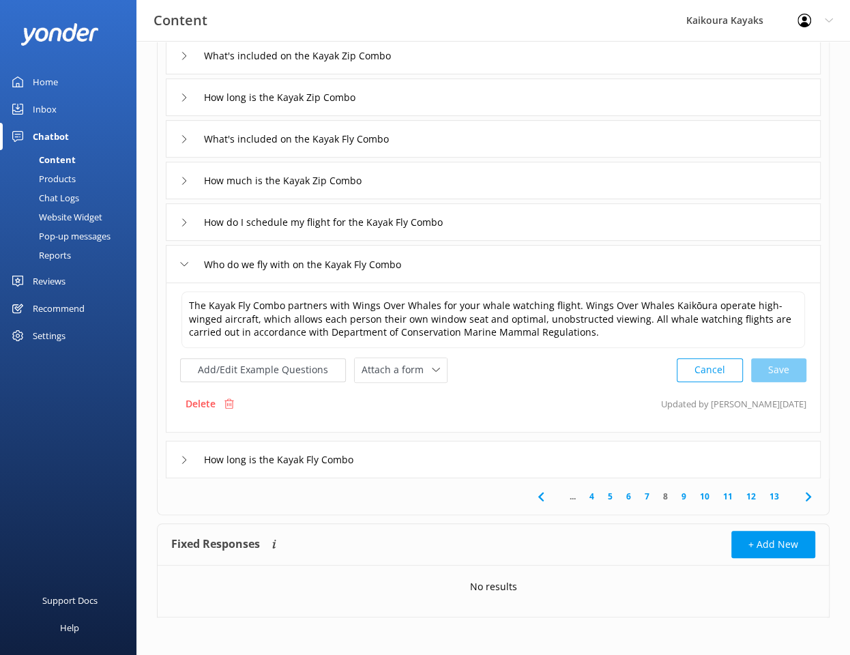
click at [809, 493] on icon at bounding box center [808, 497] width 16 height 16
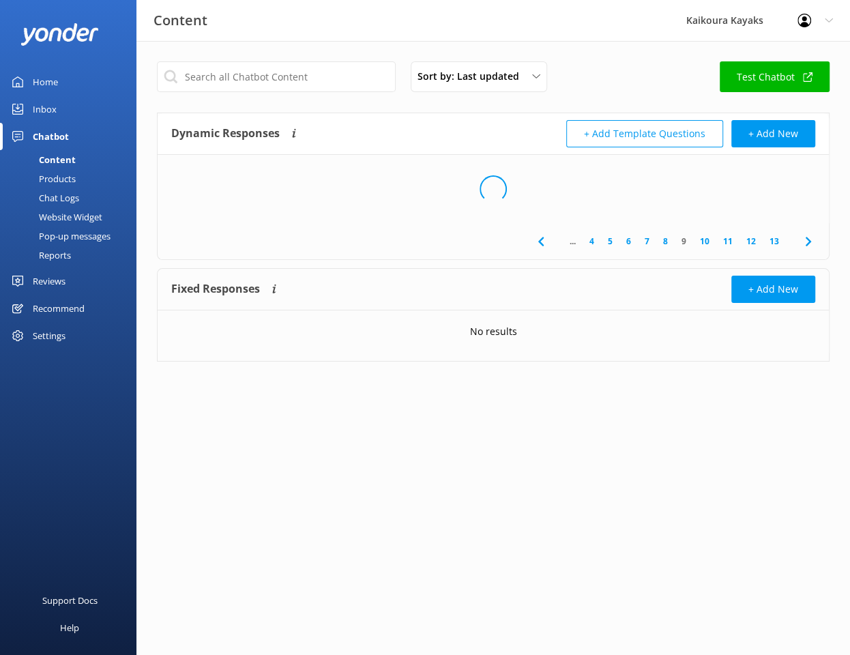
scroll to position [0, 0]
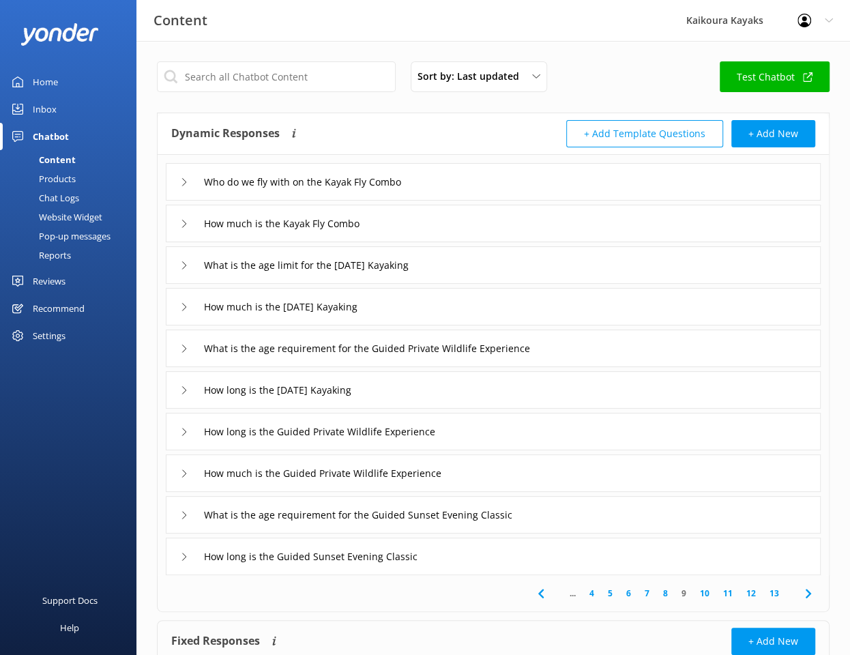
click at [432, 227] on div "How much is the Kayak Fly Combo" at bounding box center [493, 224] width 655 height 38
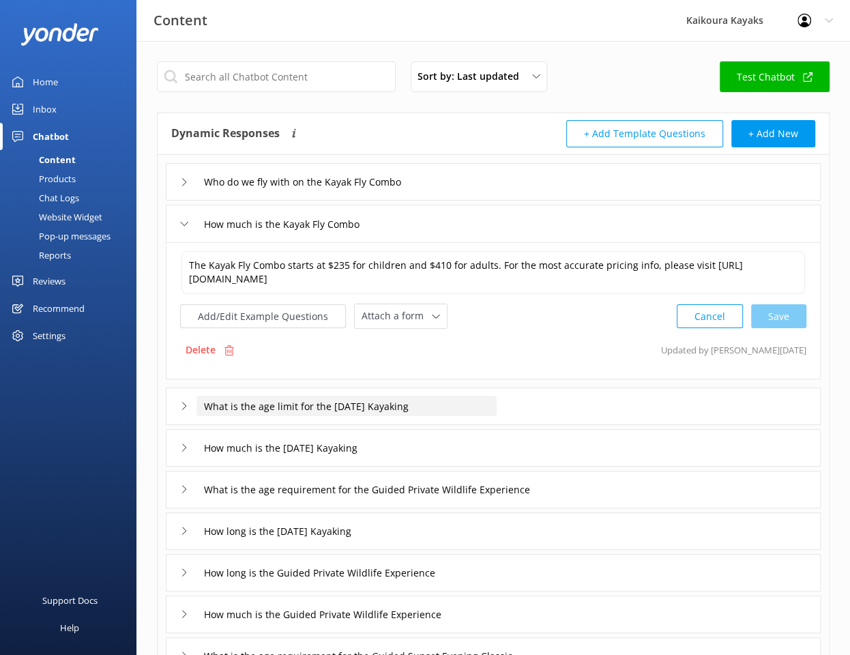
click at [437, 192] on input "What is the age limit for the [DATE] Kayaking" at bounding box center [316, 182] width 240 height 20
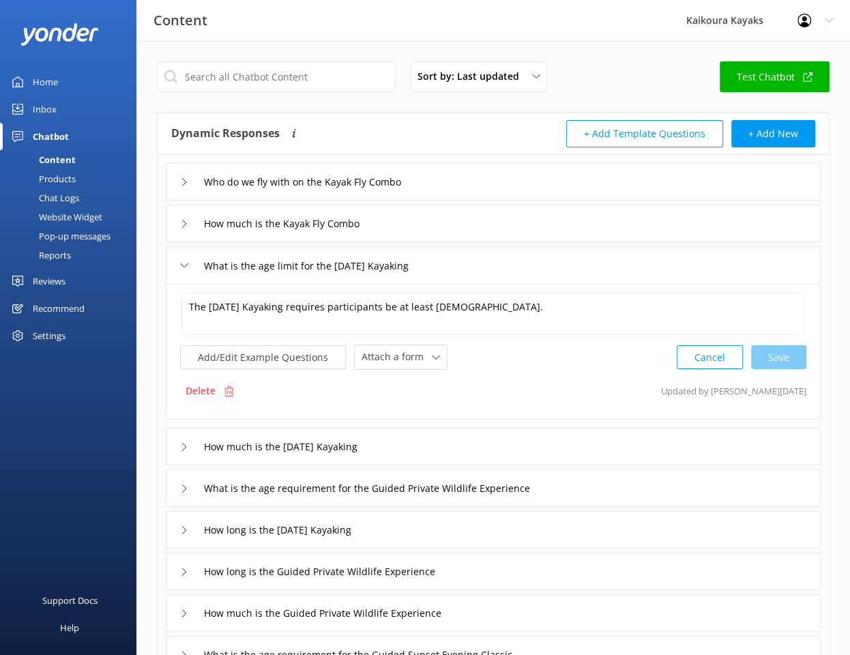
click at [481, 443] on div "How much is the [DATE] Kayaking" at bounding box center [493, 447] width 655 height 38
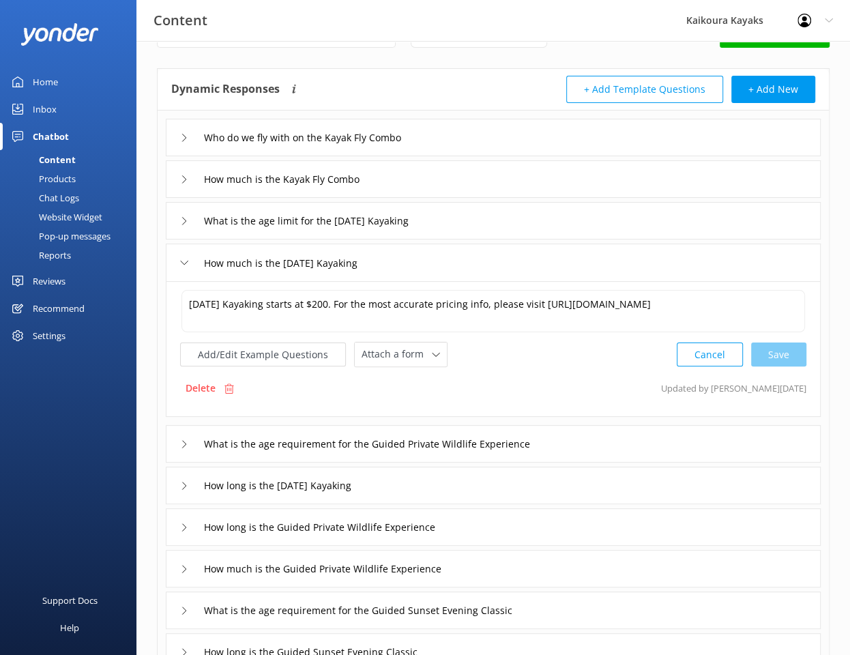
scroll to position [68, 0]
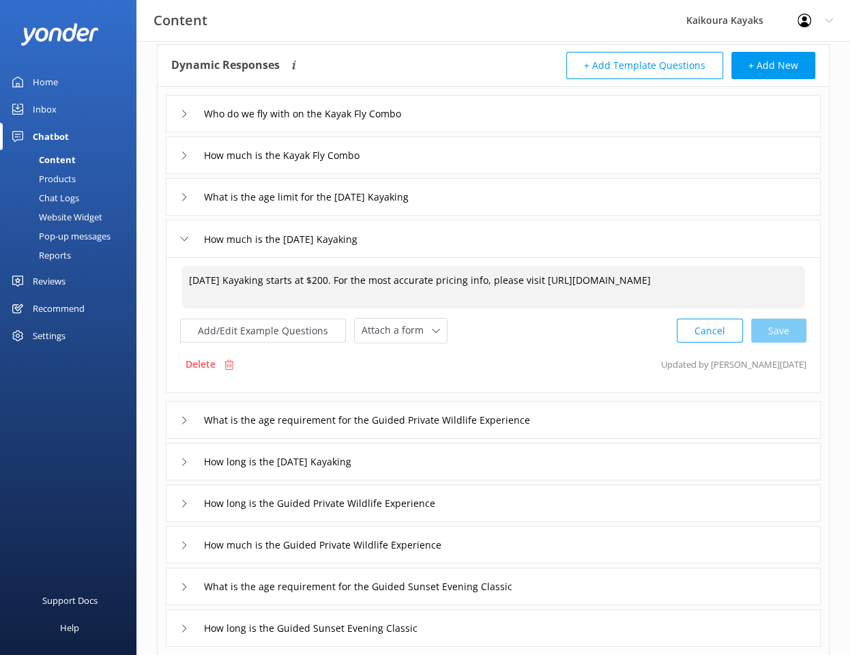
drag, startPoint x: 514, startPoint y: 278, endPoint x: 364, endPoint y: 273, distance: 150.2
click at [364, 273] on textarea "[DATE] Kayaking starts at $200. For the most accurate pricing info, please visi…" at bounding box center [493, 287] width 624 height 42
click at [370, 277] on textarea "[DATE] Kayaking starts at $200. please visit [URL][DOMAIN_NAME]" at bounding box center [493, 287] width 624 height 42
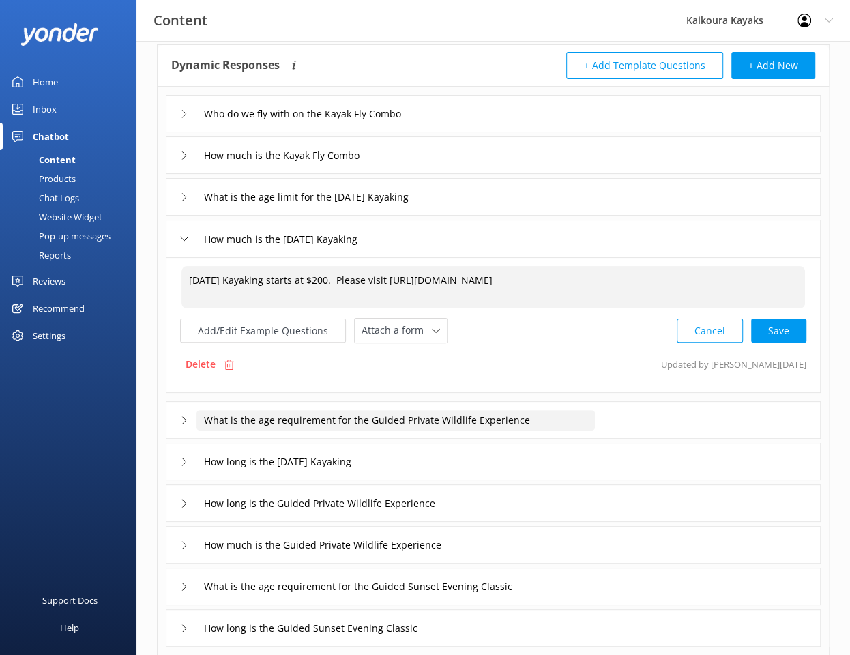
type textarea "[DATE] Kayaking starts at $200. Please visit [URL][DOMAIN_NAME]"
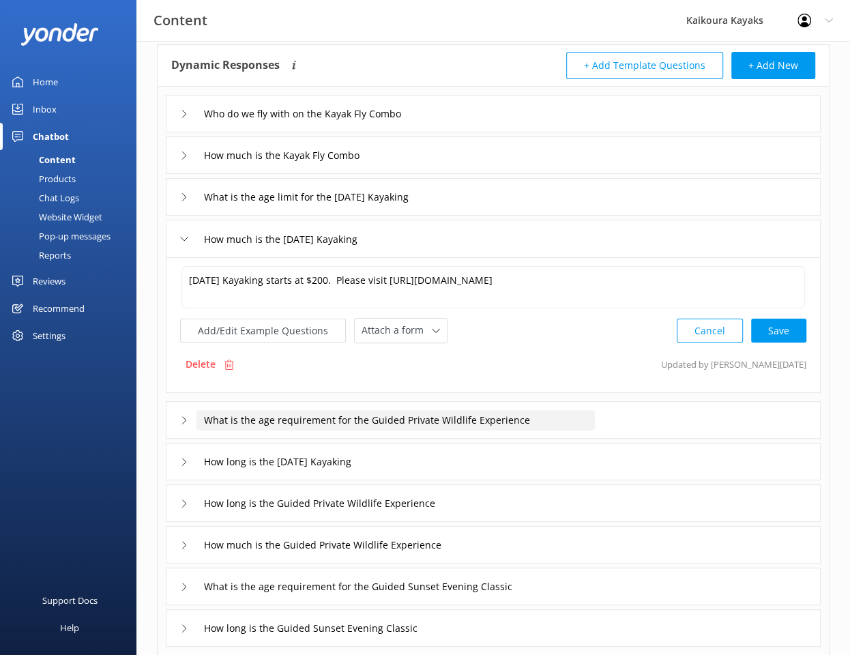
click at [437, 124] on input "What is the age requirement for the Guided Private Wildlife Experience" at bounding box center [316, 114] width 240 height 20
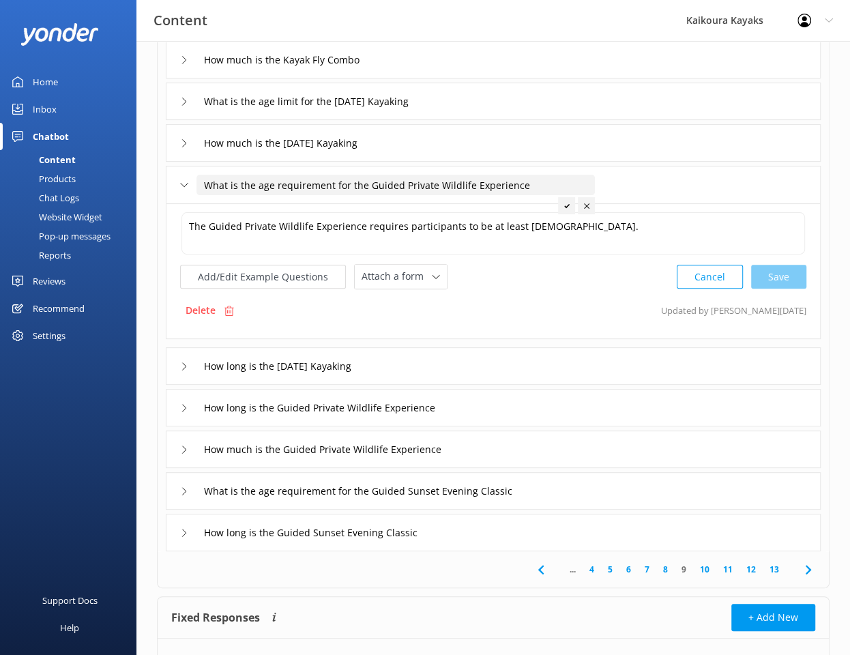
scroll to position [205, 0]
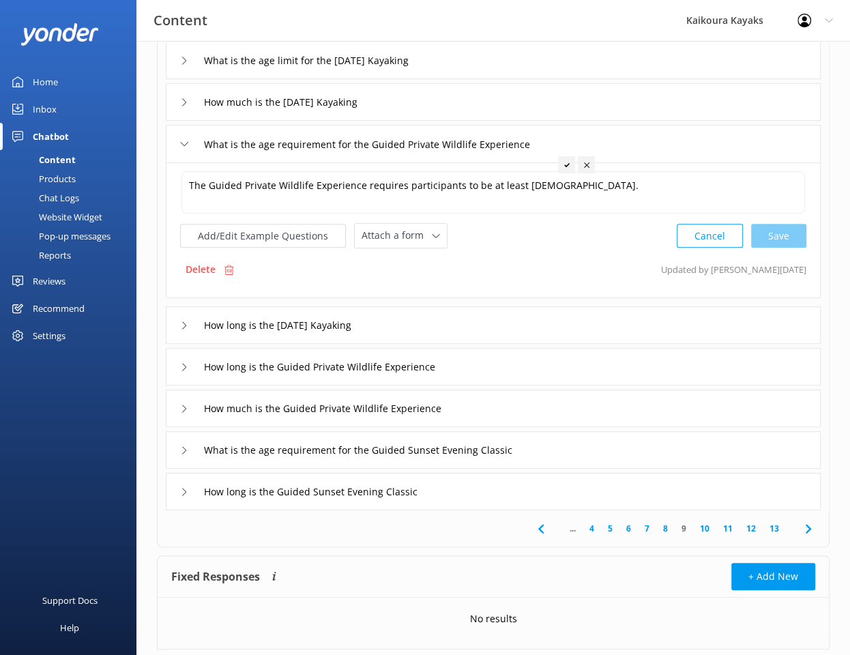
click at [525, 322] on div "How long is the [DATE] Kayaking" at bounding box center [493, 325] width 655 height 38
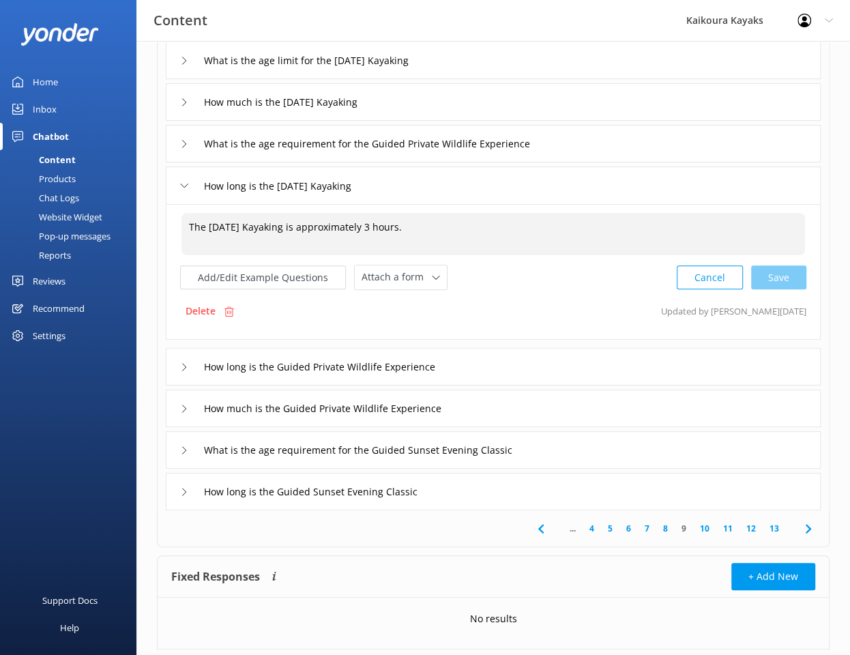
click at [461, 226] on textarea "The [DATE] Kayaking is approximately 3 hours." at bounding box center [493, 234] width 624 height 42
click at [787, 274] on div "Cancel Save" at bounding box center [742, 277] width 130 height 25
type textarea "The [DATE] Kayaking is approximately 3 hours. Paddling time is approx. 1.5 hours"
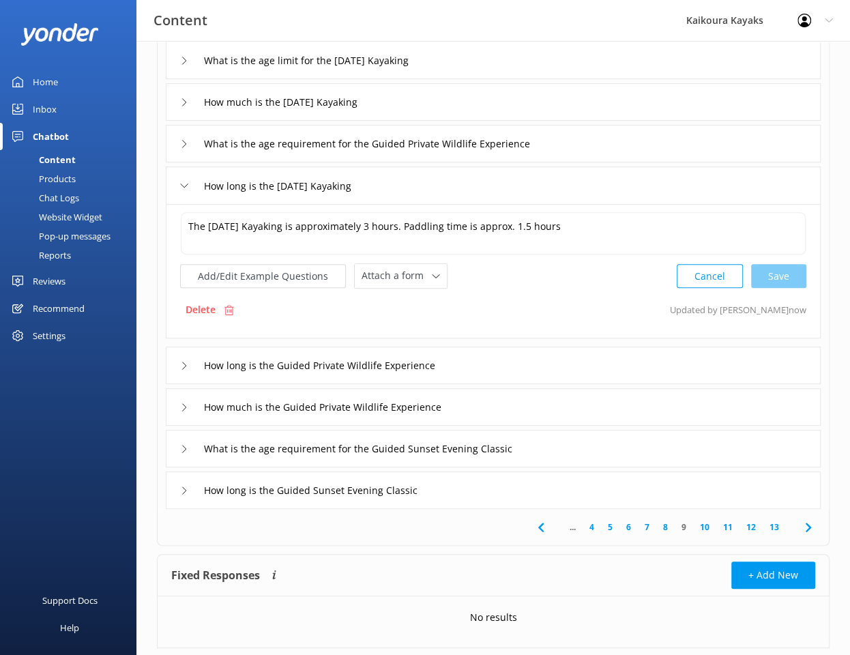
click at [569, 367] on div "How long is the Guided Private Wildlife Experience" at bounding box center [493, 366] width 655 height 38
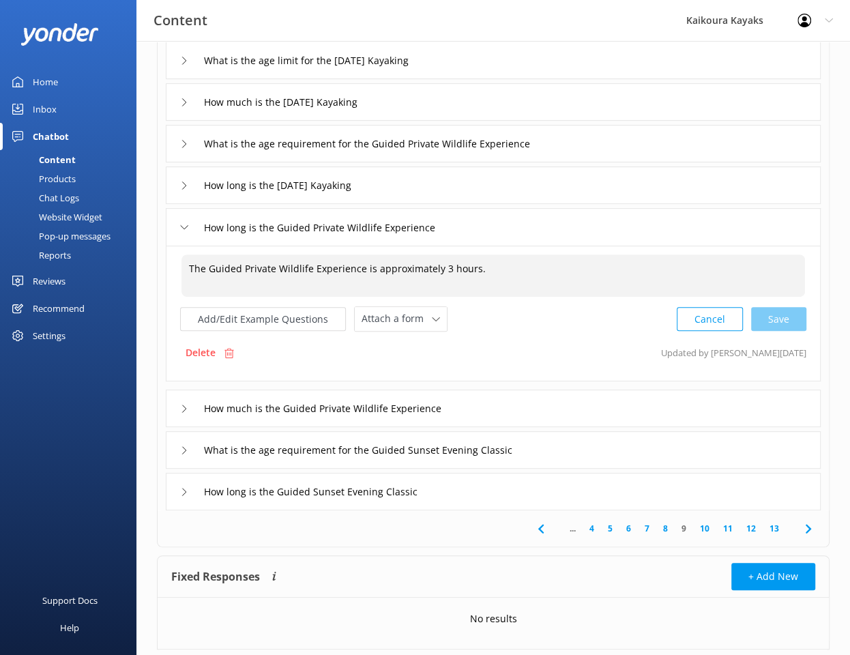
click at [496, 271] on textarea "The Guided Private Wildlife Experience is approximately 3 hours." at bounding box center [493, 275] width 624 height 42
click at [774, 315] on div "Cancel Save" at bounding box center [742, 318] width 130 height 25
click at [777, 312] on div "Cancel Save" at bounding box center [742, 317] width 130 height 25
type textarea "The Guided Private Wildlife Experience is approximately 3 hours. Paddling time …"
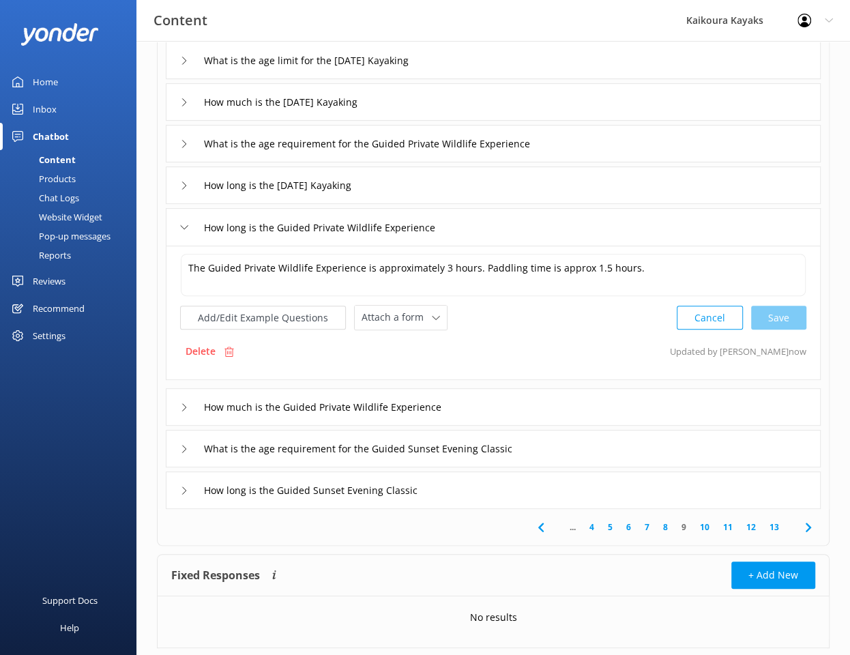
click at [501, 407] on div "How much is the Guided Private Wildlife Experience" at bounding box center [493, 407] width 655 height 38
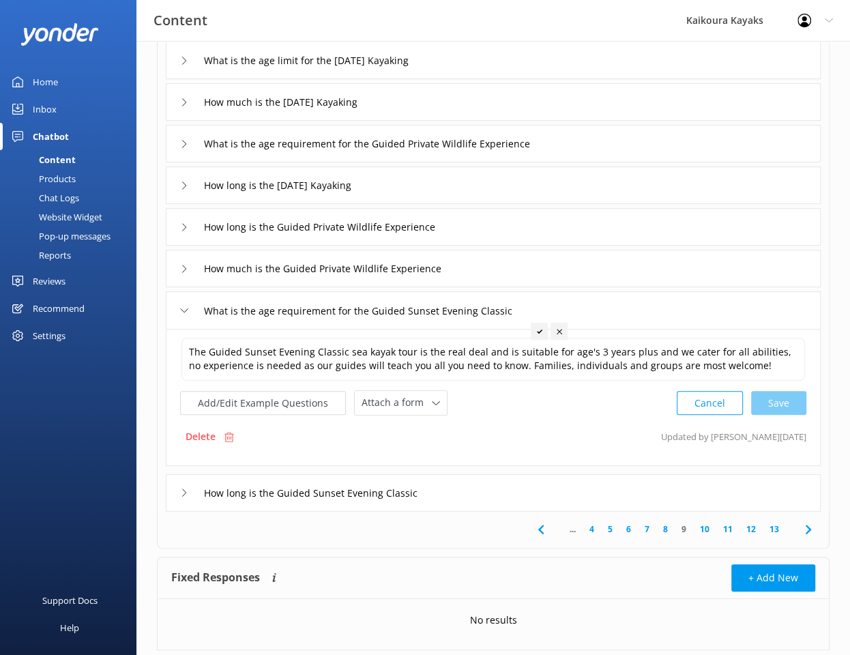
click at [514, 488] on div "How long is the Guided Sunset Evening Classic" at bounding box center [493, 493] width 655 height 38
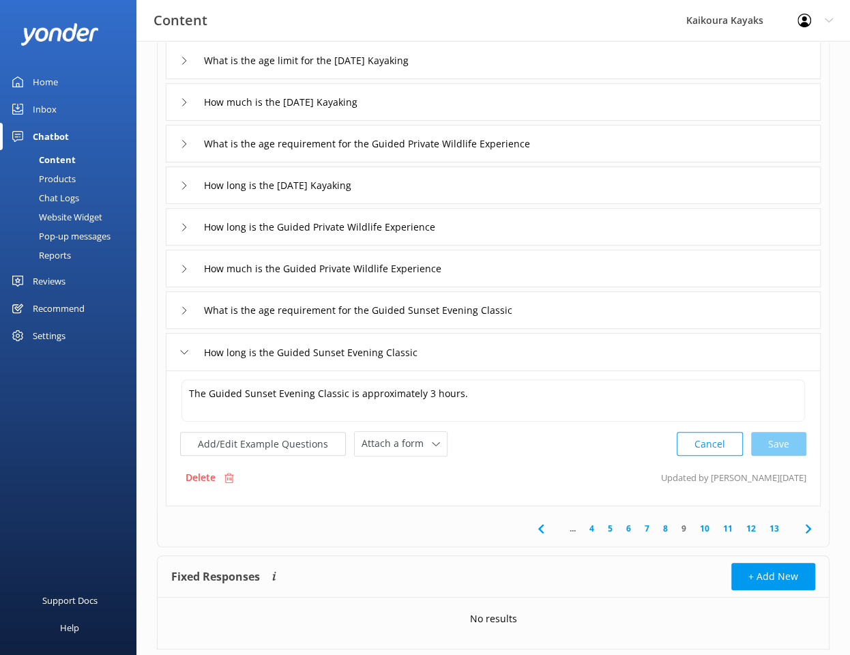
click at [806, 528] on icon at bounding box center [808, 529] width 16 height 16
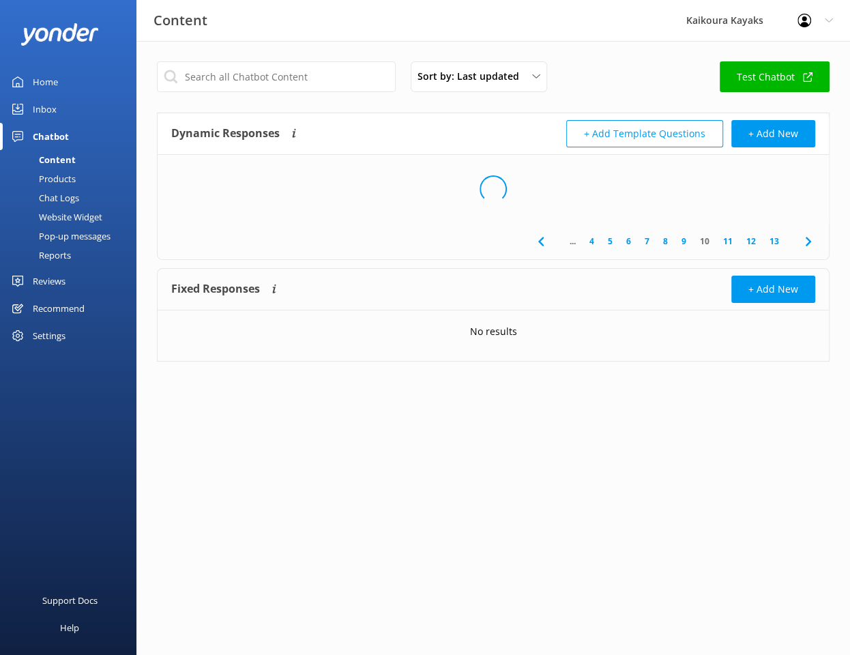
scroll to position [0, 0]
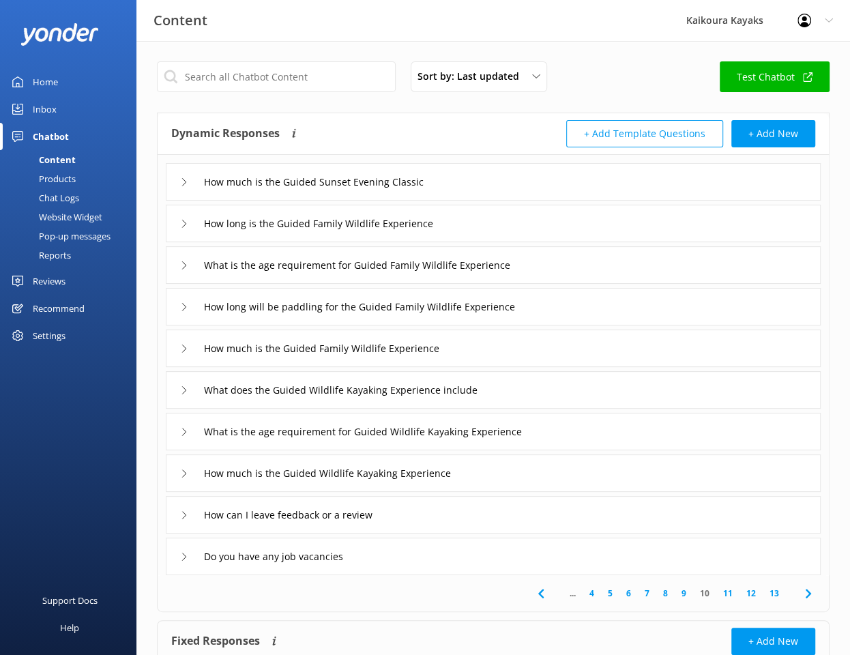
click at [482, 190] on div "How much is the Guided Sunset Evening Classic" at bounding box center [493, 182] width 655 height 38
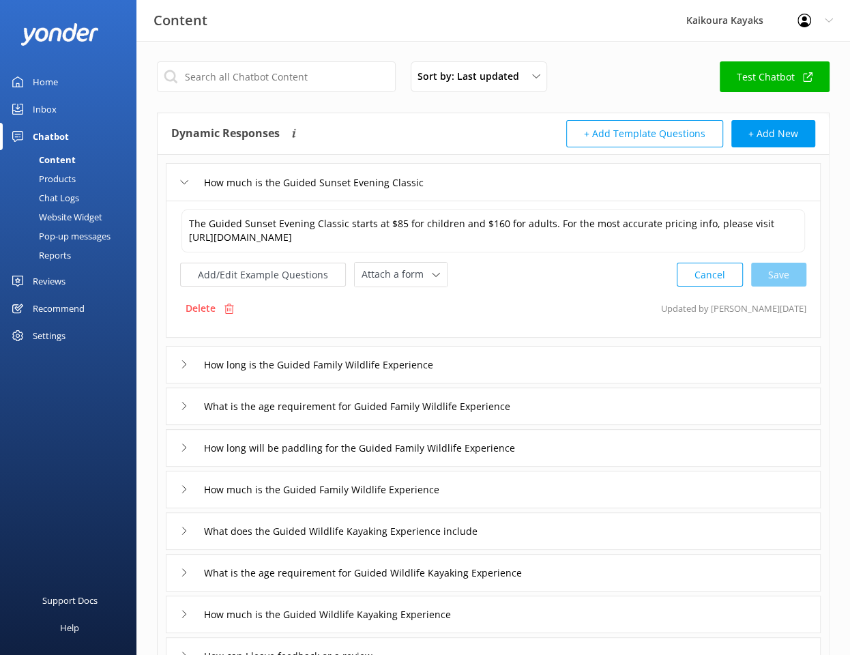
click at [536, 364] on div "How long is the Guided Family Wildlife Experience" at bounding box center [493, 365] width 655 height 38
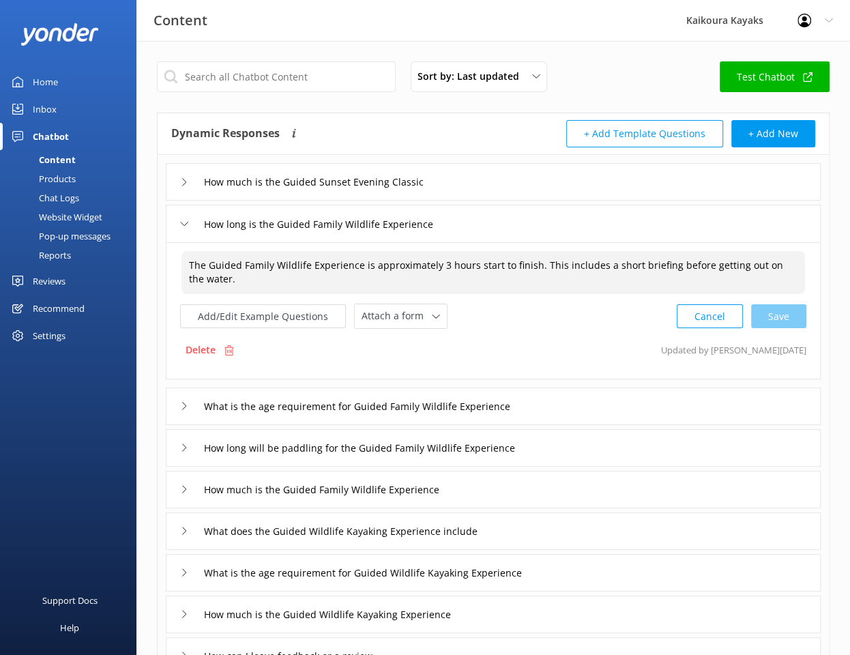
click at [628, 263] on textarea "The Guided Family Wildlife Experience is approximately 3 hours start to finish.…" at bounding box center [493, 272] width 624 height 43
drag, startPoint x: 670, startPoint y: 263, endPoint x: 681, endPoint y: 260, distance: 11.3
click at [670, 263] on textarea "The Guided Family Wildlife Experience is approximately 3 hours start to finish.…" at bounding box center [493, 272] width 624 height 43
click at [786, 310] on div "Cancel Save" at bounding box center [742, 316] width 130 height 25
type textarea "The Guided Family Wildlife Experience is approximately 3 hours start to finish.…"
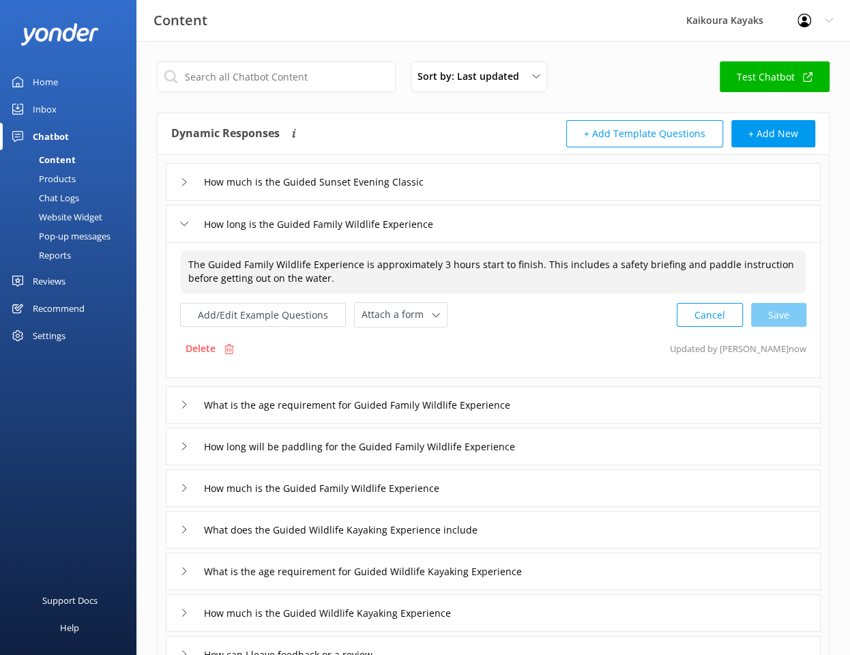
click at [583, 400] on div "What is the age requirement for Guided Family Wildlife Experience" at bounding box center [493, 405] width 655 height 38
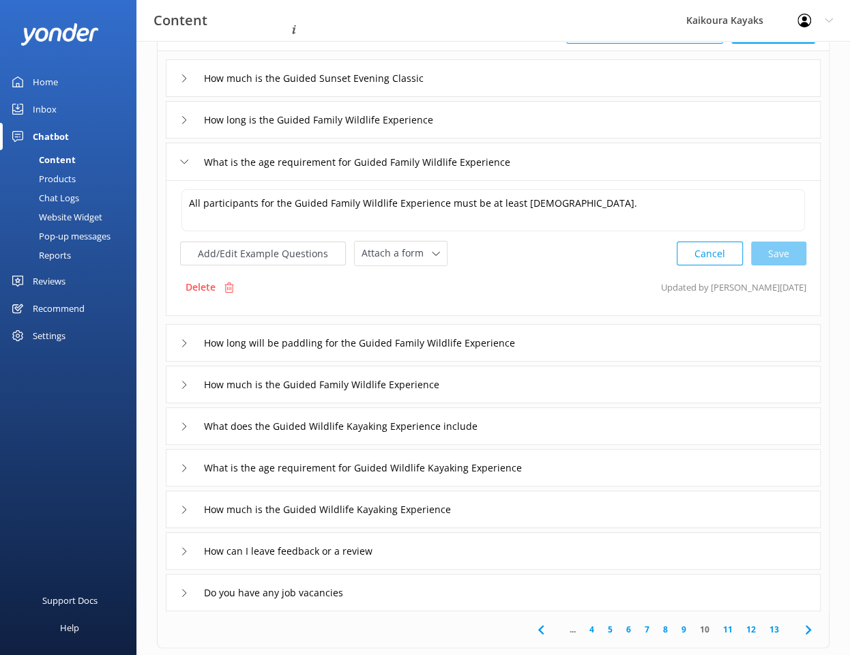
scroll to position [136, 0]
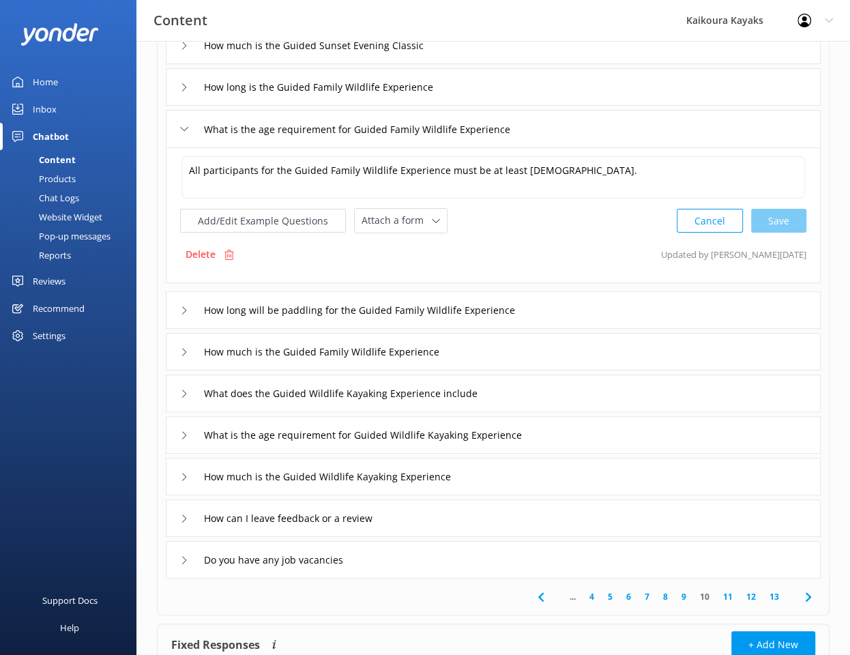
click at [559, 385] on div "What does the Guided Wildlife Kayaking Experience include" at bounding box center [493, 394] width 655 height 38
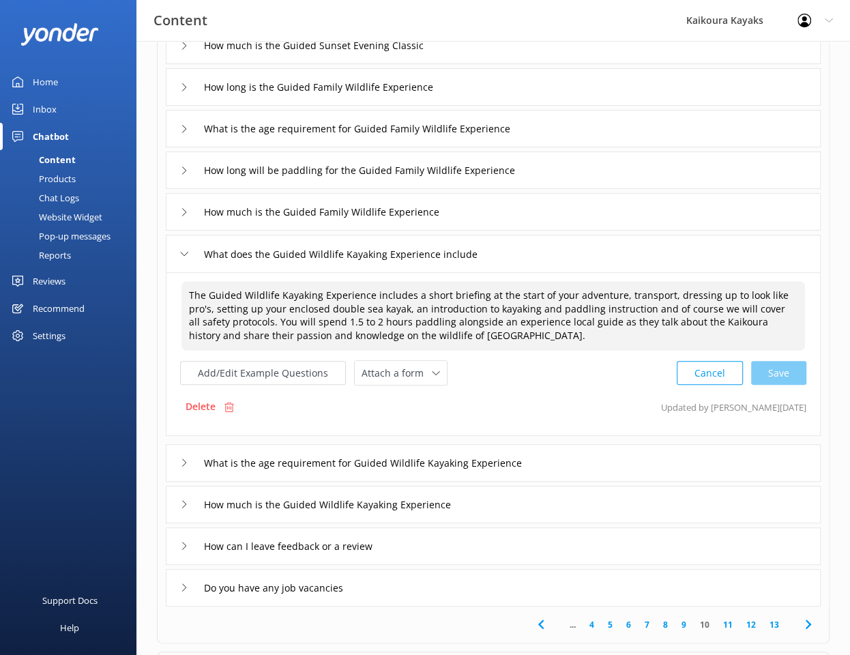
click at [538, 319] on textarea "The Guided Wildlife Kayaking Experience includes a short briefing at the start …" at bounding box center [493, 316] width 624 height 70
click at [583, 336] on textarea "The Guided Wildlife Kayaking Experience includes a short briefing at the start …" at bounding box center [493, 316] width 624 height 70
drag, startPoint x: 362, startPoint y: 334, endPoint x: 371, endPoint y: 333, distance: 9.6
click at [363, 334] on textarea "The Guided Wildlife Kayaking Experience includes a short briefing at the start …" at bounding box center [493, 316] width 624 height 70
click at [362, 334] on textarea "The Guided Wildlife Kayaking Experience includes a short briefing at the start …" at bounding box center [493, 316] width 624 height 70
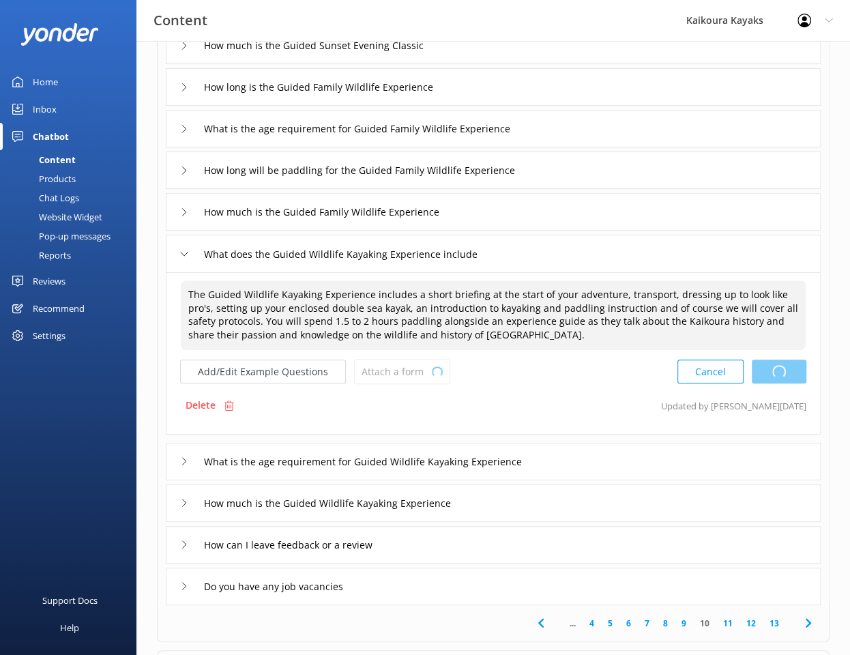
click at [788, 370] on div "Cancel Loading.." at bounding box center [742, 371] width 129 height 25
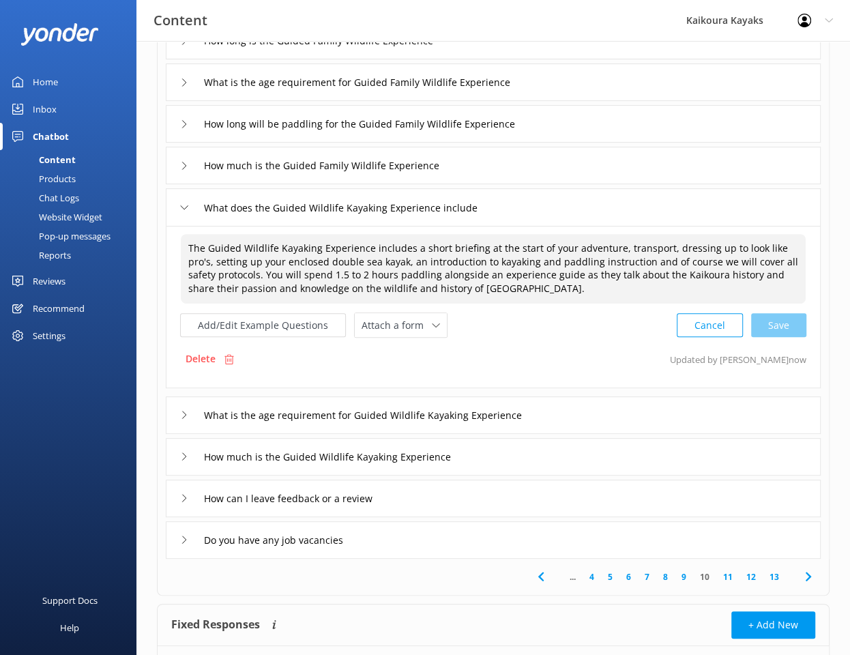
scroll to position [263, 0]
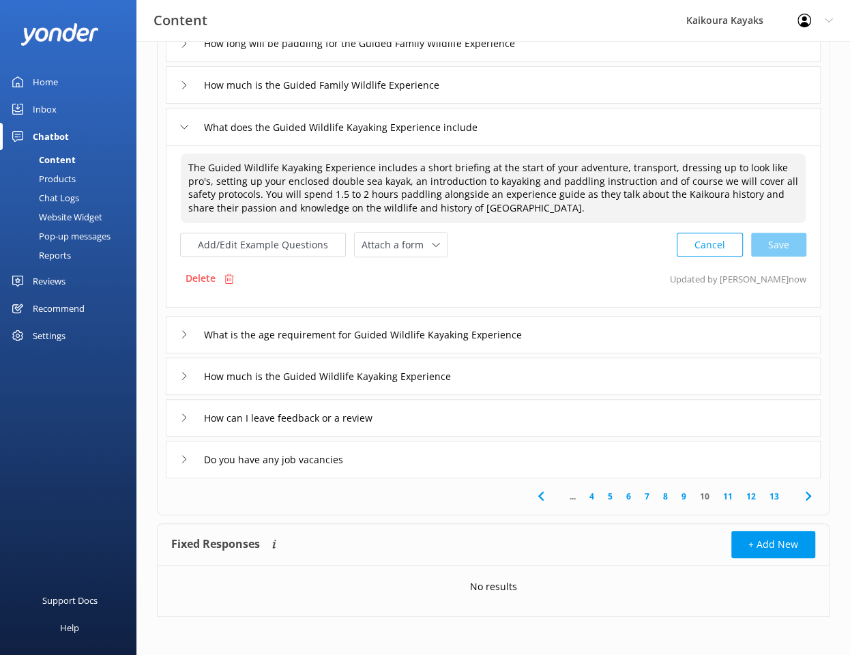
type textarea "The Guided Wildlife Kayaking Experience includes a short briefing at the start …"
click at [597, 423] on div "How can I leave feedback or a review" at bounding box center [493, 418] width 655 height 38
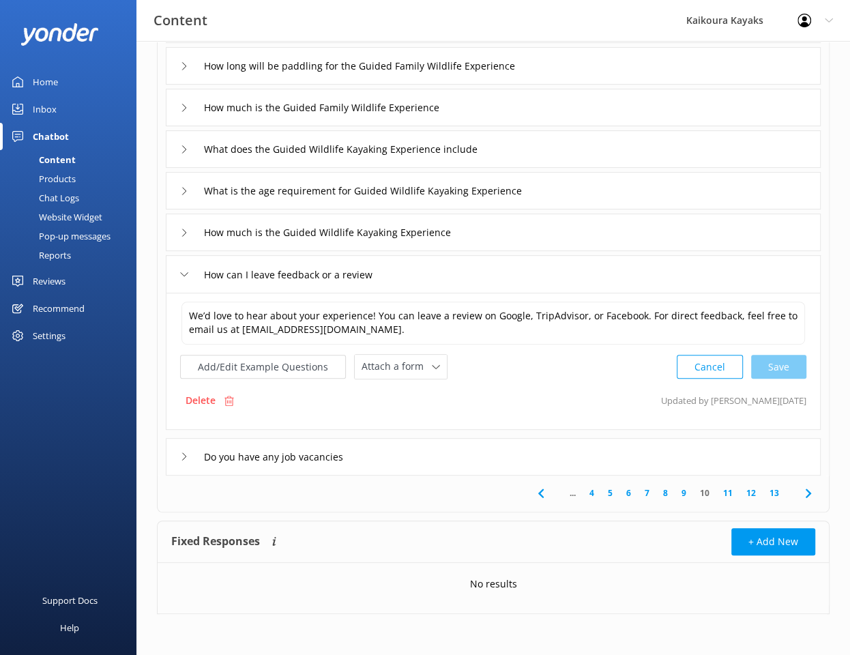
scroll to position [237, 0]
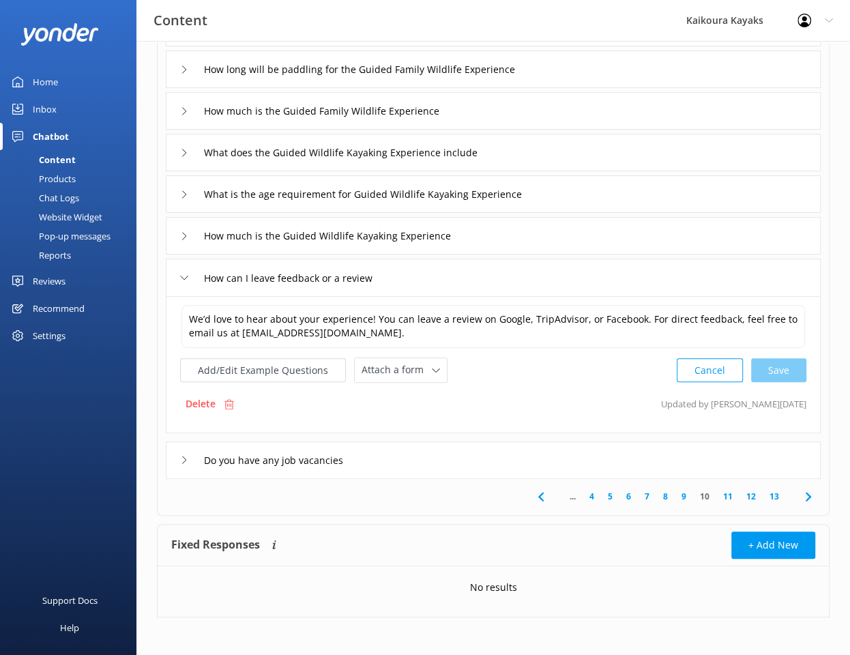
click at [806, 494] on icon at bounding box center [808, 497] width 16 height 16
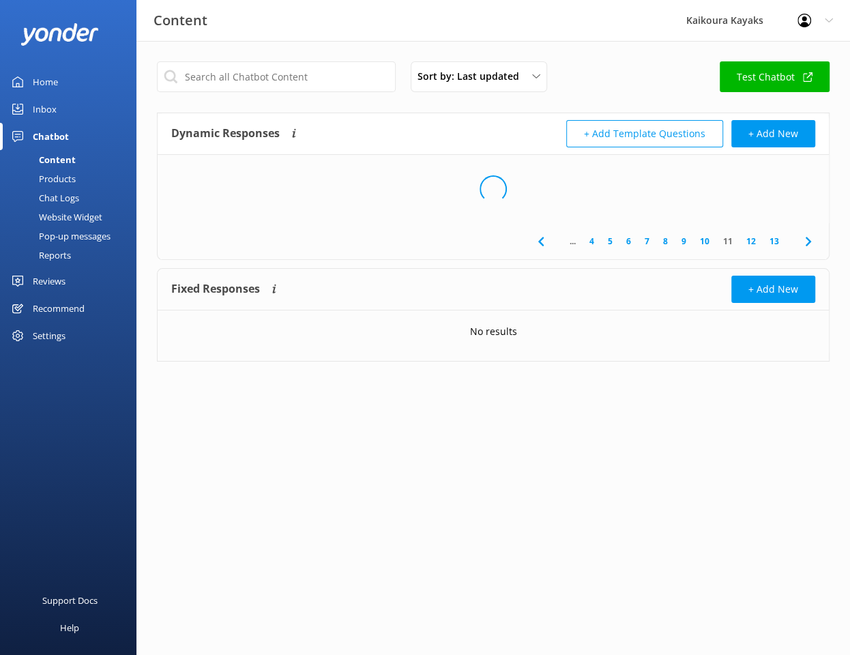
scroll to position [0, 0]
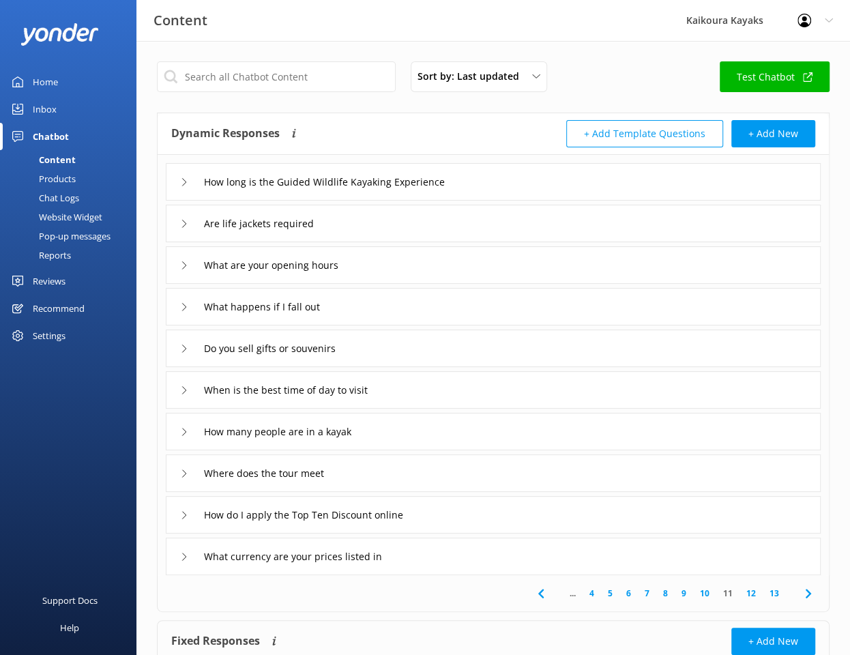
click at [529, 222] on div "Are life jackets required" at bounding box center [493, 224] width 655 height 38
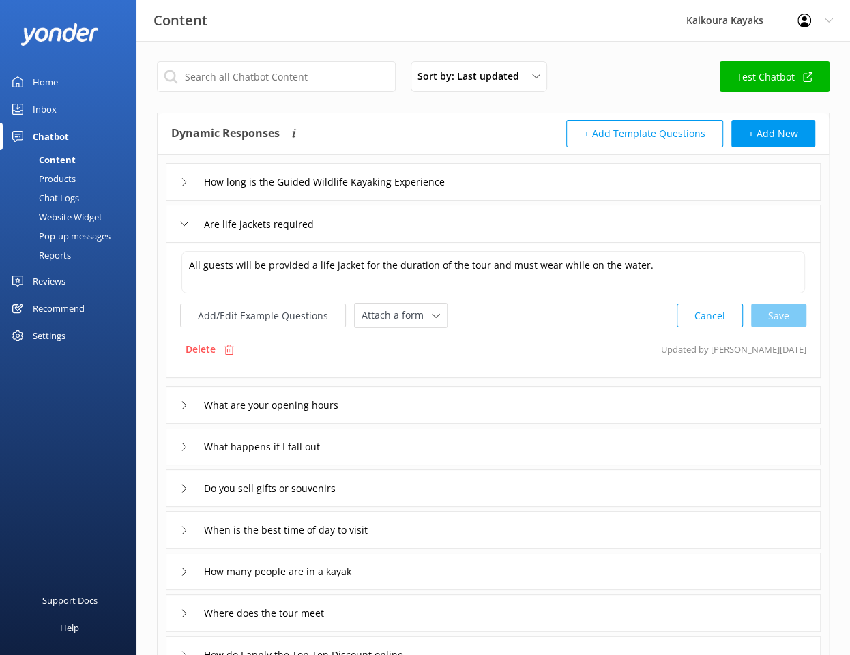
click at [480, 392] on div "What are your opening hours" at bounding box center [493, 405] width 655 height 38
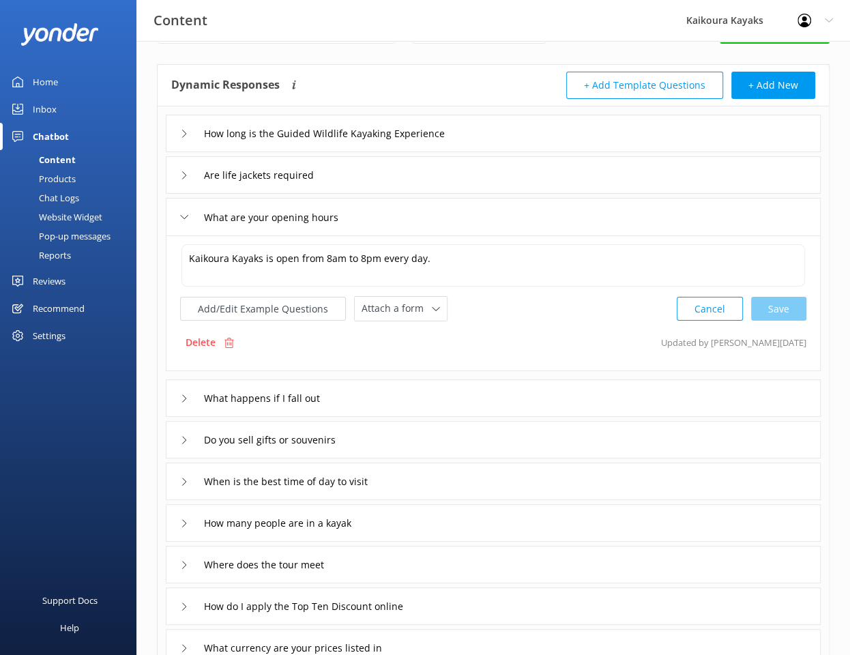
scroll to position [68, 0]
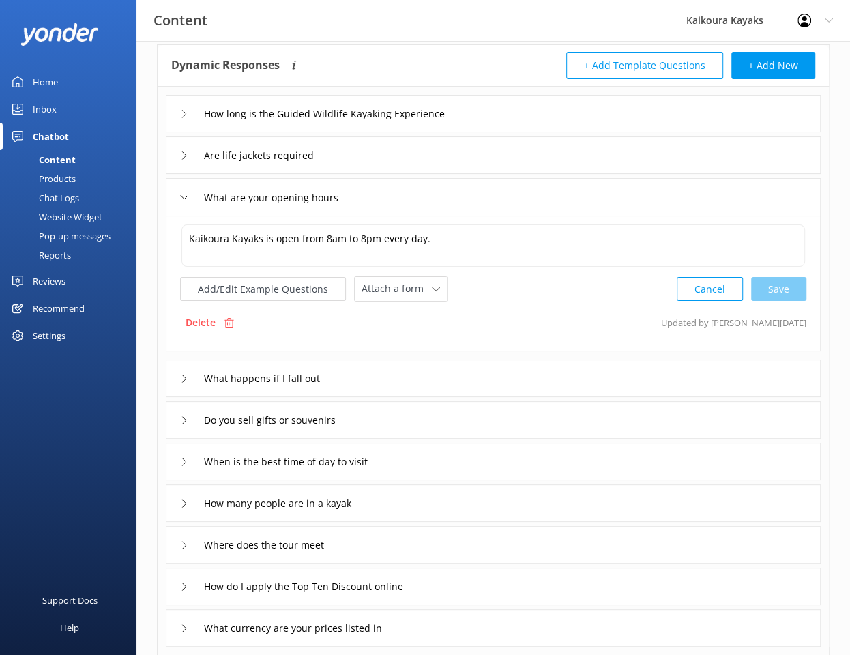
click at [477, 416] on div "Do you sell gifts or souvenirs" at bounding box center [493, 420] width 655 height 38
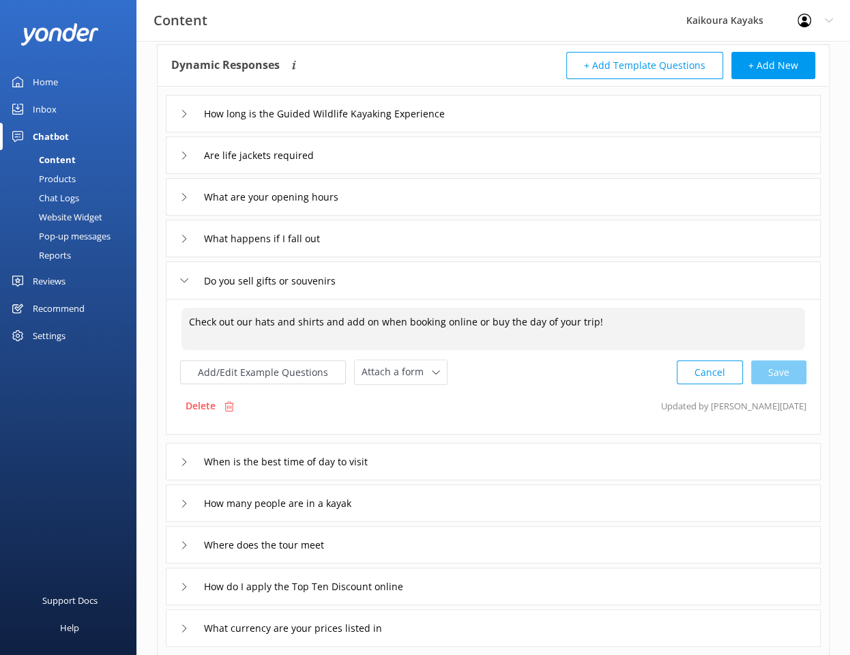
click at [603, 320] on textarea "Check out our hats and shirts and add on when booking online or buy the day of …" at bounding box center [493, 329] width 624 height 42
click at [701, 321] on textarea "Check out our hats and shirts and add on when booking online or buy the day of …" at bounding box center [493, 329] width 624 height 43
click at [629, 348] on textarea "Check out our hats and shirts and add on when booking online or buy the day of …" at bounding box center [493, 329] width 624 height 43
drag, startPoint x: 777, startPoint y: 370, endPoint x: 770, endPoint y: 371, distance: 7.6
click at [776, 370] on div "Cancel Loading.." at bounding box center [742, 371] width 129 height 25
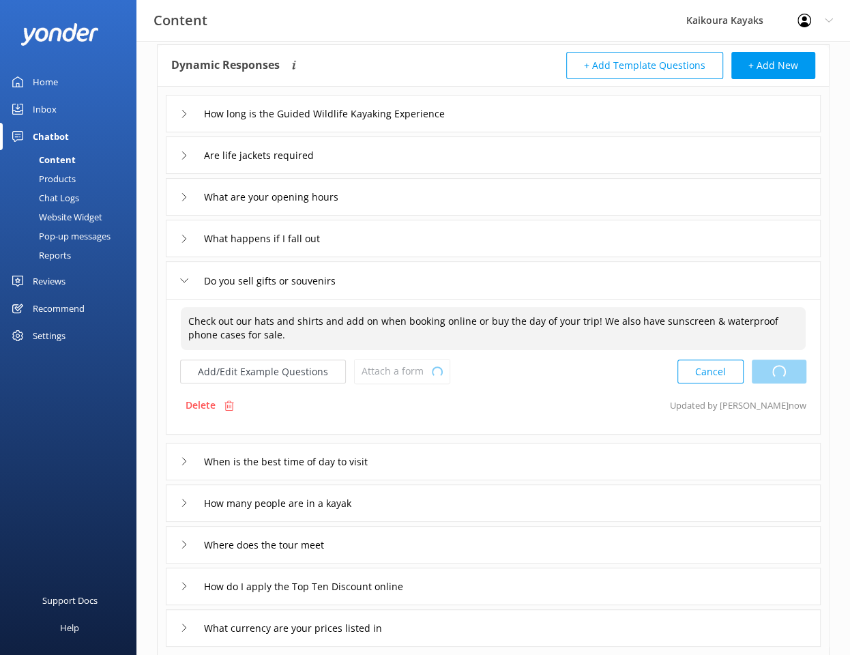
click at [769, 371] on div "Cancel Loading.." at bounding box center [742, 371] width 129 height 25
type textarea "Check out our hats and shirts and add on when booking online or buy the day of …"
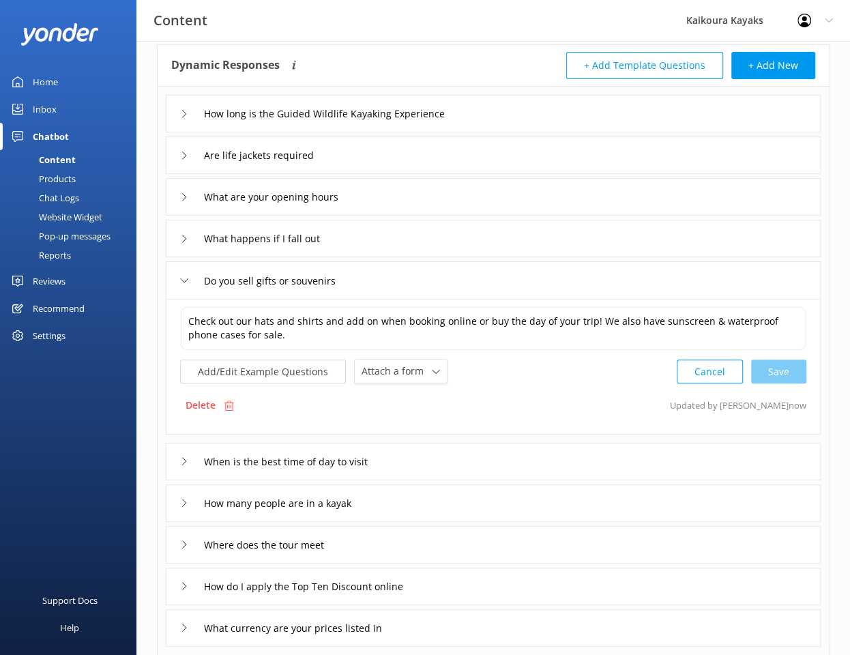
click at [504, 461] on div "When is the best time of day to visit" at bounding box center [493, 462] width 655 height 38
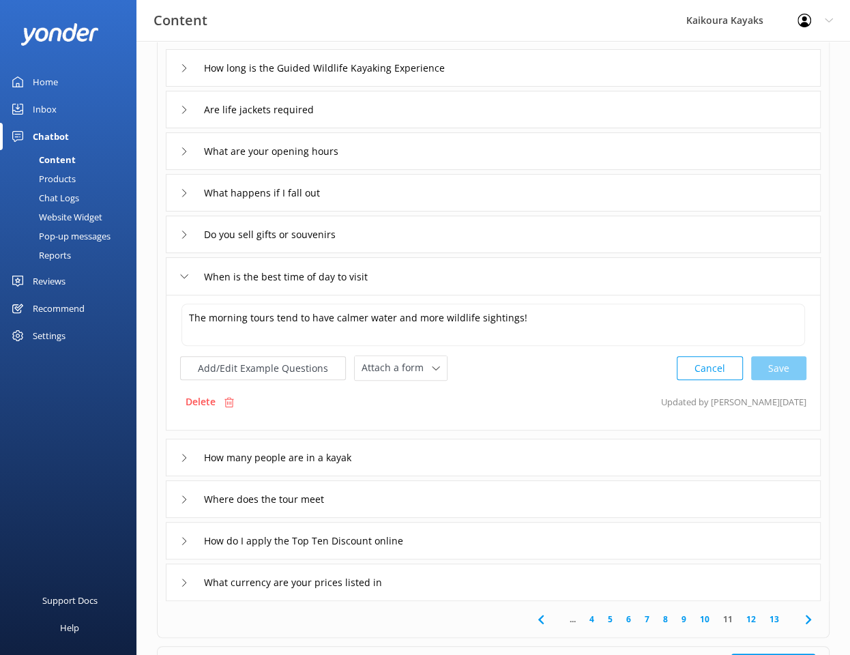
scroll to position [136, 0]
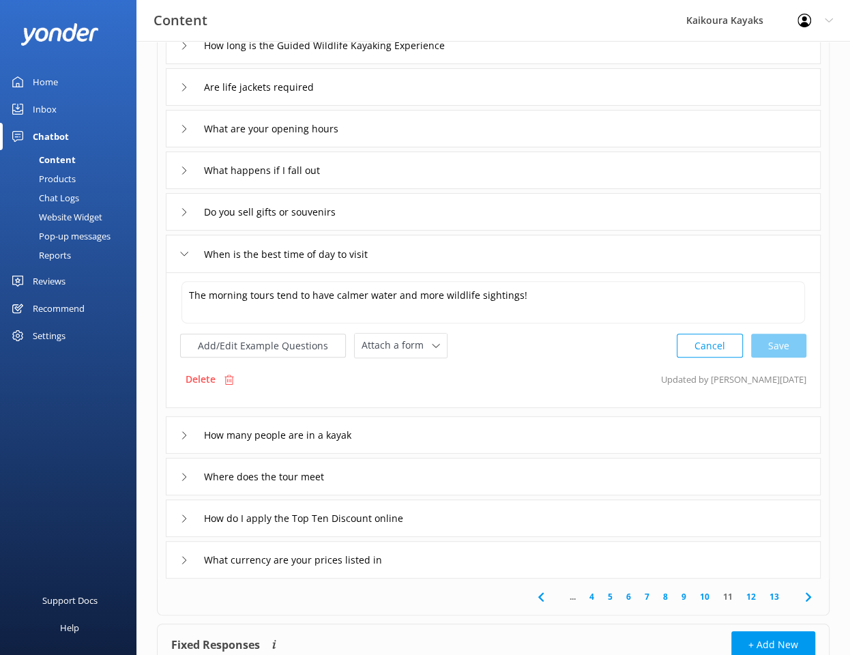
click at [405, 433] on div "How many people are in a kayak" at bounding box center [493, 435] width 655 height 38
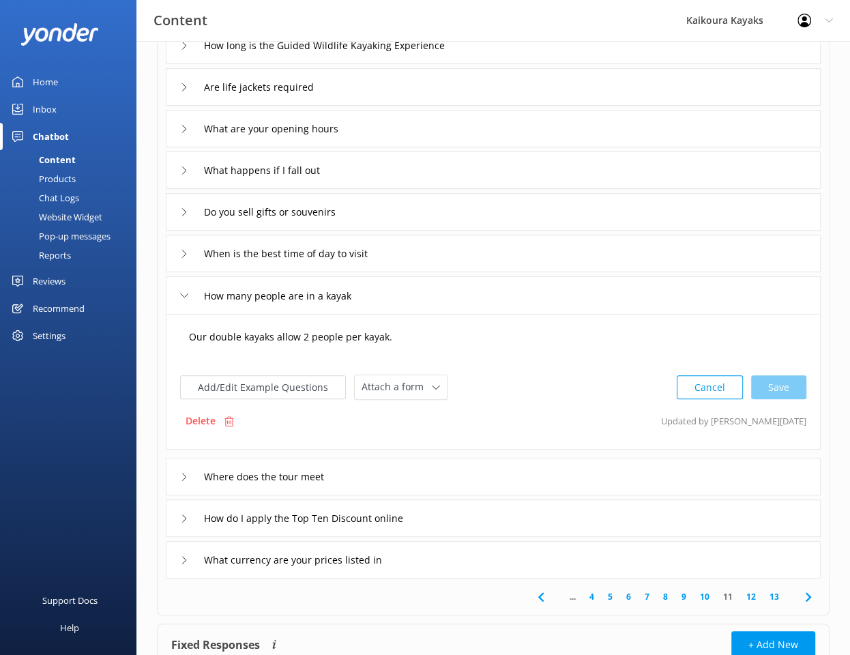
click at [403, 336] on textarea "Our double kayaks allow 2 people per kayak." at bounding box center [493, 344] width 624 height 42
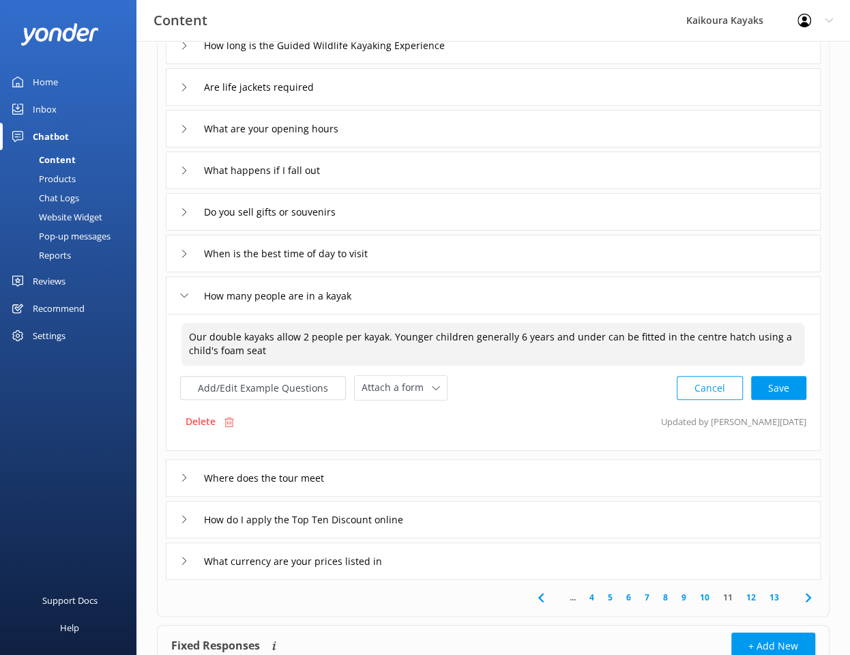
click at [612, 357] on textarea "Our double kayaks allow 2 people per kayak. Younger children generally 6 years …" at bounding box center [493, 344] width 624 height 43
click at [789, 385] on div "Cancel Save" at bounding box center [742, 387] width 130 height 25
type textarea "Our double kayaks allow 2 people per kayak. Younger children generally 6 years …"
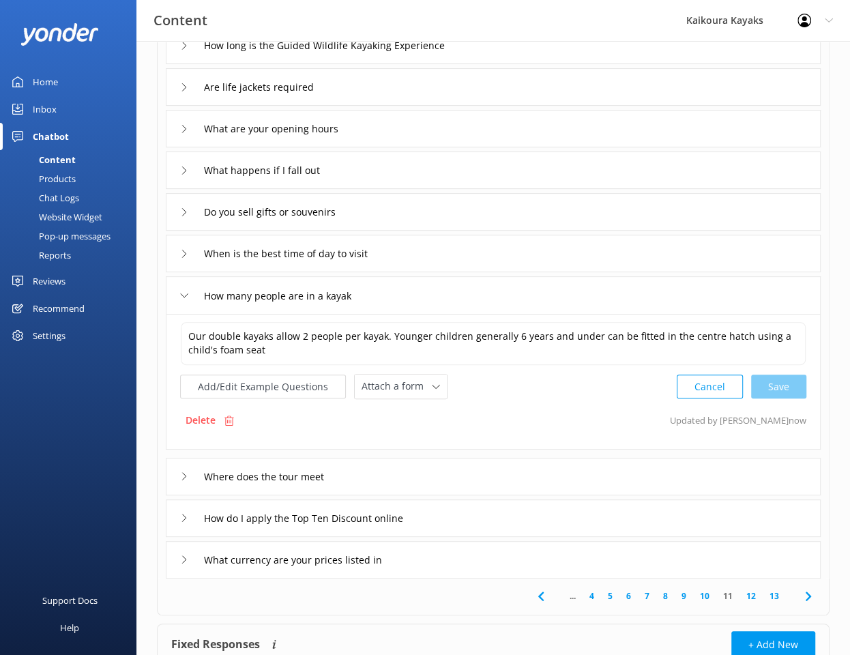
click at [449, 470] on div "Where does the tour meet" at bounding box center [493, 477] width 655 height 38
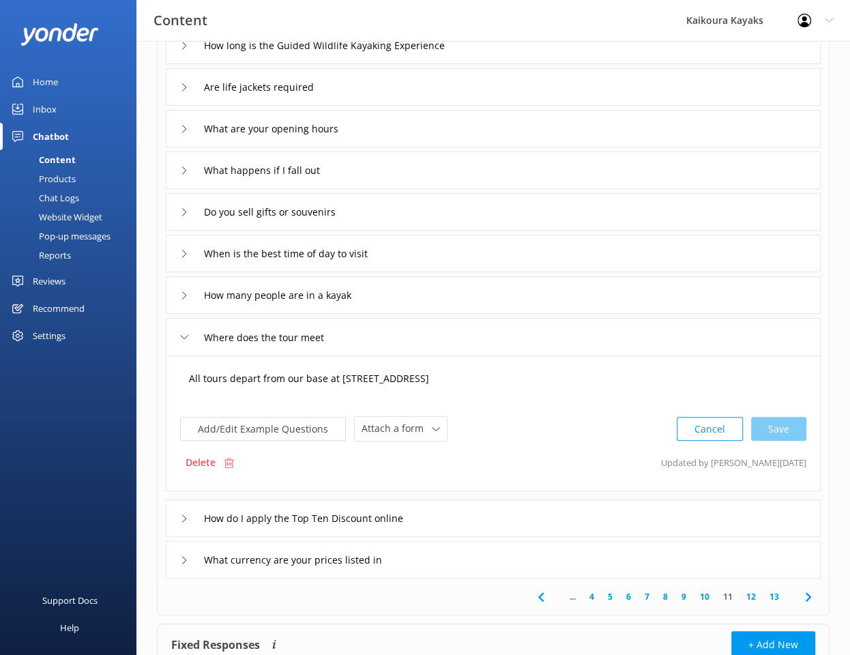
click at [348, 377] on textarea "All tours depart from our base at [STREET_ADDRESS]" at bounding box center [493, 385] width 624 height 42
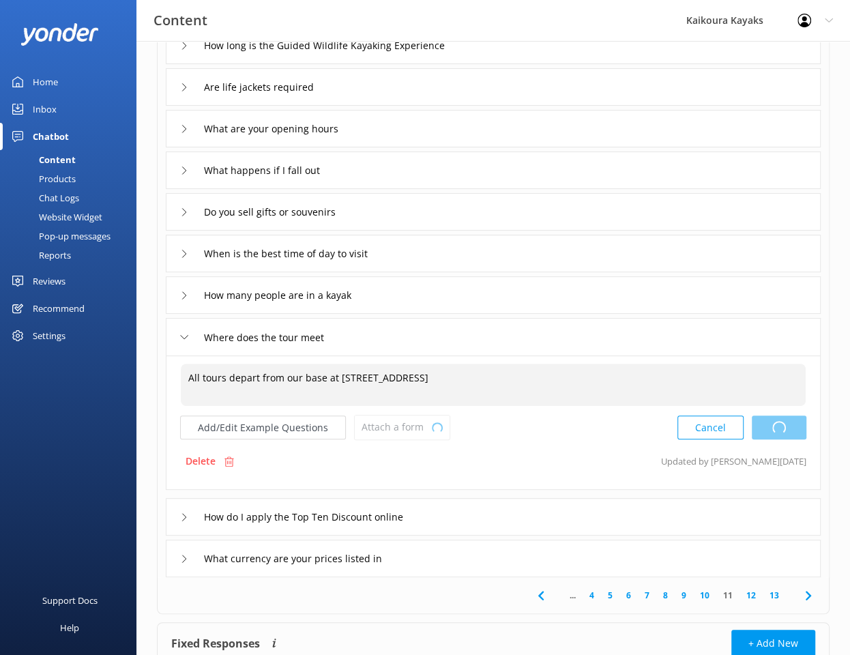
click at [797, 426] on div "Cancel Loading.." at bounding box center [742, 427] width 129 height 25
click at [439, 375] on textarea "All tours depart from our base at [STREET_ADDRESS]" at bounding box center [493, 385] width 625 height 42
click at [774, 426] on div "Cancel Save" at bounding box center [742, 427] width 130 height 25
type textarea "All tours depart from our base at [STREET_ADDRESS]"
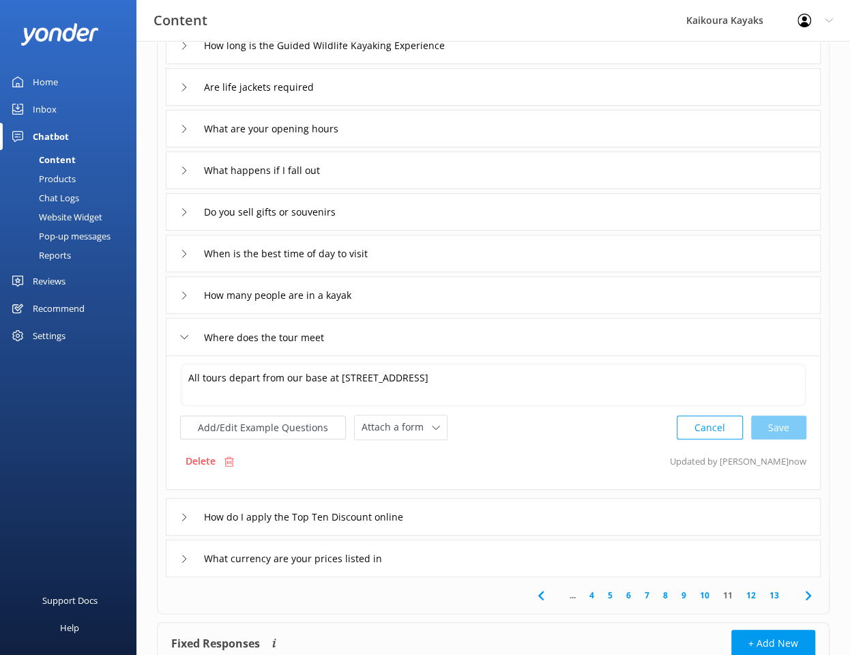
click at [806, 594] on icon at bounding box center [808, 595] width 16 height 16
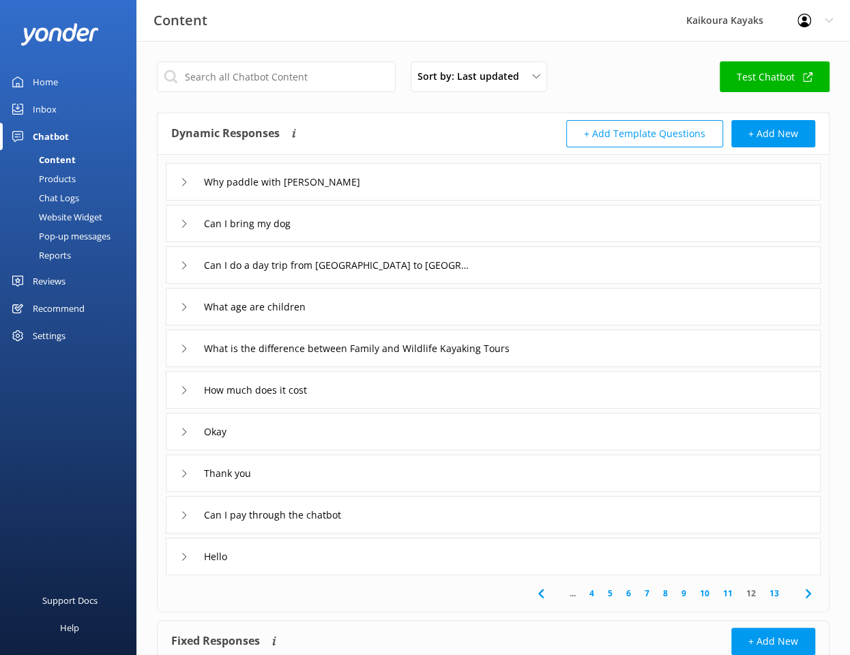
click at [514, 192] on div "Why paddle with [PERSON_NAME]" at bounding box center [493, 182] width 655 height 38
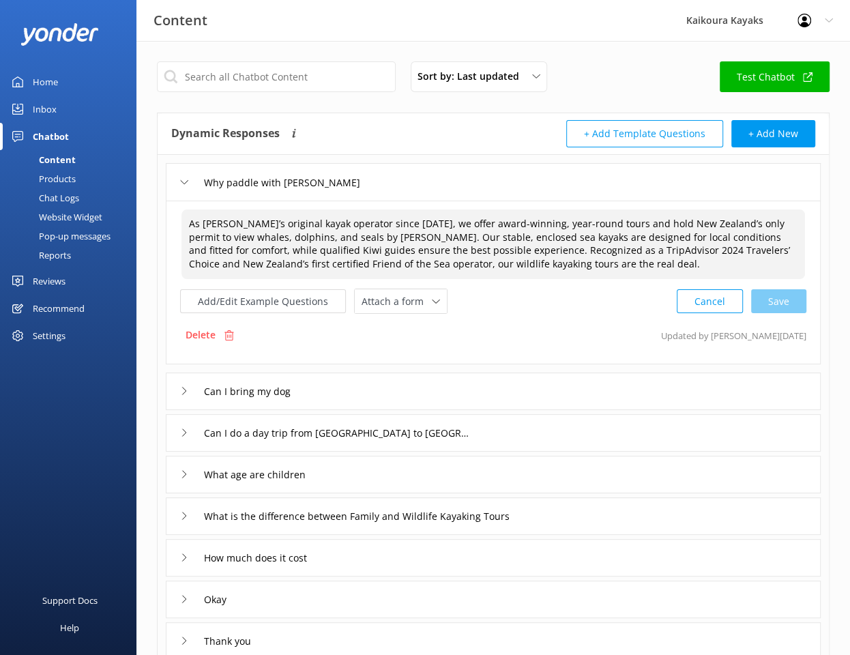
click at [251, 247] on textarea "As [PERSON_NAME]’s original kayak operator since [DATE], we offer award-winning…" at bounding box center [493, 244] width 624 height 70
click at [539, 265] on textarea "As [PERSON_NAME]’s original kayak operator since [DATE], we offer award-winning…" at bounding box center [493, 244] width 624 height 70
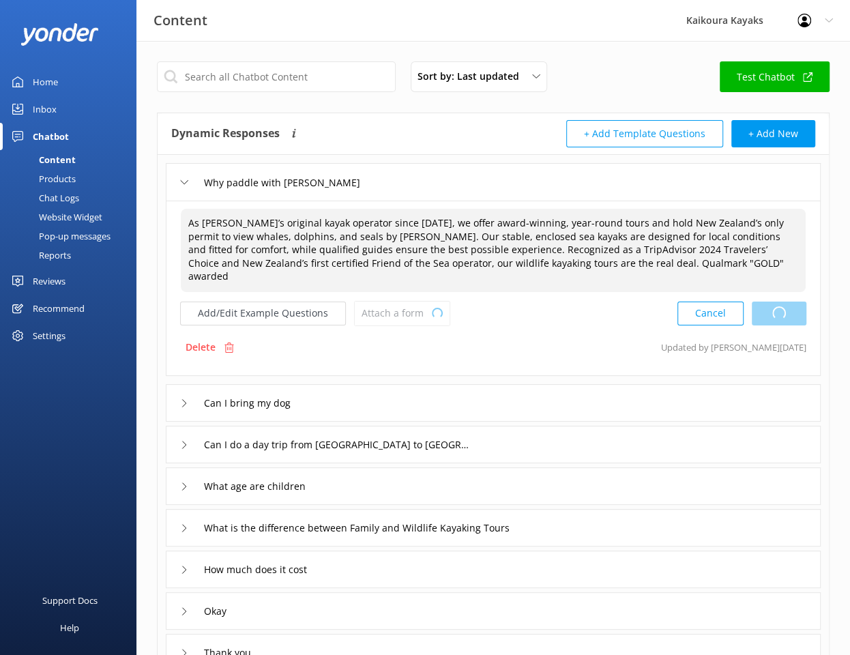
click at [783, 302] on div "Cancel Loading.." at bounding box center [742, 313] width 129 height 25
type textarea "As [PERSON_NAME]’s original kayak operator since [DATE], we offer award-winning…"
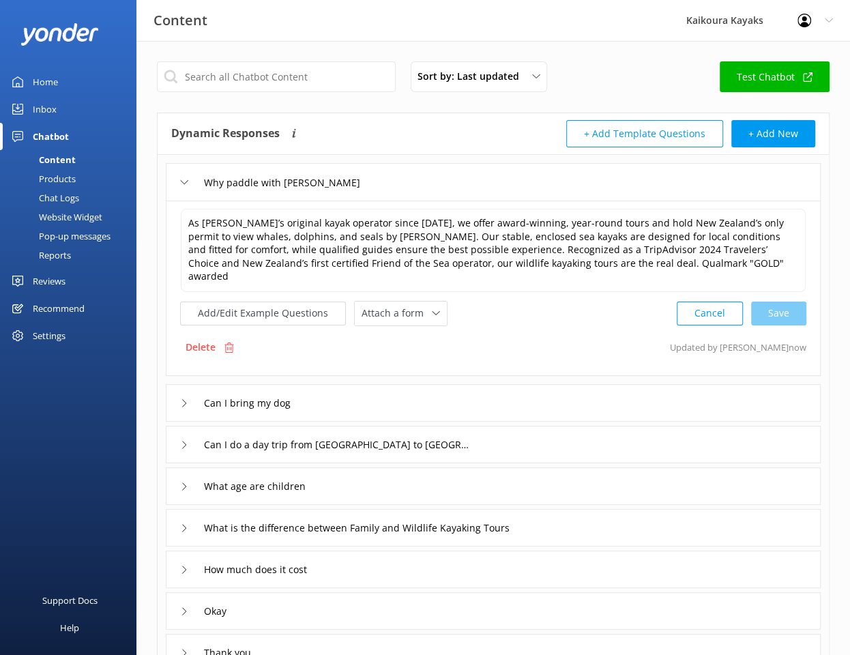
click at [506, 385] on div "Can I bring my dog" at bounding box center [493, 403] width 655 height 38
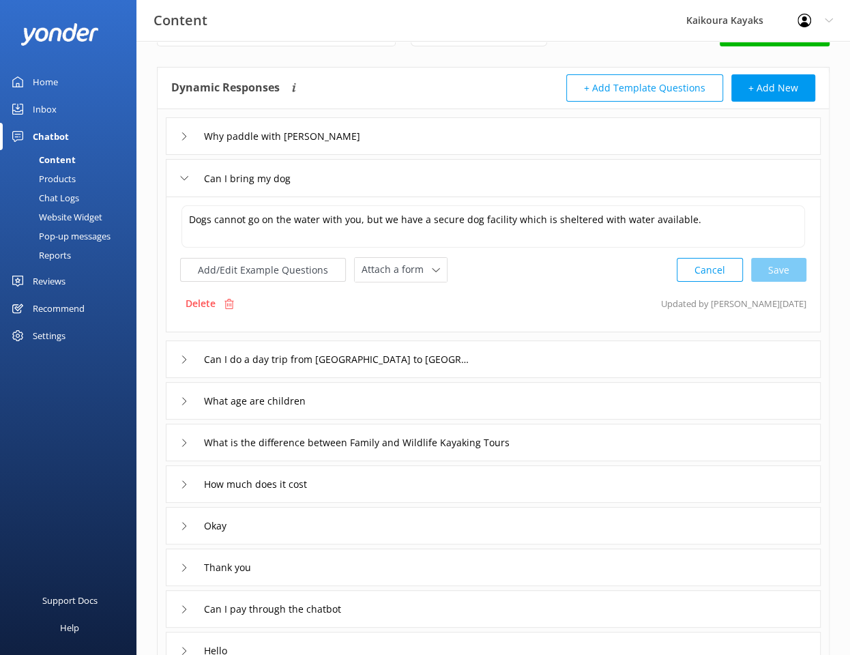
scroll to position [68, 0]
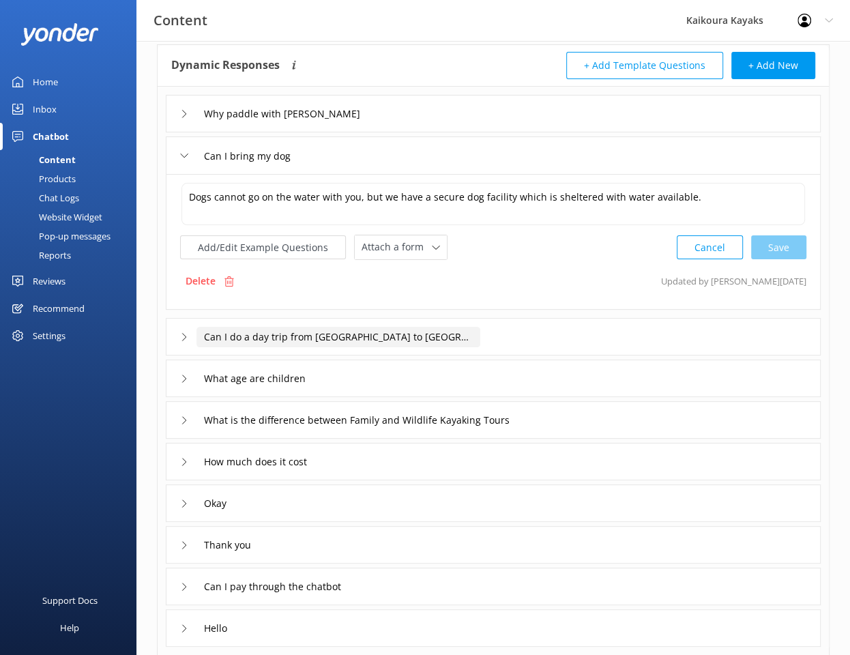
click at [382, 124] on input "Can I do a day trip from [GEOGRAPHIC_DATA] to [GEOGRAPHIC_DATA]" at bounding box center [289, 114] width 186 height 20
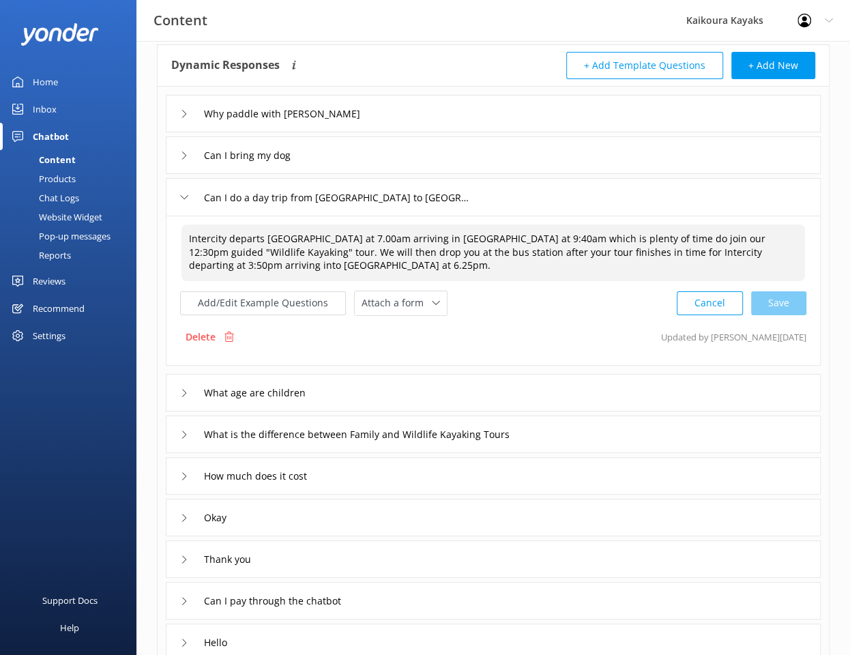
click at [351, 237] on textarea "Intercity departs [GEOGRAPHIC_DATA] at 7.00am arriving in [GEOGRAPHIC_DATA] at …" at bounding box center [493, 252] width 624 height 57
click at [489, 240] on textarea "Intercity departs [GEOGRAPHIC_DATA] at 7.30am arriving in [GEOGRAPHIC_DATA] at …" at bounding box center [493, 252] width 624 height 57
click at [674, 266] on textarea "Intercity departs [GEOGRAPHIC_DATA] at 7.30am arriving in [GEOGRAPHIC_DATA] at …" at bounding box center [493, 252] width 624 height 57
click at [704, 249] on textarea "Intercity departs [GEOGRAPHIC_DATA] at 7.30am arriving in [GEOGRAPHIC_DATA] at …" at bounding box center [493, 252] width 624 height 57
click at [263, 263] on textarea "Intercity departs [GEOGRAPHIC_DATA] at 7.30am arriving in [GEOGRAPHIC_DATA] at …" at bounding box center [493, 252] width 624 height 57
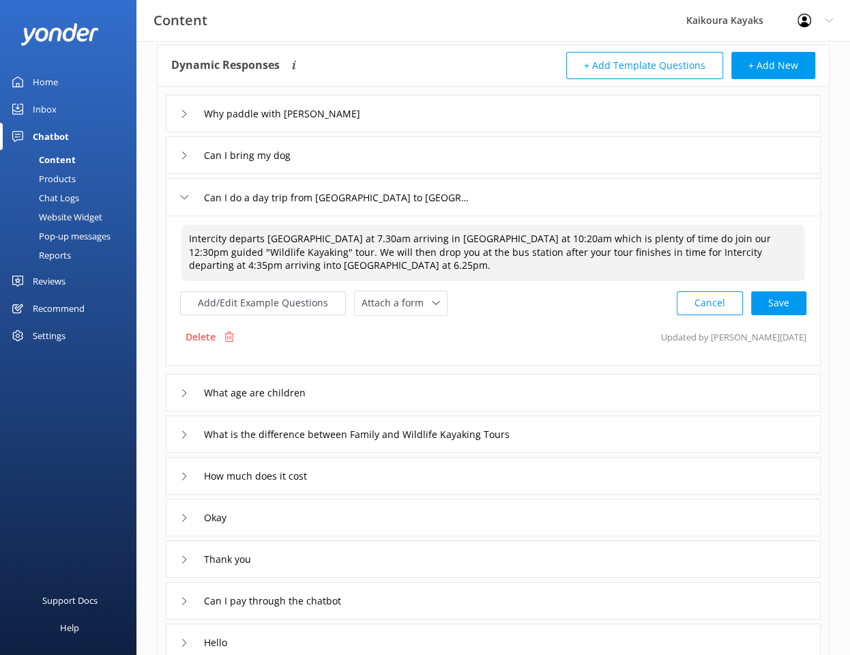
click at [272, 265] on textarea "Intercity departs [GEOGRAPHIC_DATA] at 7.30am arriving in [GEOGRAPHIC_DATA] at …" at bounding box center [493, 252] width 624 height 57
type textarea "Intercity departs [GEOGRAPHIC_DATA] at 7.30am arriving in [GEOGRAPHIC_DATA] at …"
click at [551, 319] on div "Intercity departs [GEOGRAPHIC_DATA] at 7.30am arriving in [GEOGRAPHIC_DATA] at …" at bounding box center [493, 291] width 655 height 150
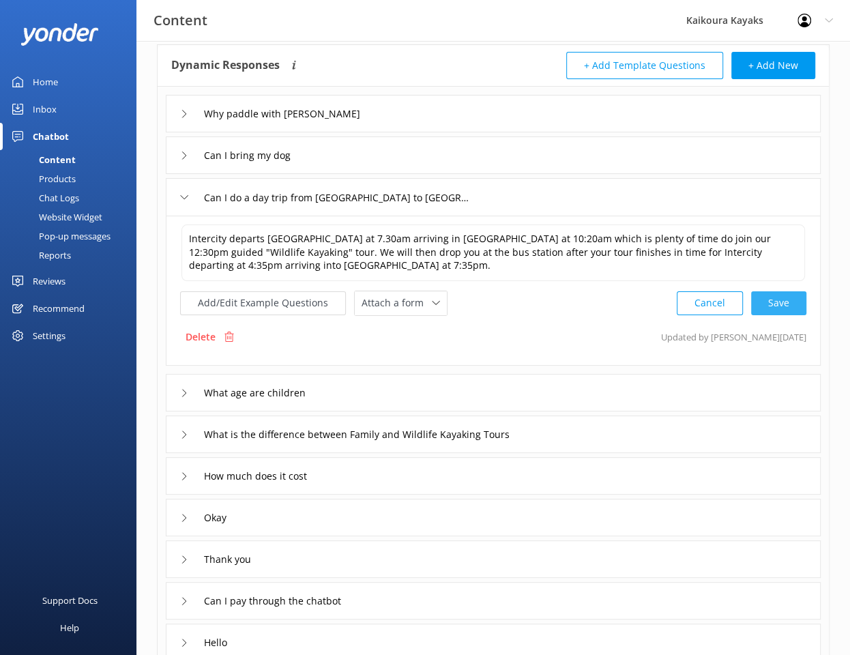
click at [770, 298] on div "Cancel Save" at bounding box center [742, 303] width 130 height 25
click at [491, 386] on div "What age are children" at bounding box center [493, 392] width 655 height 38
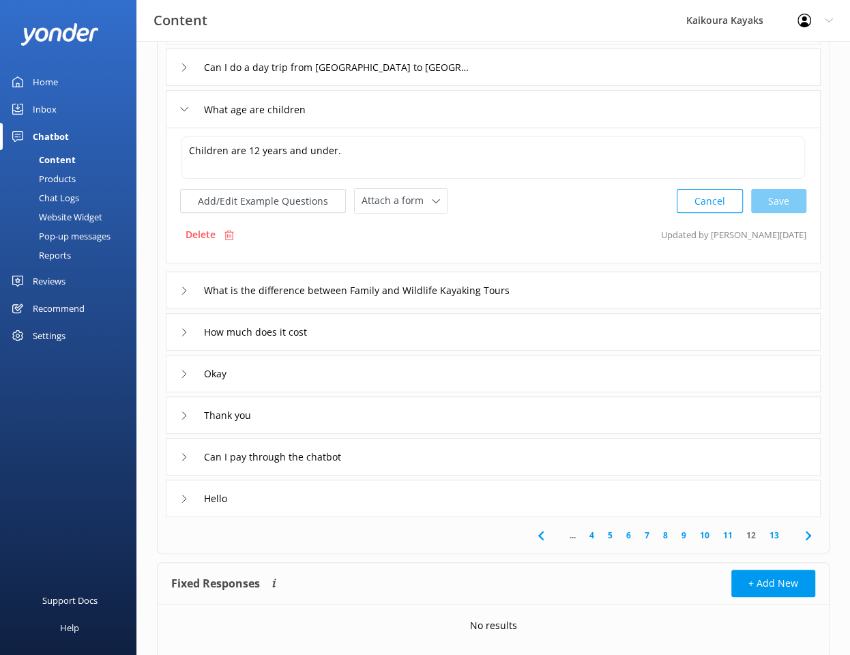
scroll to position [205, 0]
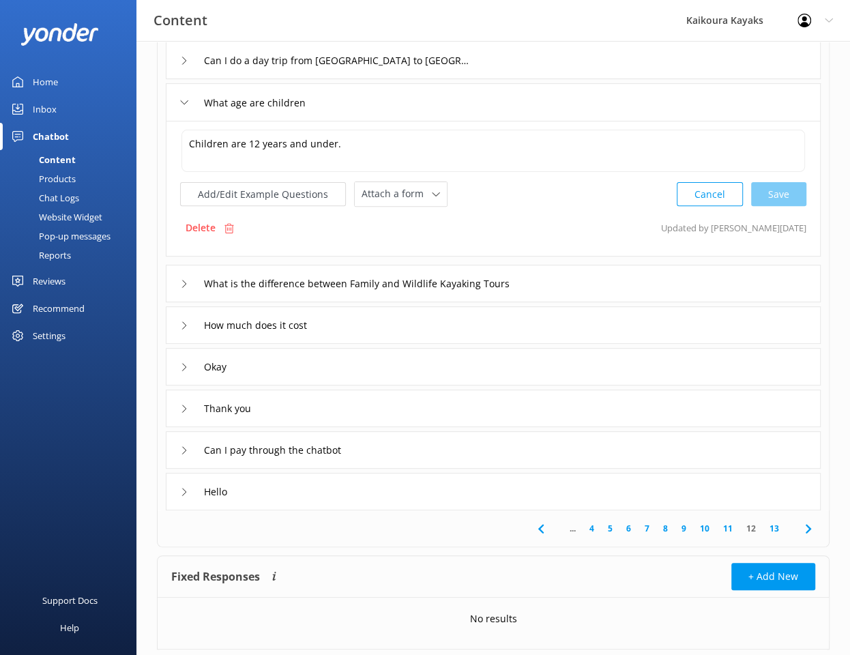
click at [512, 319] on div "How much does it cost" at bounding box center [493, 325] width 655 height 38
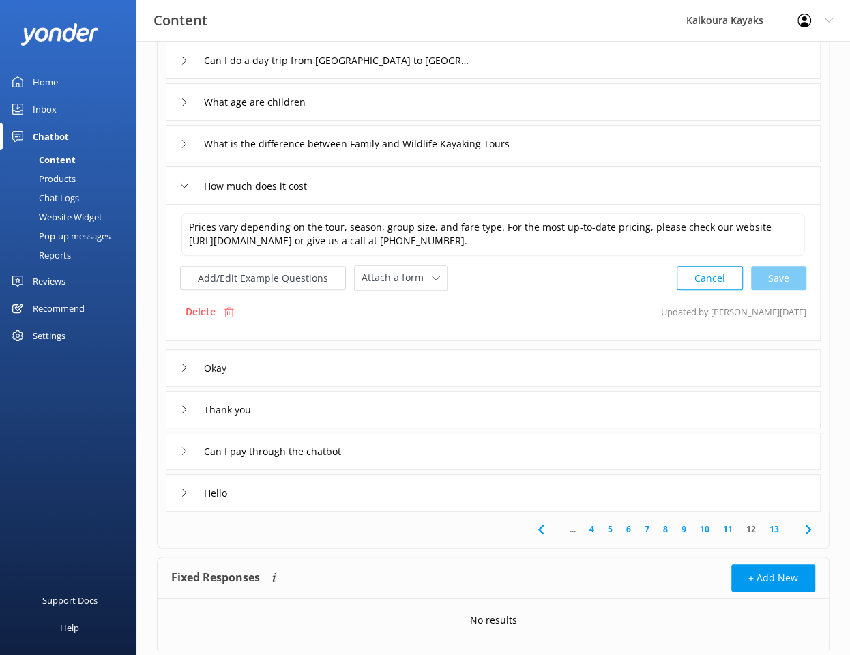
click at [472, 387] on div "Okay" at bounding box center [493, 368] width 655 height 38
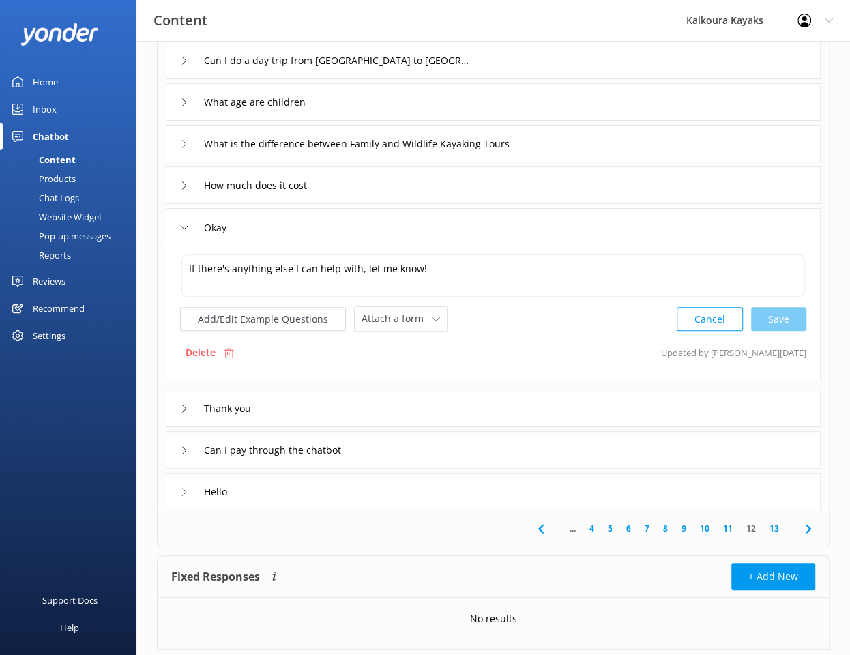
click at [439, 409] on div "Thank you" at bounding box center [493, 409] width 655 height 38
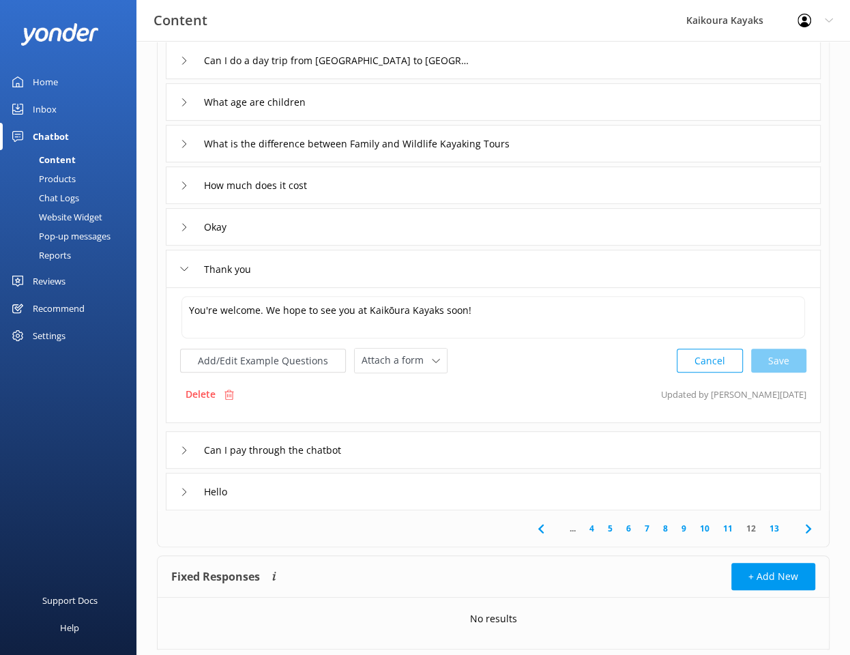
click at [456, 450] on div "Can I pay through the chatbot" at bounding box center [493, 450] width 655 height 38
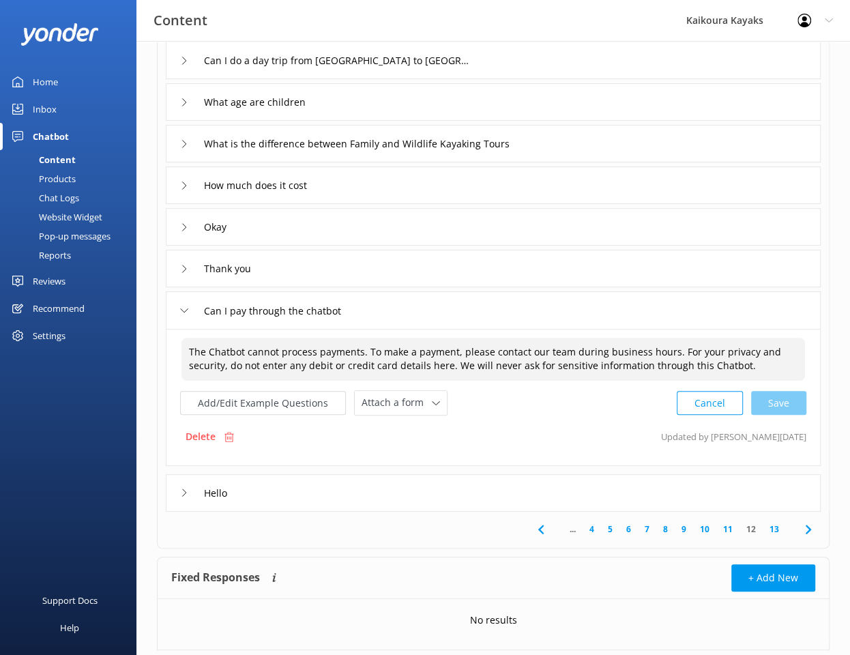
click at [669, 349] on textarea "The Chatbot cannot process payments. To make a payment, please contact our team…" at bounding box center [493, 359] width 624 height 43
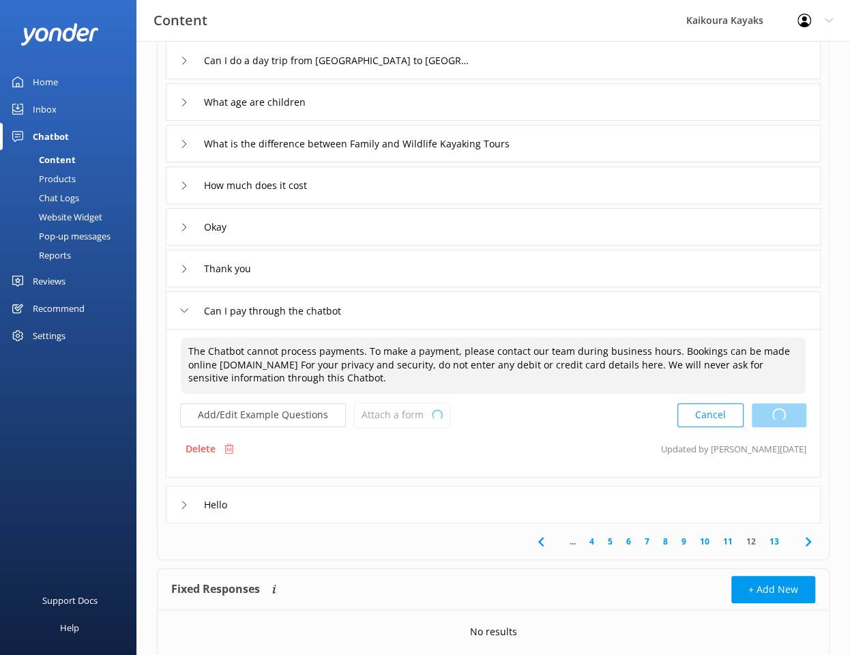
click at [778, 416] on div "Cancel Loading.." at bounding box center [742, 415] width 129 height 25
click at [570, 362] on textarea "The Chatbot cannot process payments. To make a payment, please contact our team…" at bounding box center [493, 365] width 625 height 57
click at [767, 413] on div "Cancel Save" at bounding box center [742, 415] width 130 height 25
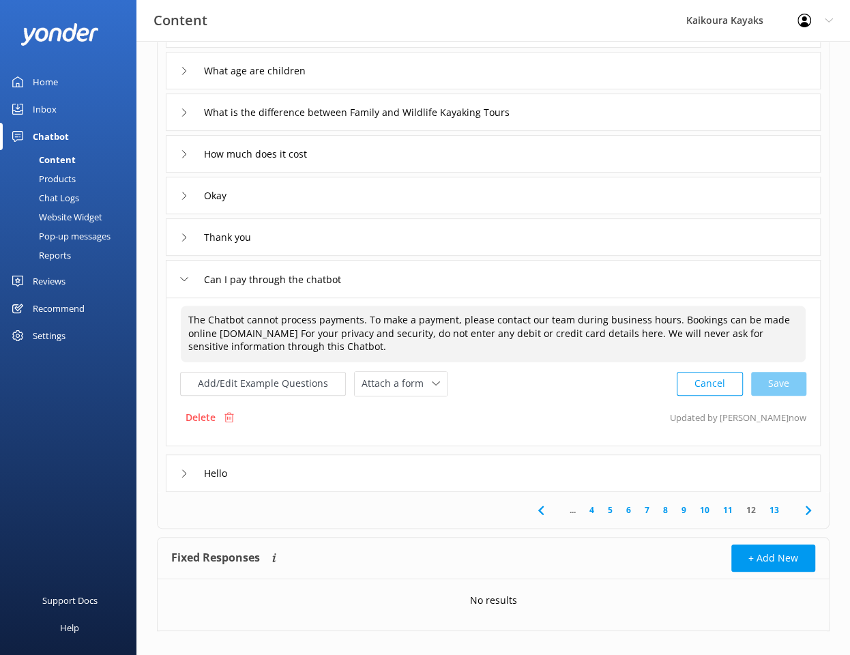
scroll to position [250, 0]
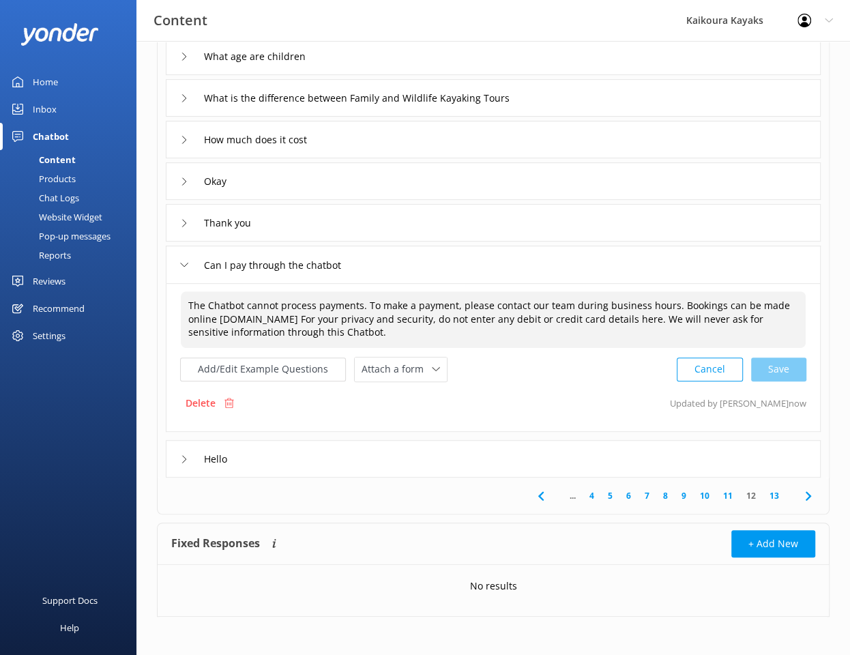
type textarea "The Chatbot cannot process payments. To make a payment, please contact our team…"
click at [806, 494] on icon at bounding box center [808, 496] width 16 height 16
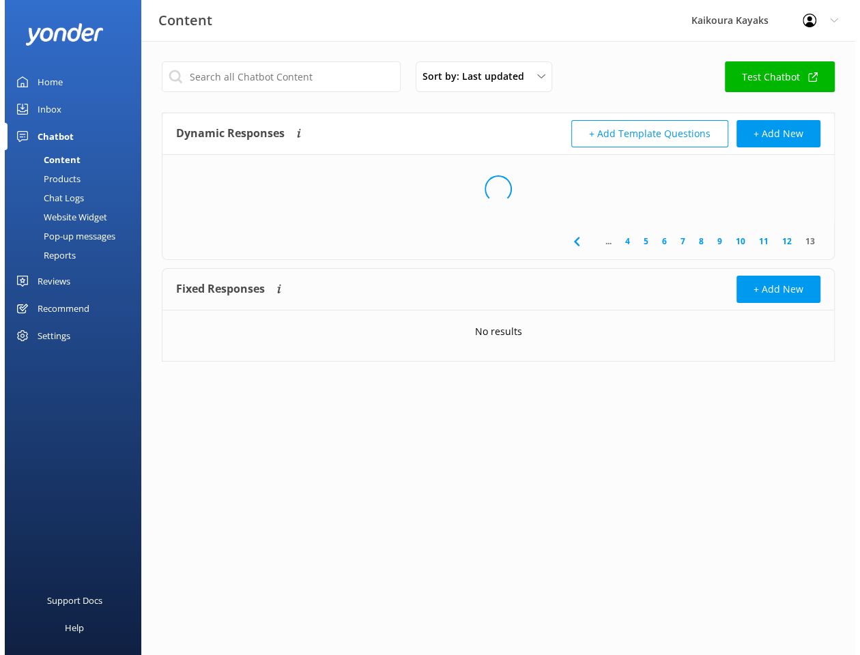
scroll to position [0, 0]
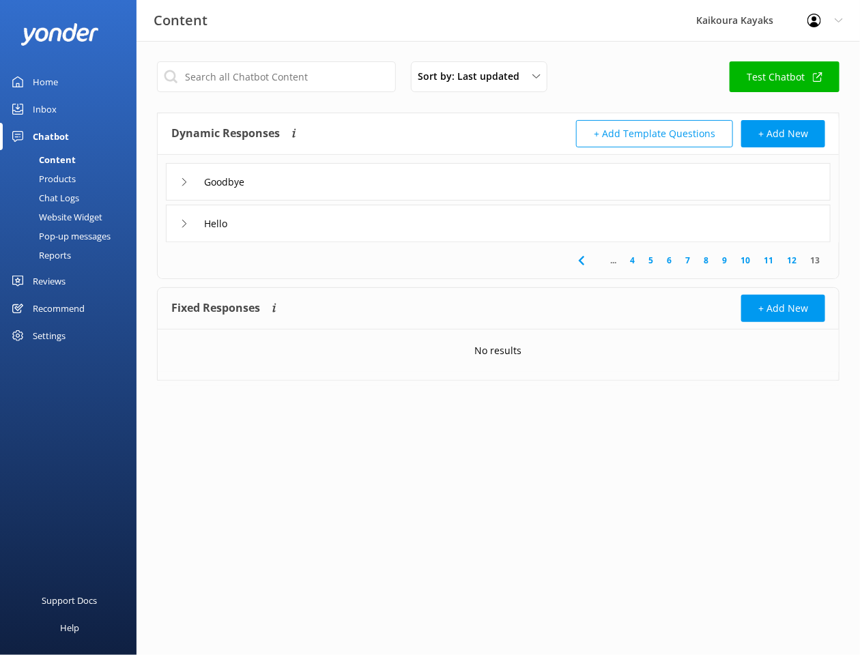
click at [318, 185] on div "Goodbye" at bounding box center [498, 182] width 665 height 38
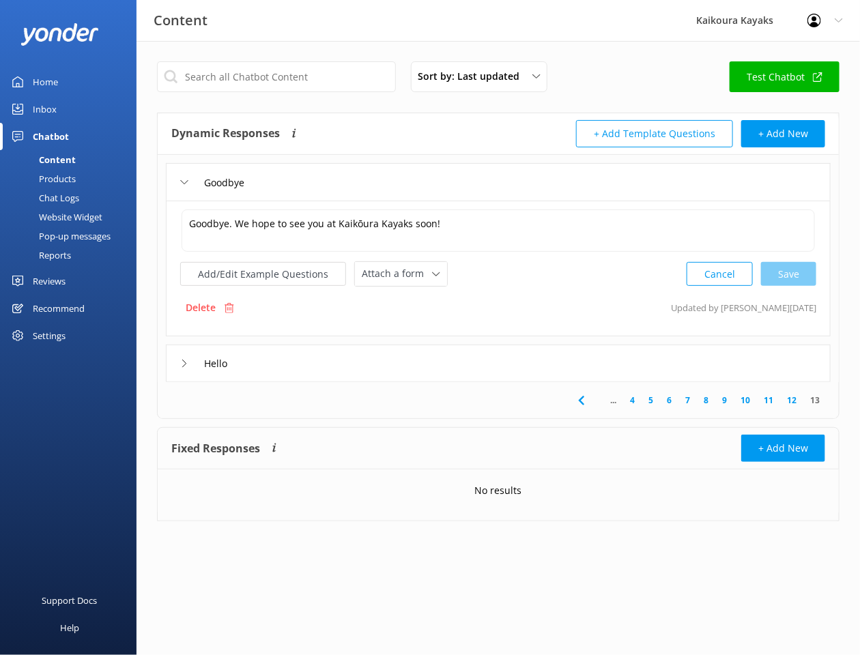
click at [183, 186] on div "Goodbye" at bounding box center [212, 182] width 65 height 23
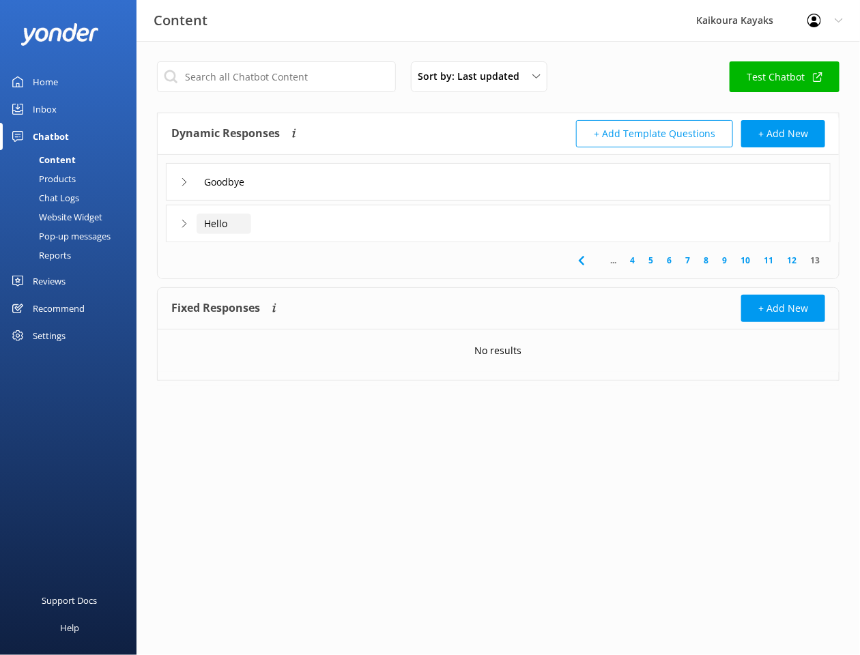
click at [235, 192] on input "Hello" at bounding box center [228, 182] width 65 height 20
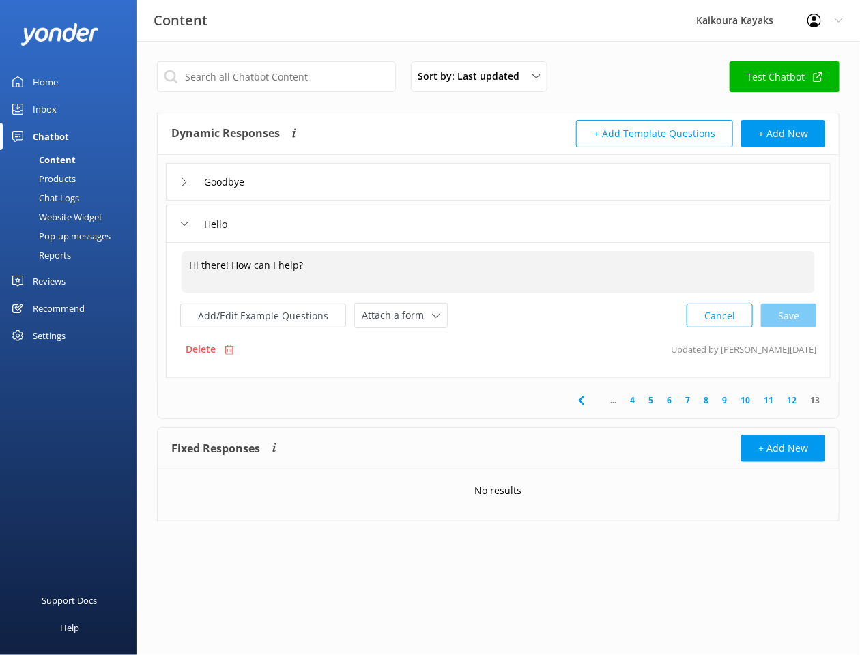
click at [229, 263] on textarea "Hi there! How can I help?" at bounding box center [497, 272] width 633 height 42
click at [781, 315] on div "Cancel Save" at bounding box center [751, 315] width 130 height 25
type textarea "Hi there! Kia ora! How can I help?"
